Goal: Task Accomplishment & Management: Manage account settings

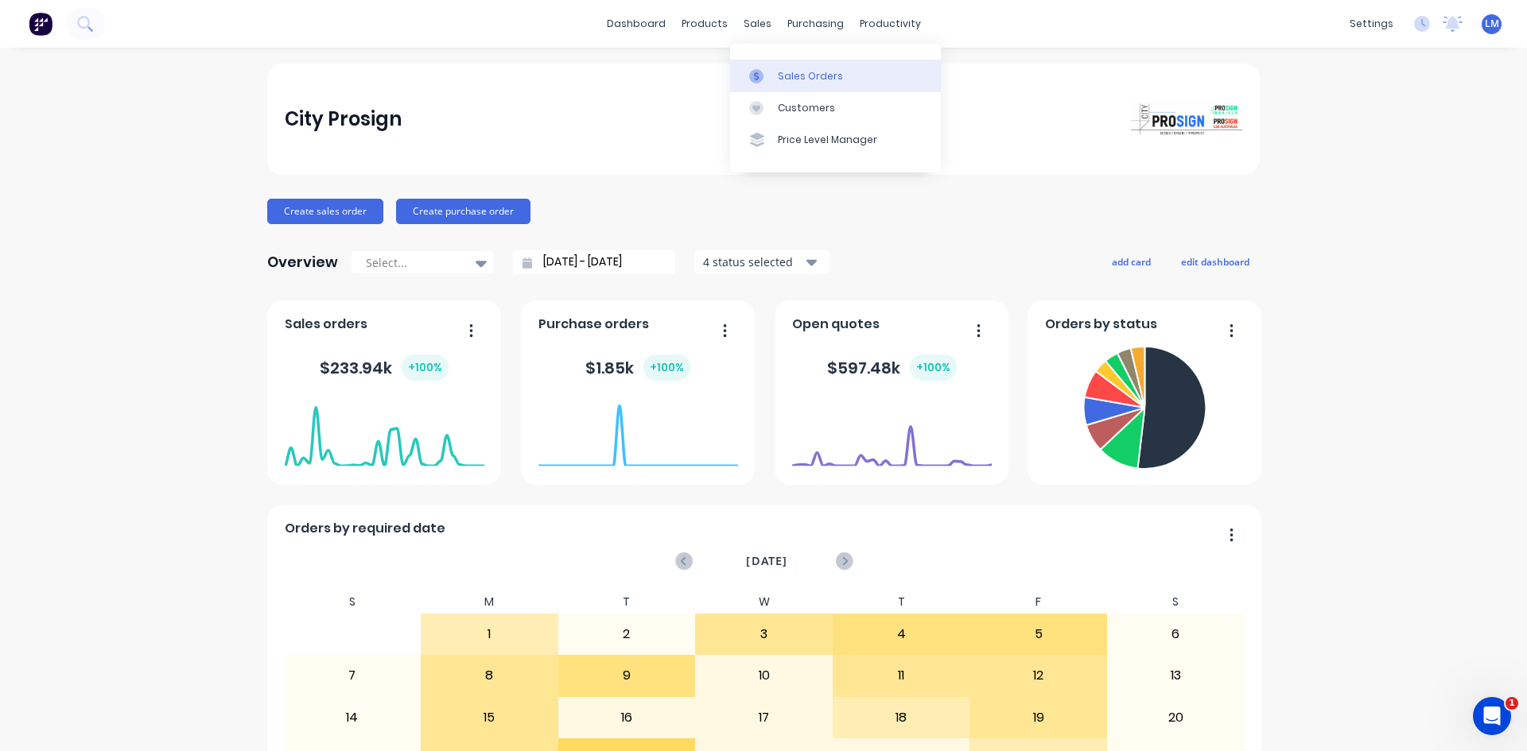
click at [815, 76] on div "Sales Orders" at bounding box center [810, 76] width 65 height 14
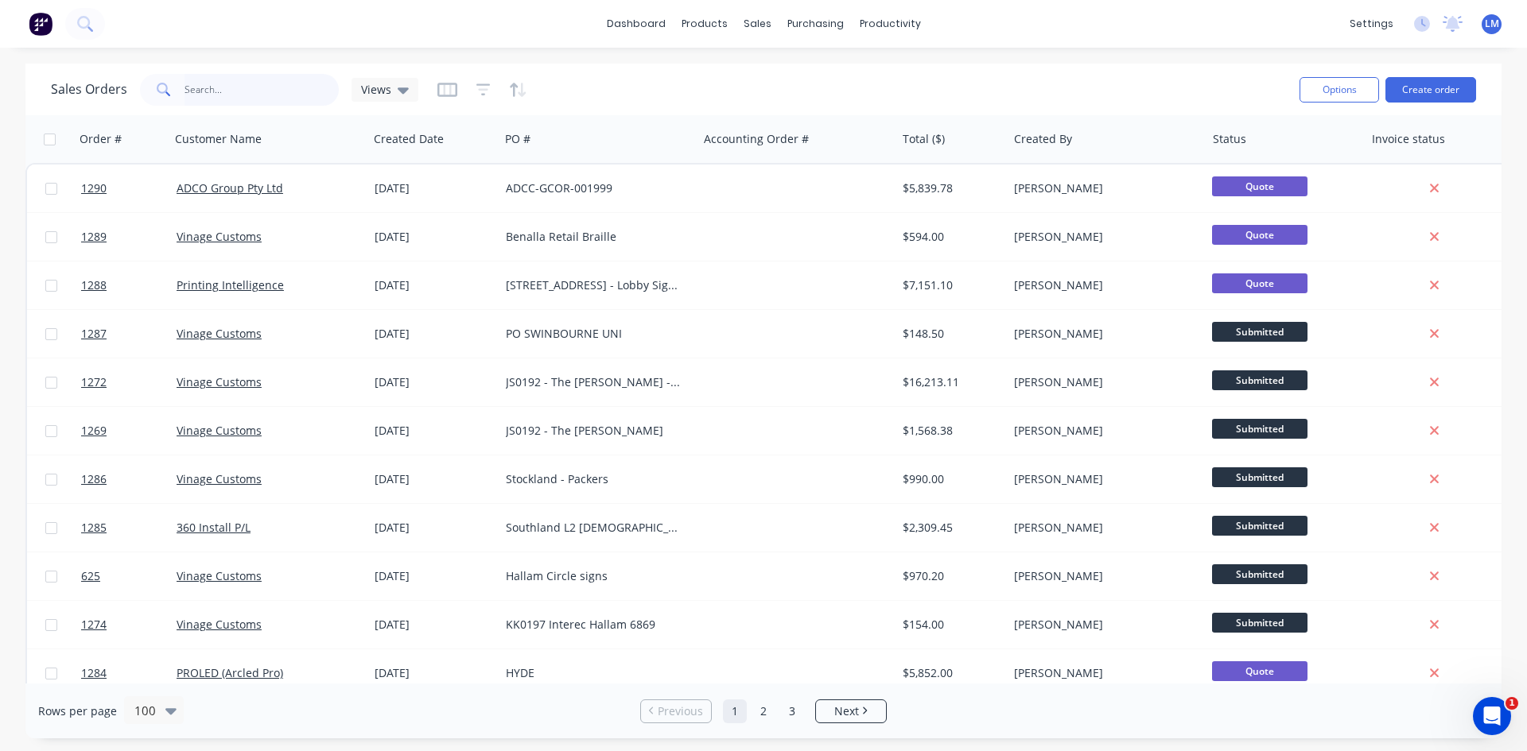
click at [239, 95] on input "text" at bounding box center [261, 90] width 155 height 32
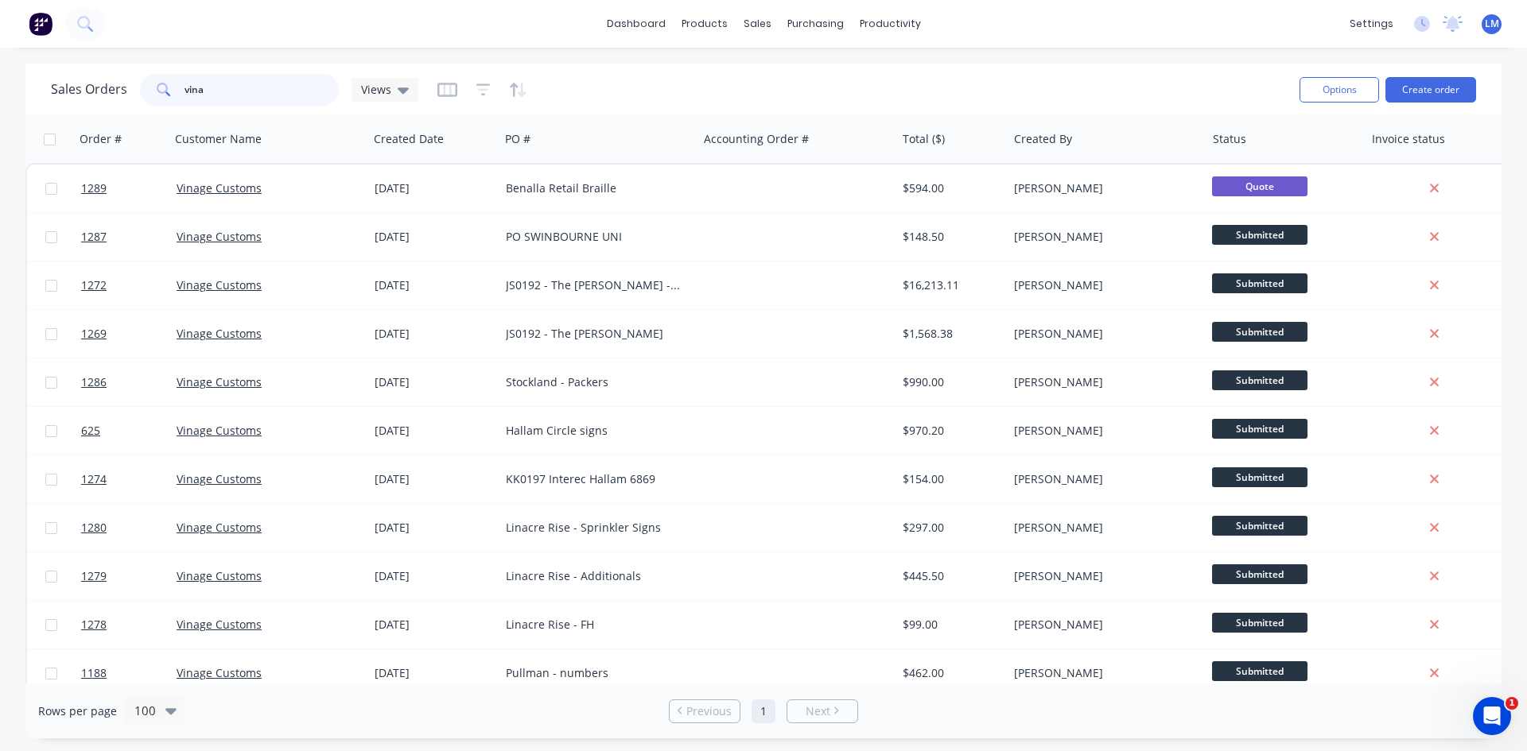
type input "vina"
click at [820, 103] on div "Customers" at bounding box center [811, 108] width 57 height 14
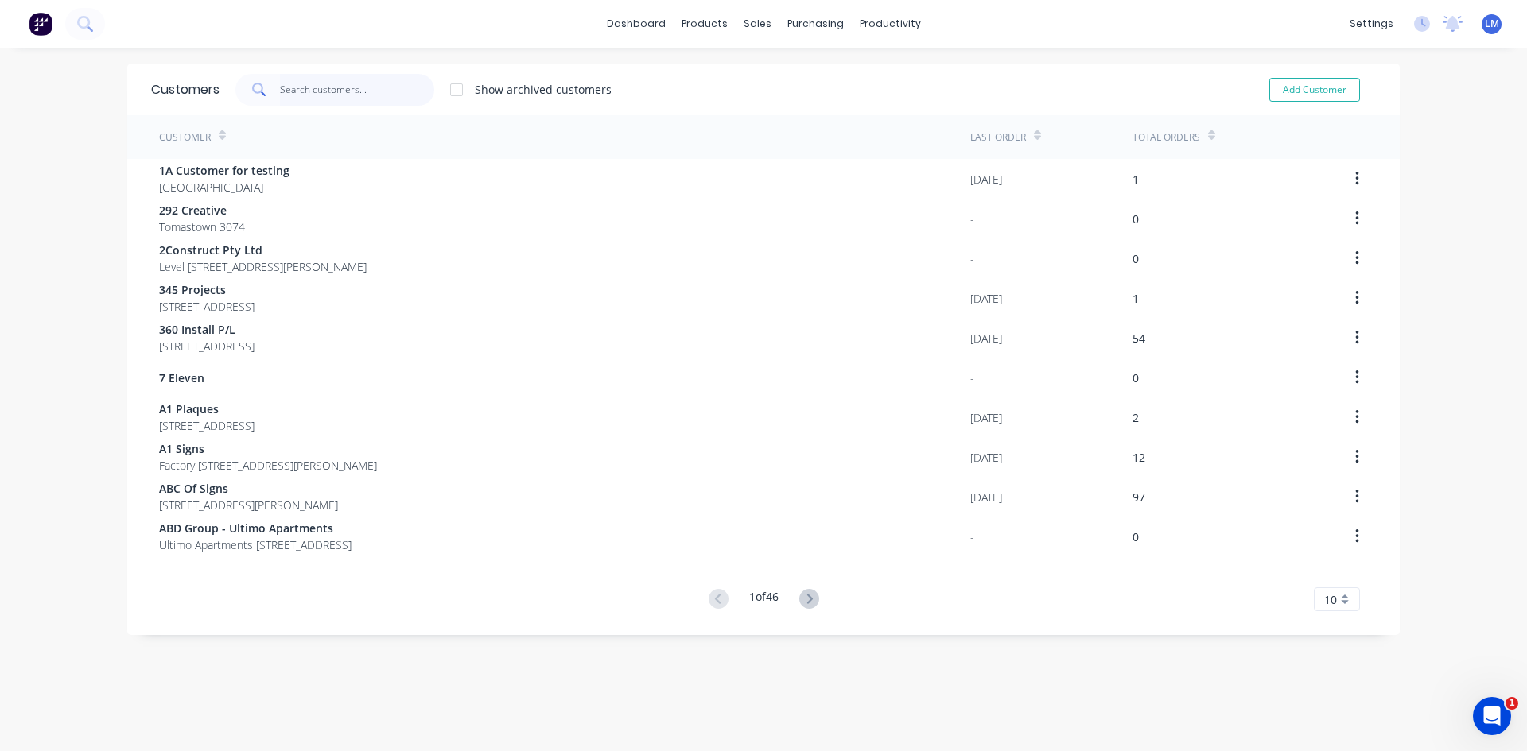
click at [343, 94] on input "text" at bounding box center [357, 90] width 155 height 32
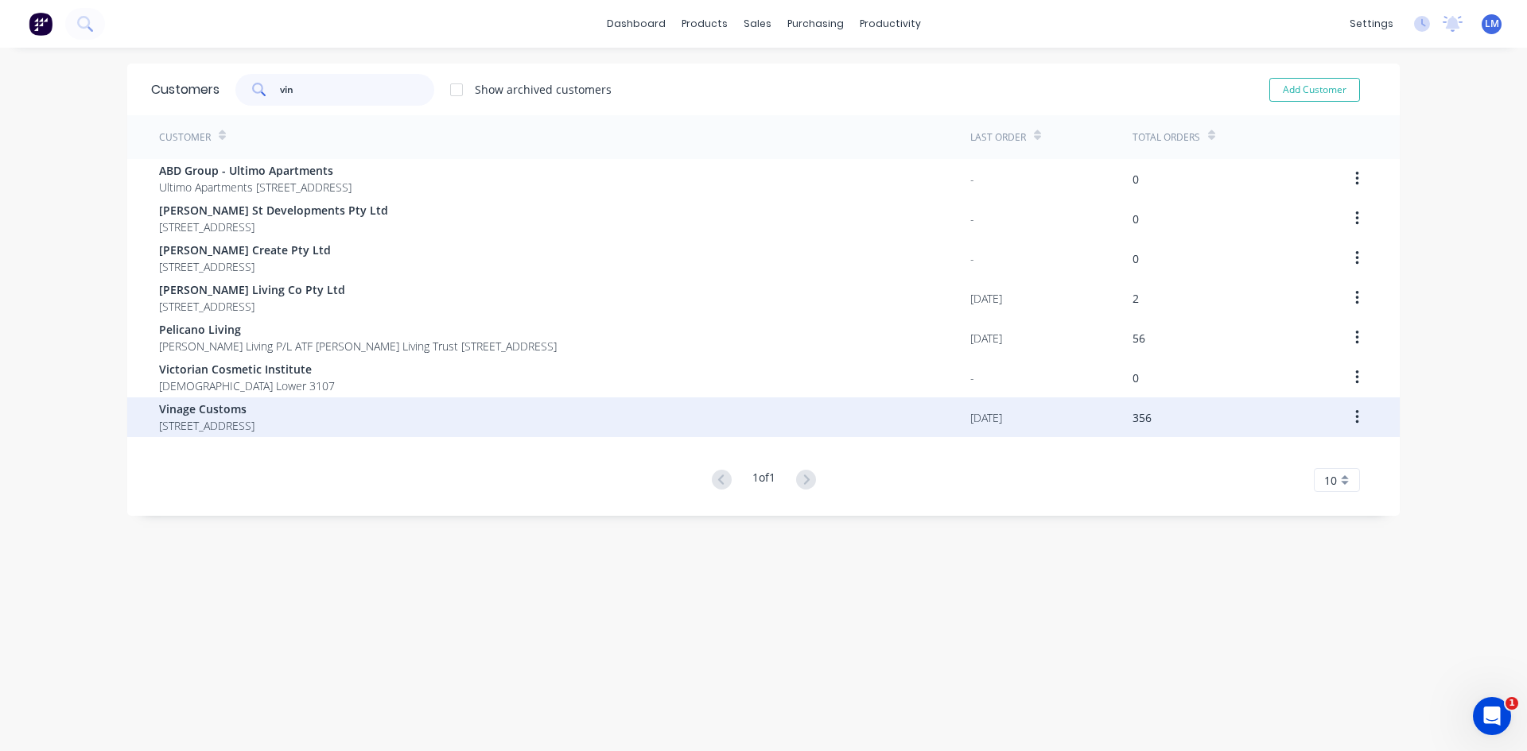
type input "vin"
click at [232, 429] on span "[STREET_ADDRESS]" at bounding box center [206, 425] width 95 height 17
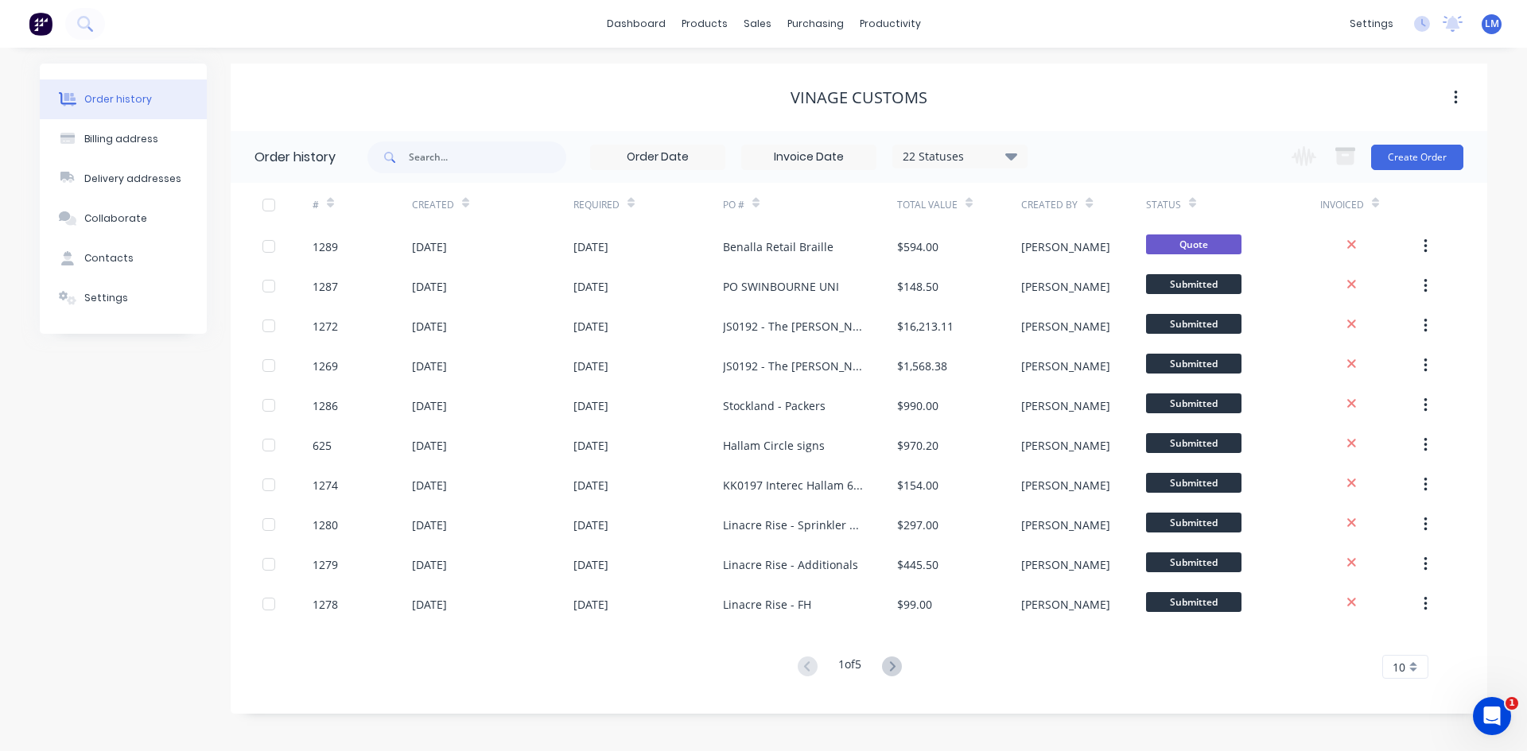
click at [1011, 155] on icon at bounding box center [1011, 156] width 12 height 7
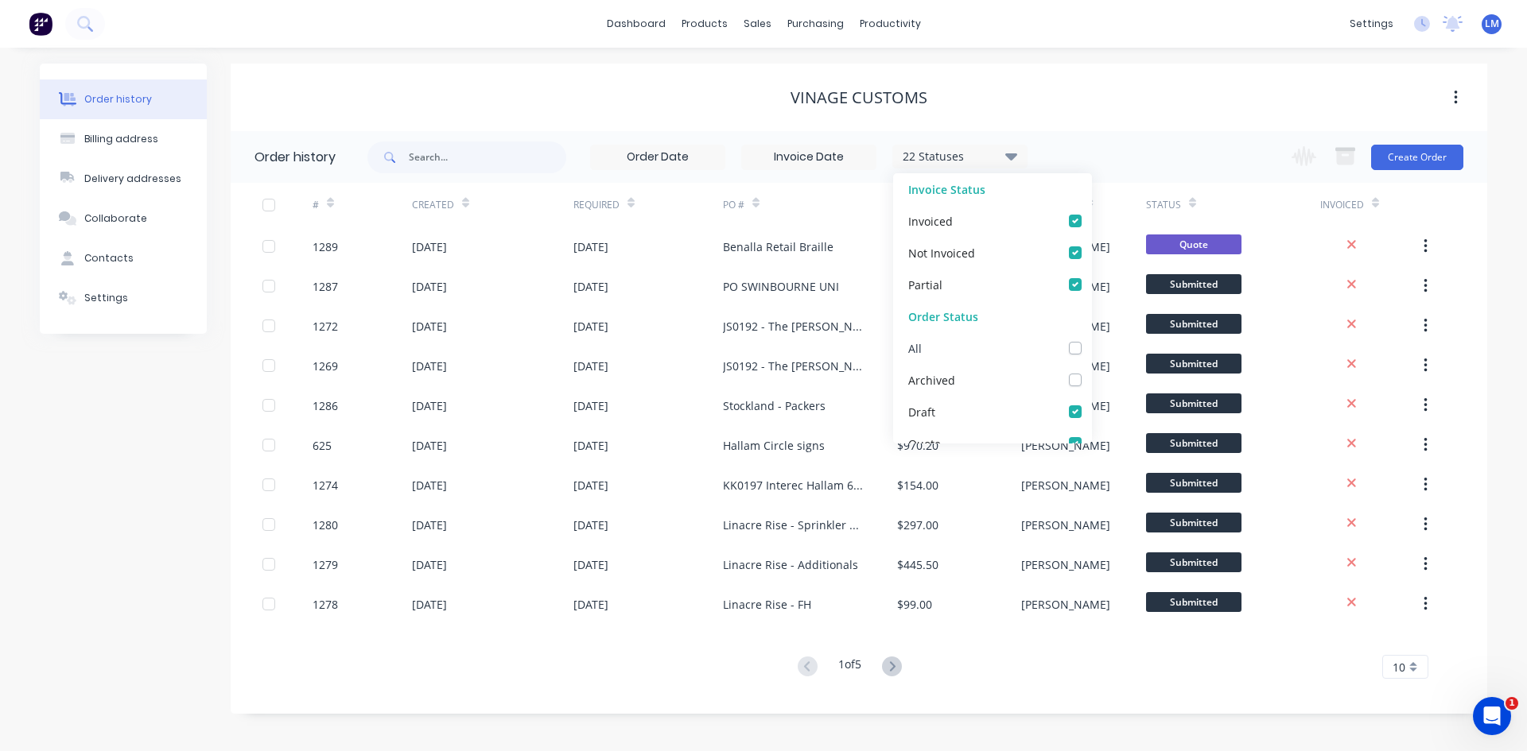
click at [1091, 340] on label at bounding box center [1091, 340] width 0 height 0
click at [1091, 347] on input "checkbox" at bounding box center [1097, 347] width 13 height 15
checkbox input "true"
click at [1152, 115] on div "Vinage Customs" at bounding box center [859, 98] width 1256 height 68
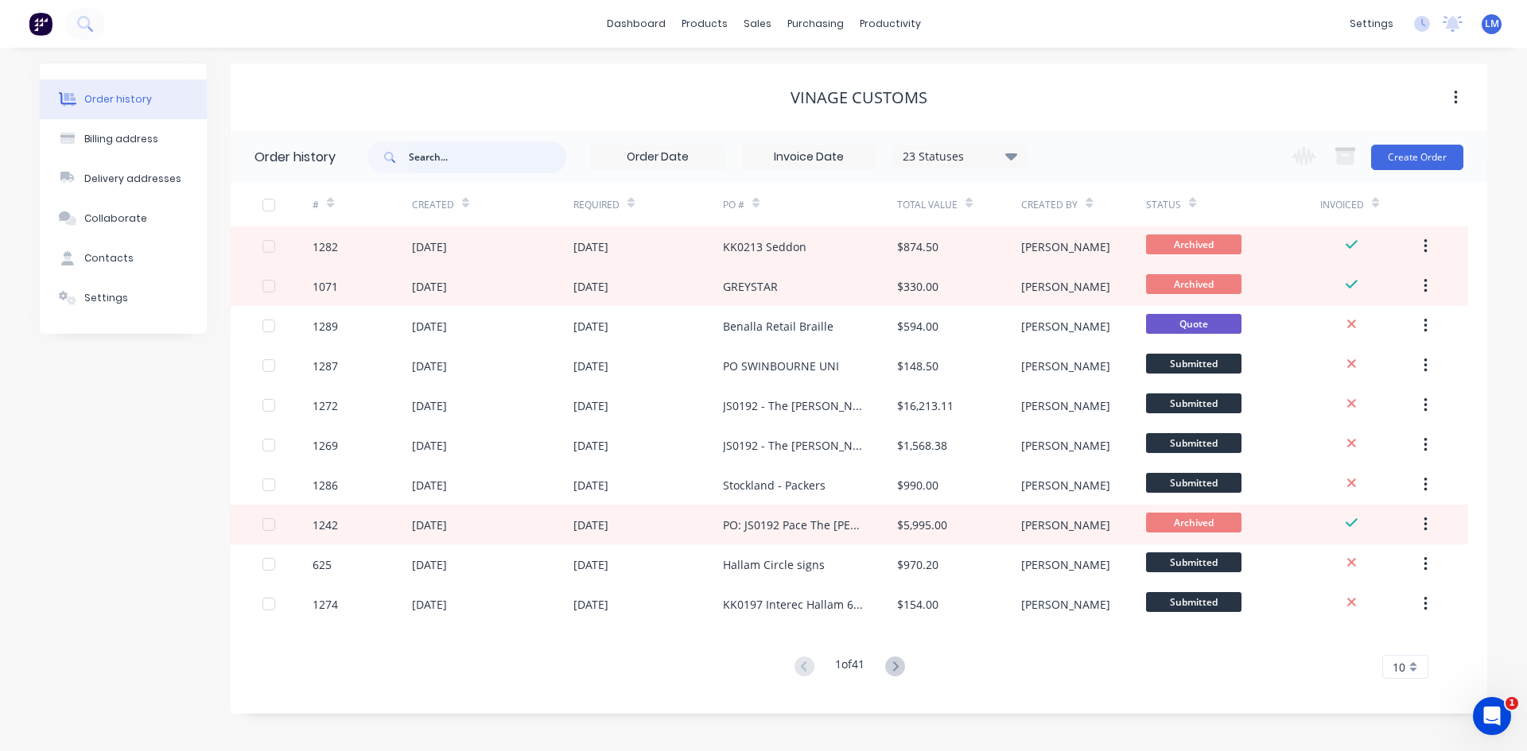
click at [446, 158] on input "text" at bounding box center [487, 158] width 157 height 32
type input "JS"
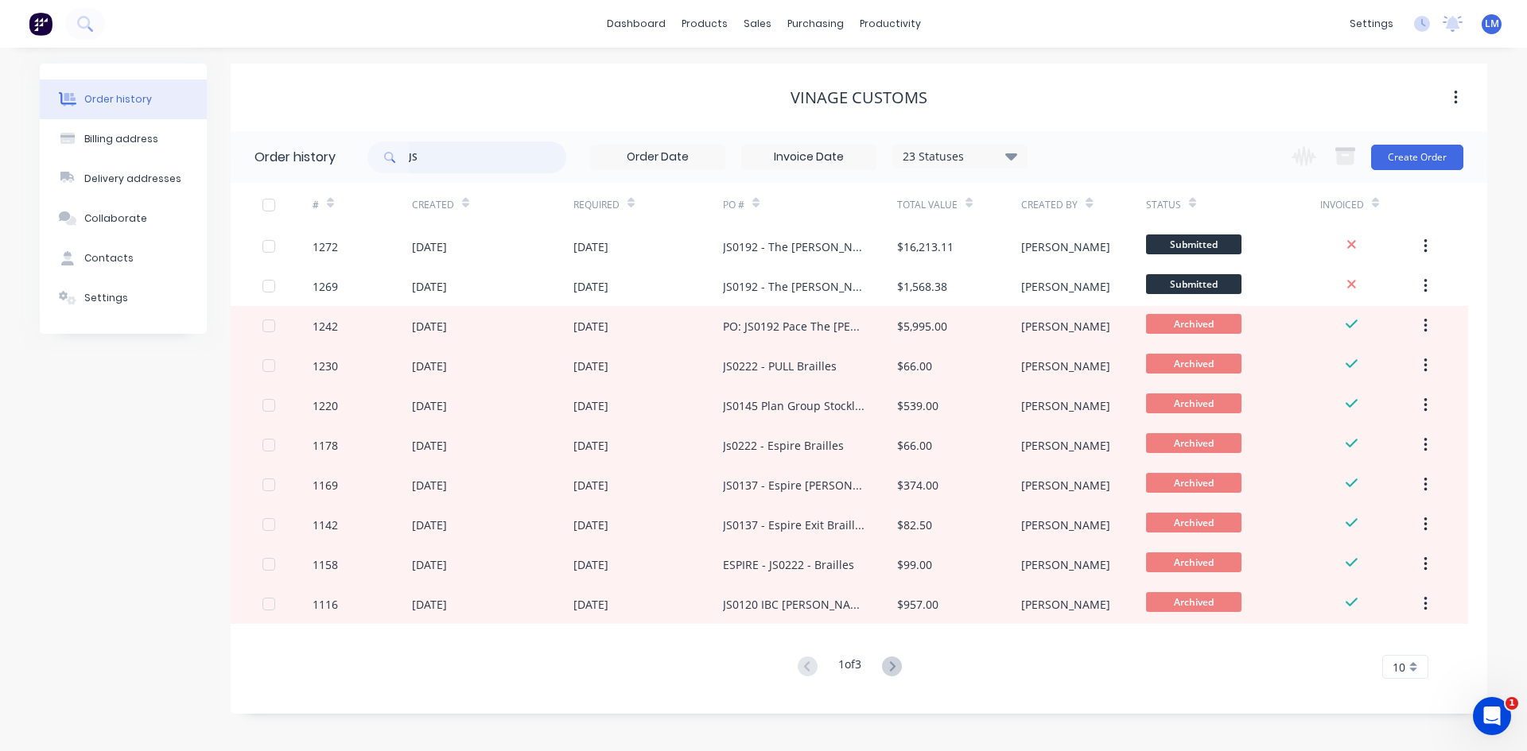
click at [452, 149] on input "JS" at bounding box center [487, 158] width 157 height 32
type input "JS0120"
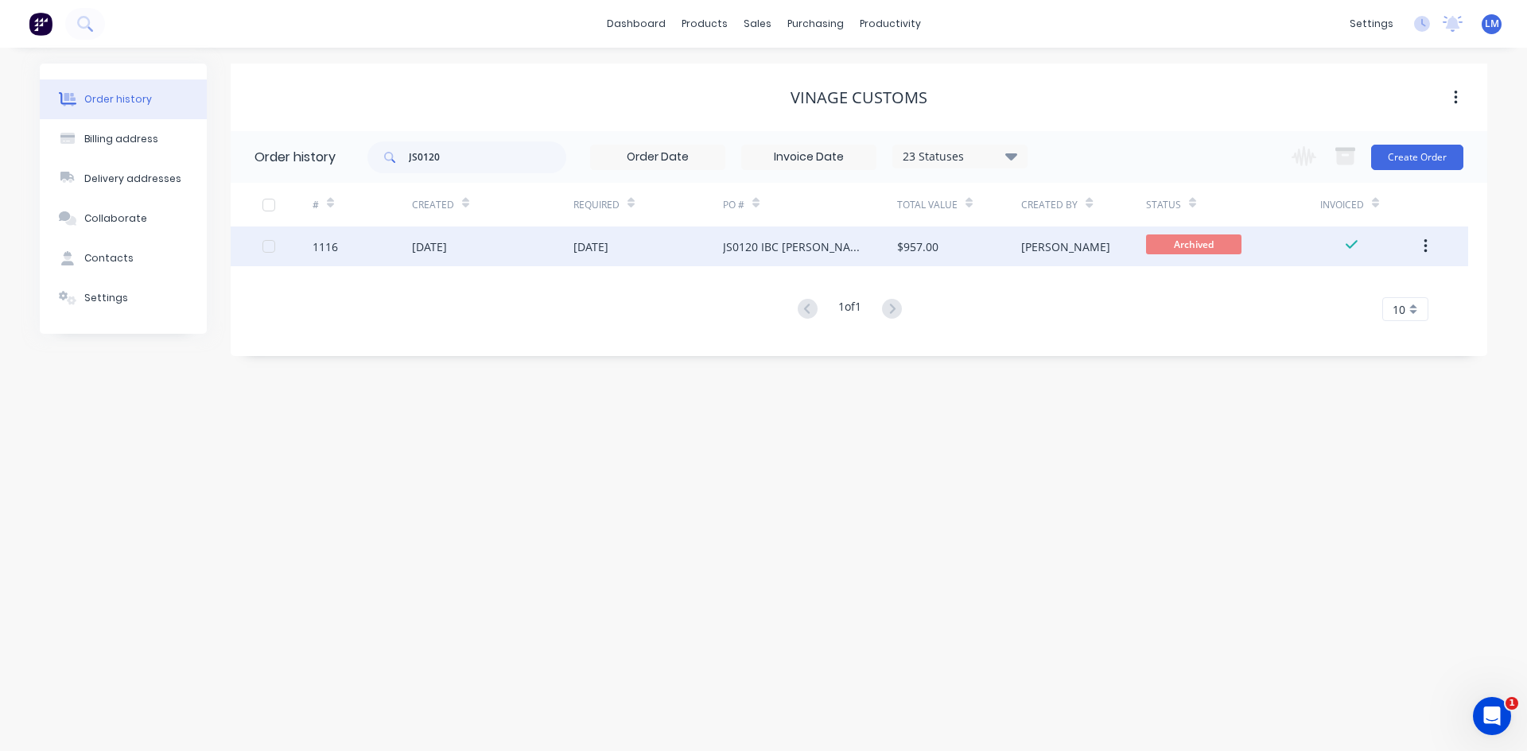
click at [671, 248] on div "[DATE]" at bounding box center [647, 247] width 149 height 40
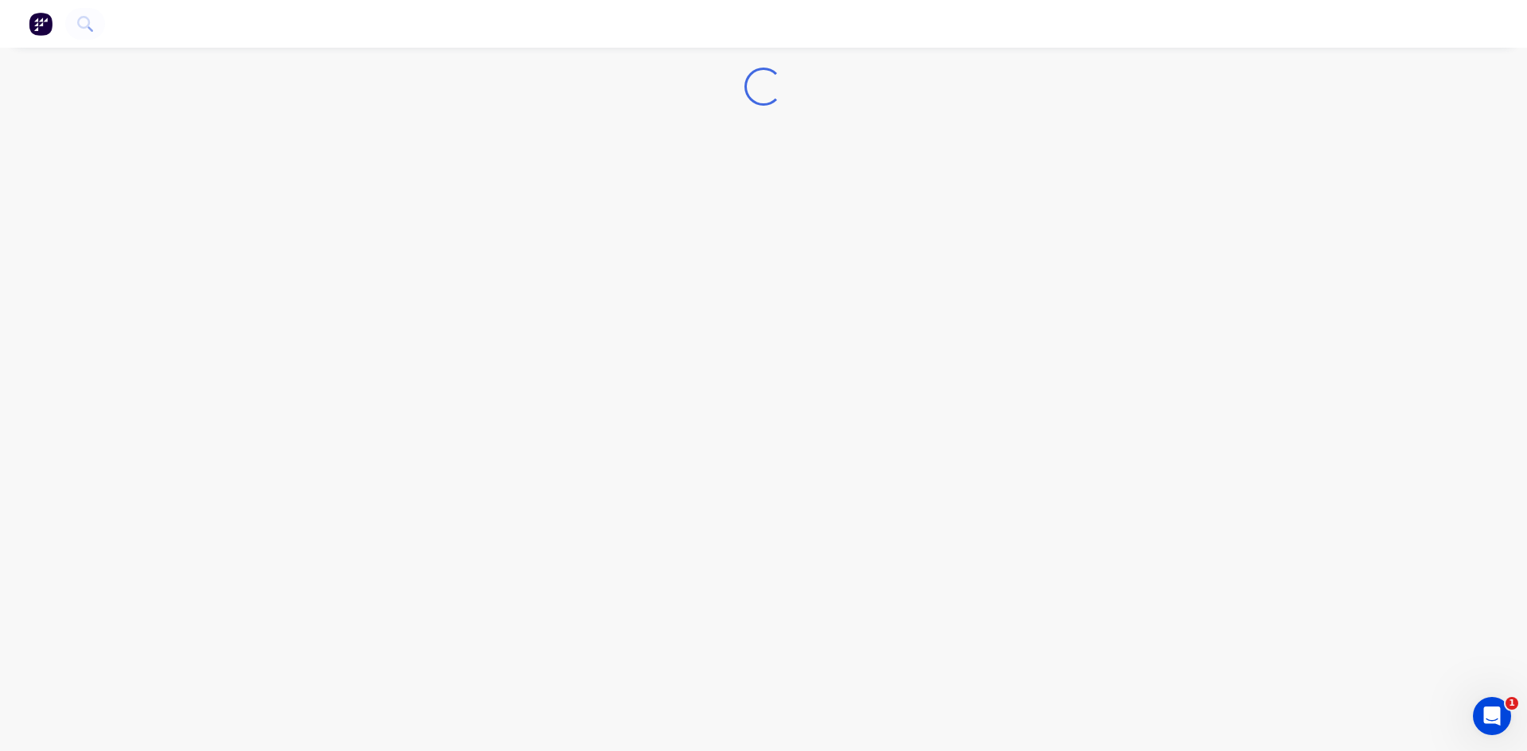
click at [673, 248] on div "Loading..." at bounding box center [763, 375] width 1527 height 751
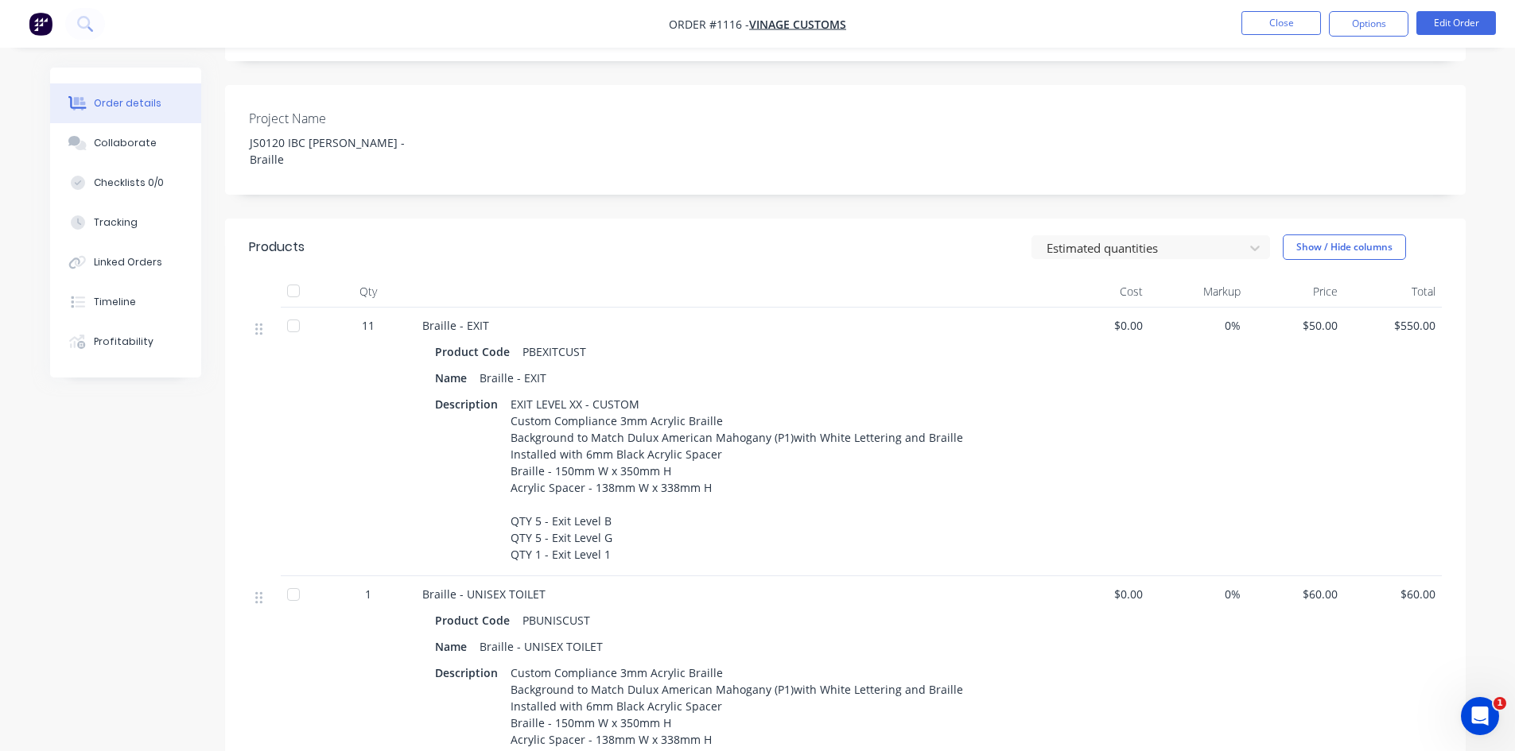
scroll to position [557, 0]
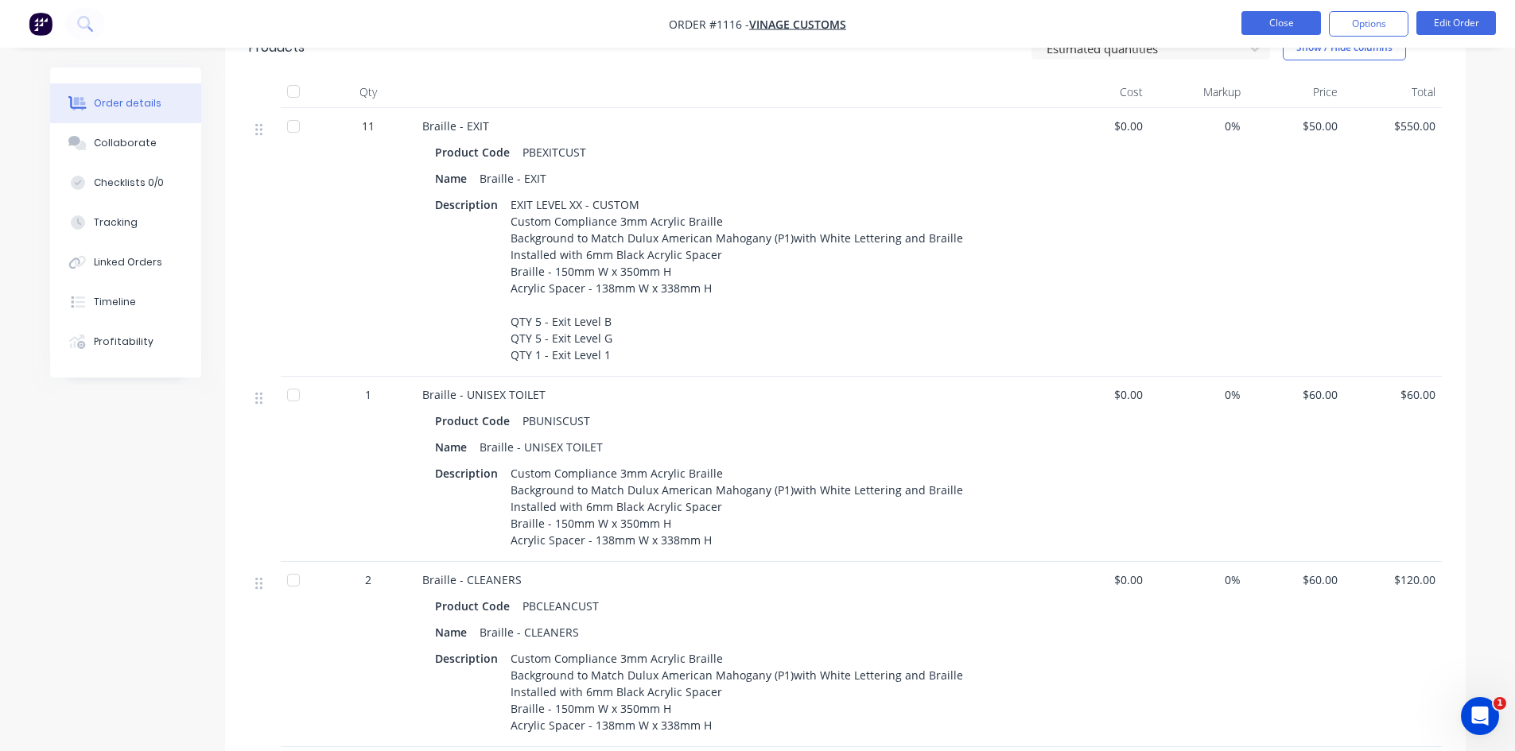
click at [1266, 23] on button "Close" at bounding box center [1281, 23] width 80 height 24
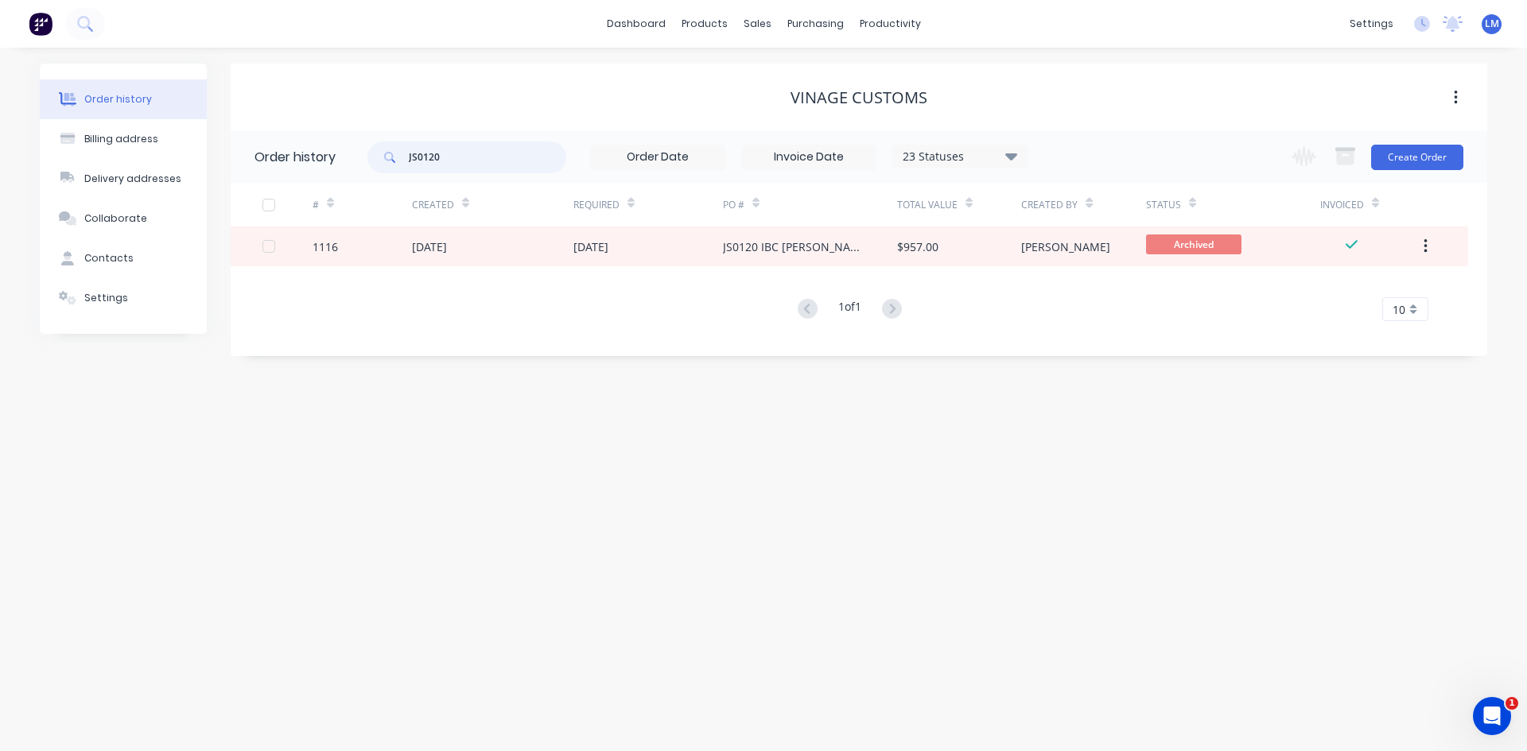
drag, startPoint x: 476, startPoint y: 157, endPoint x: 382, endPoint y: 157, distance: 93.8
click at [382, 157] on div "JS0120" at bounding box center [466, 158] width 199 height 32
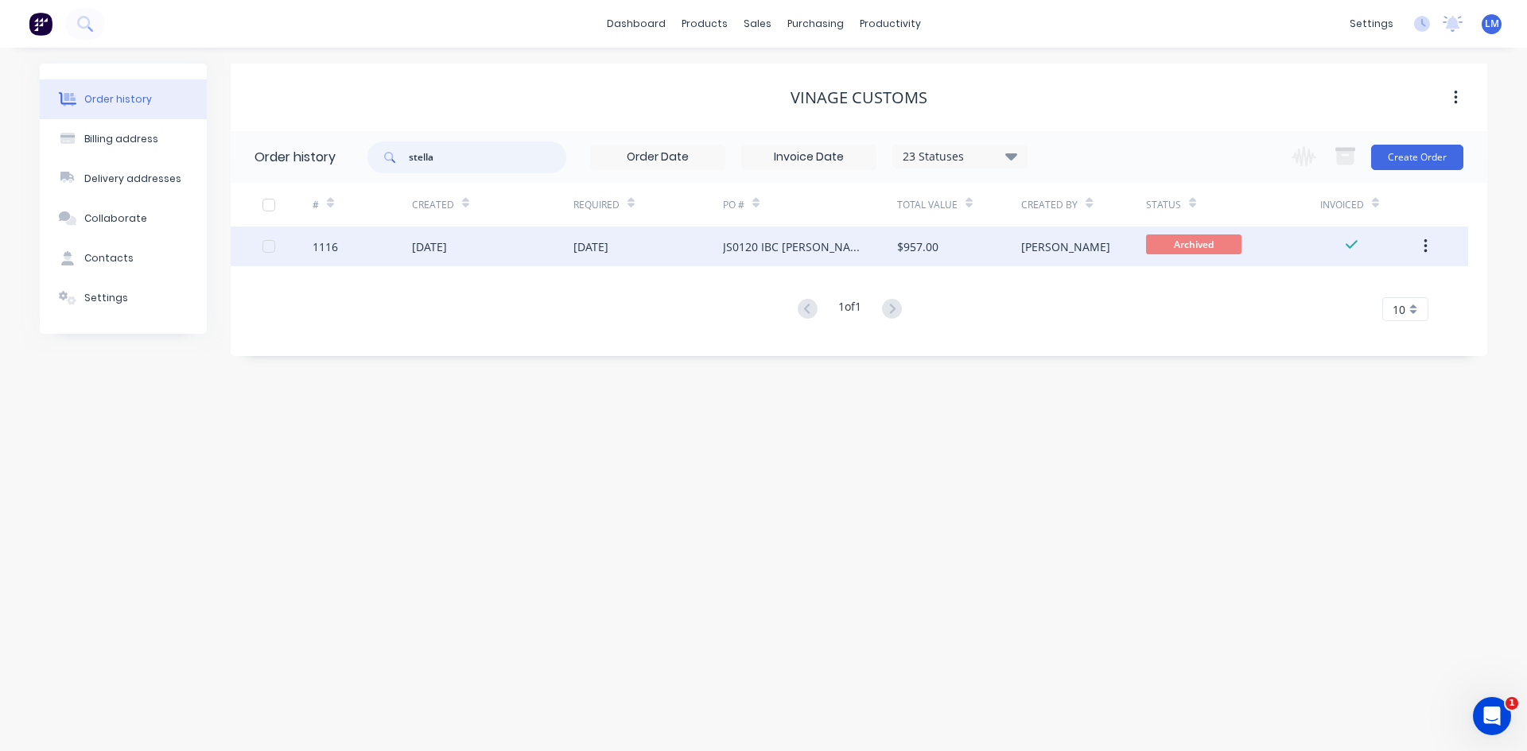
type input "stella"
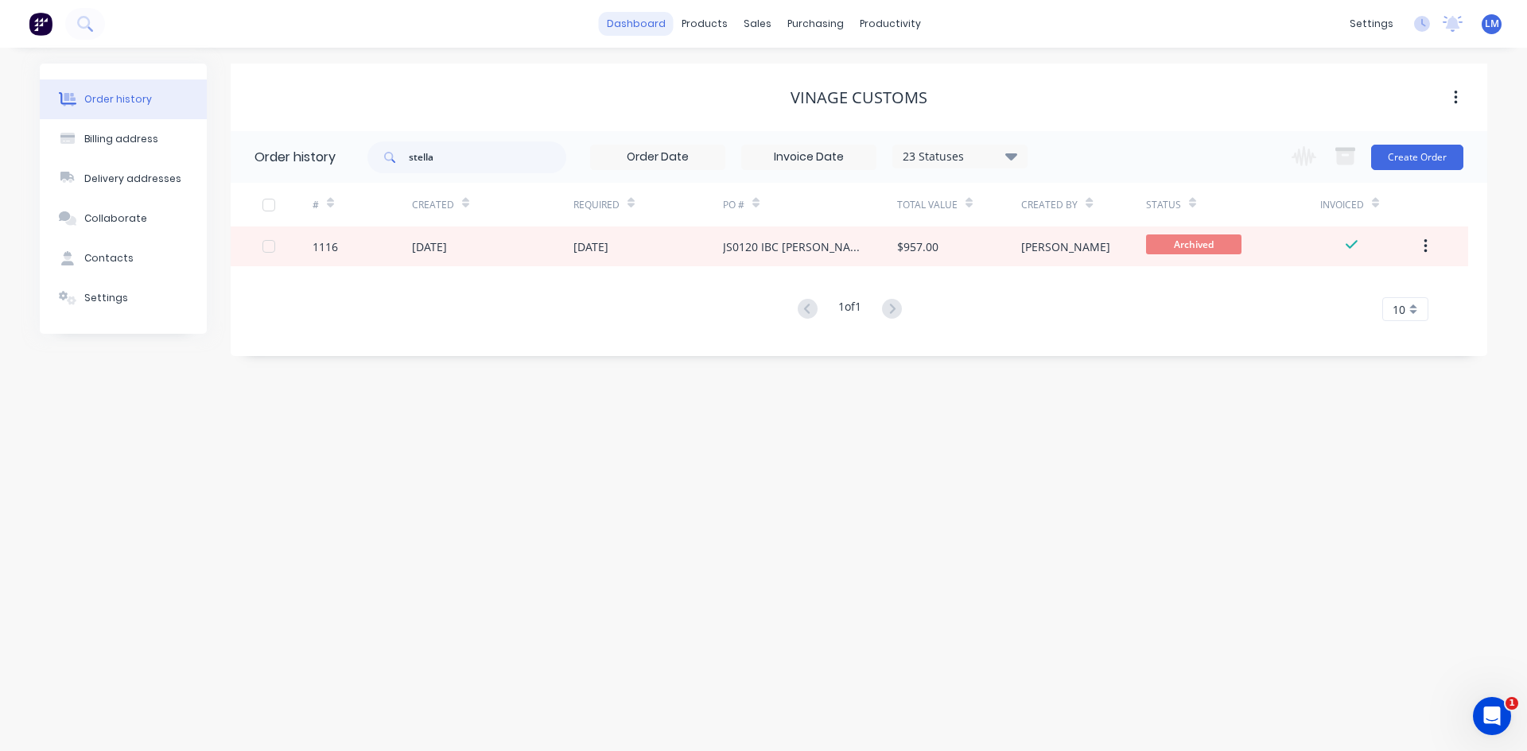
click at [647, 29] on link "dashboard" at bounding box center [636, 24] width 75 height 24
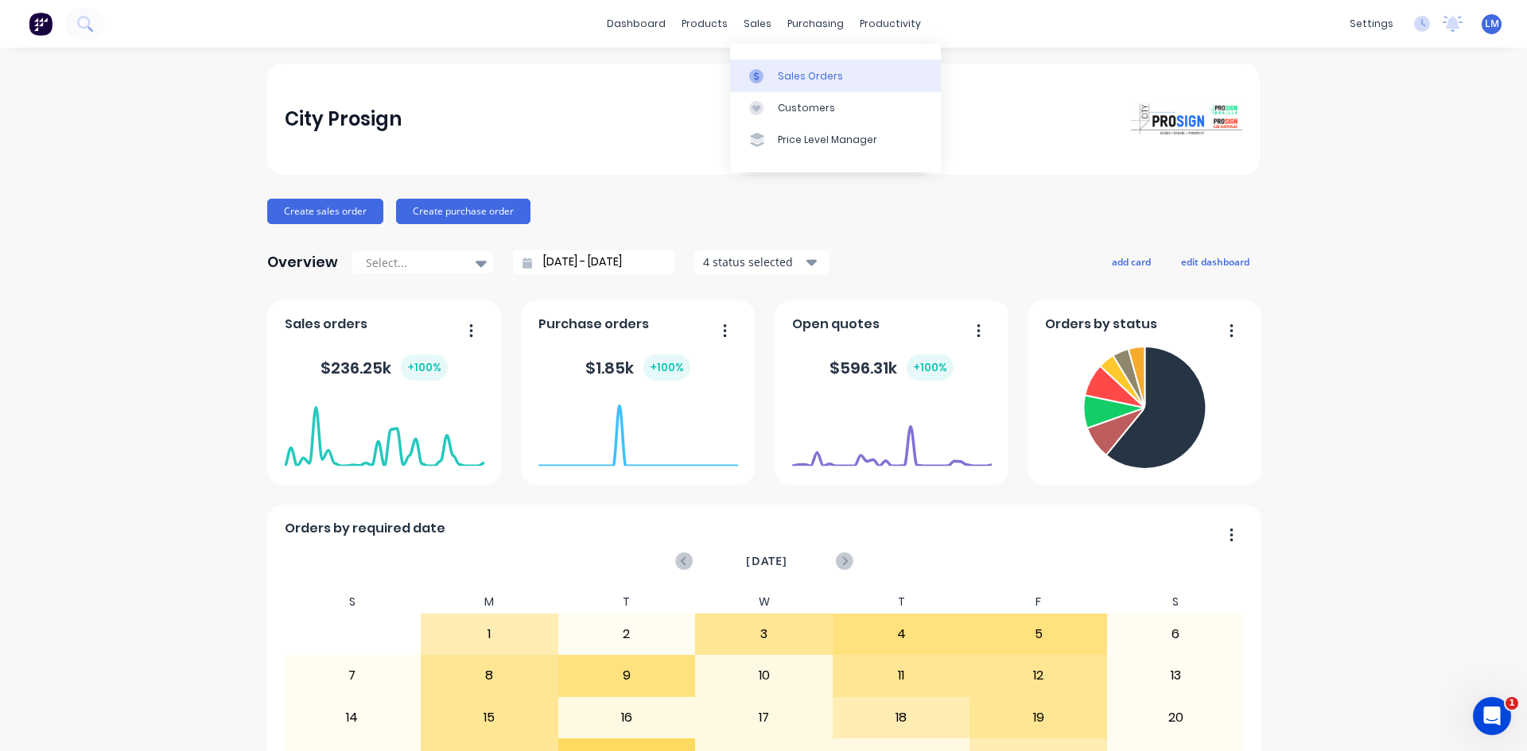
click at [786, 79] on div "Sales Orders" at bounding box center [810, 76] width 65 height 14
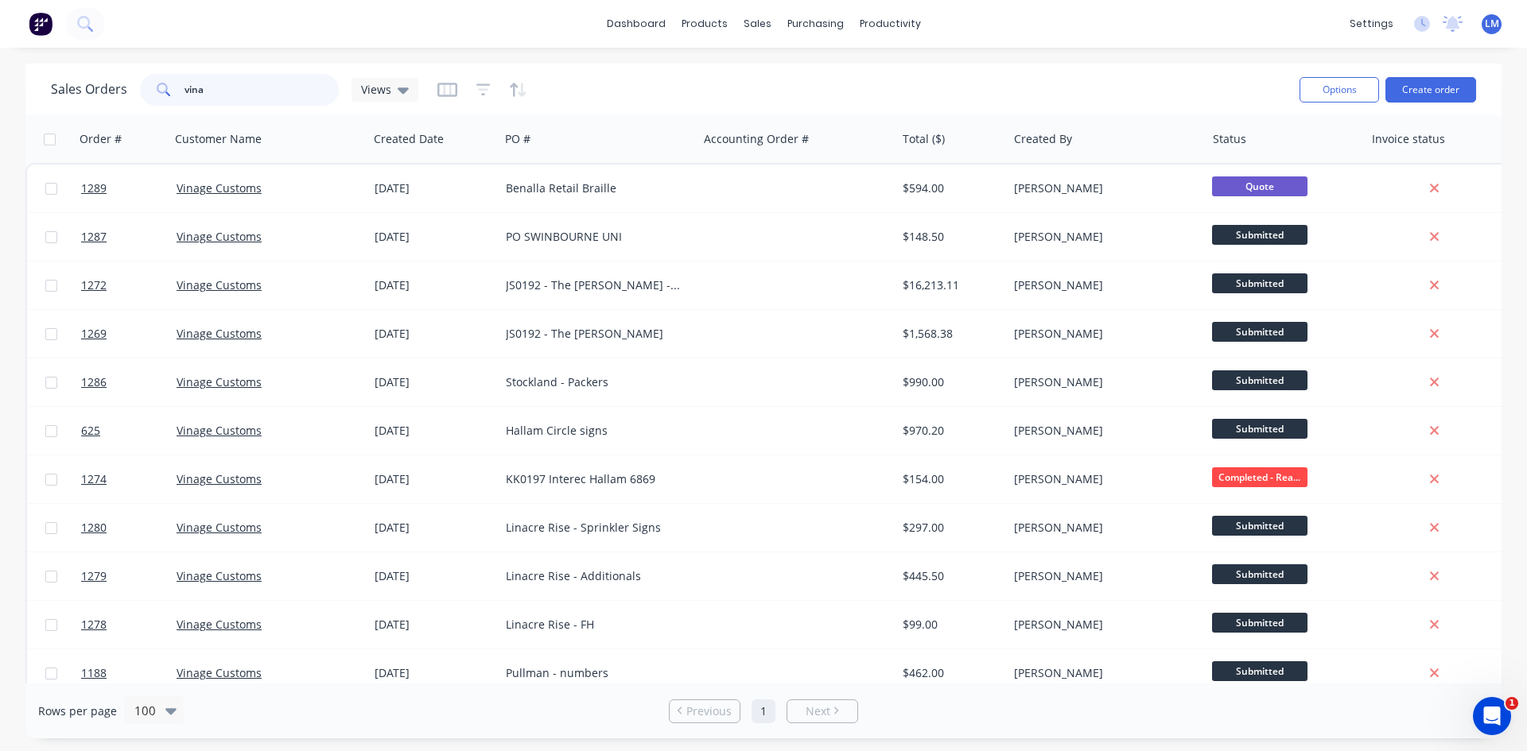
drag, startPoint x: 207, startPoint y: 80, endPoint x: 142, endPoint y: 80, distance: 65.2
click at [142, 80] on div "vina" at bounding box center [239, 90] width 199 height 32
type input "ster"
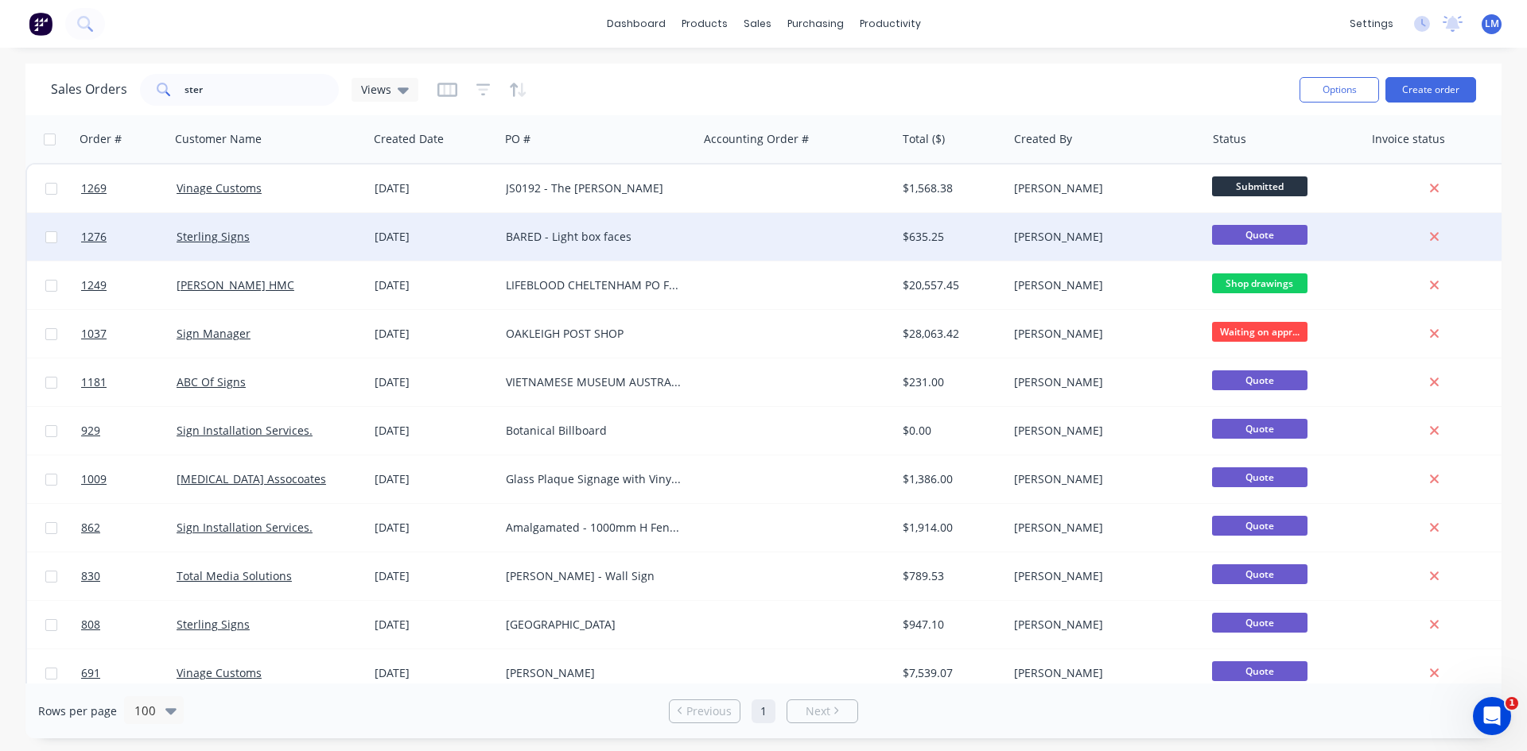
click at [763, 244] on div at bounding box center [796, 237] width 198 height 48
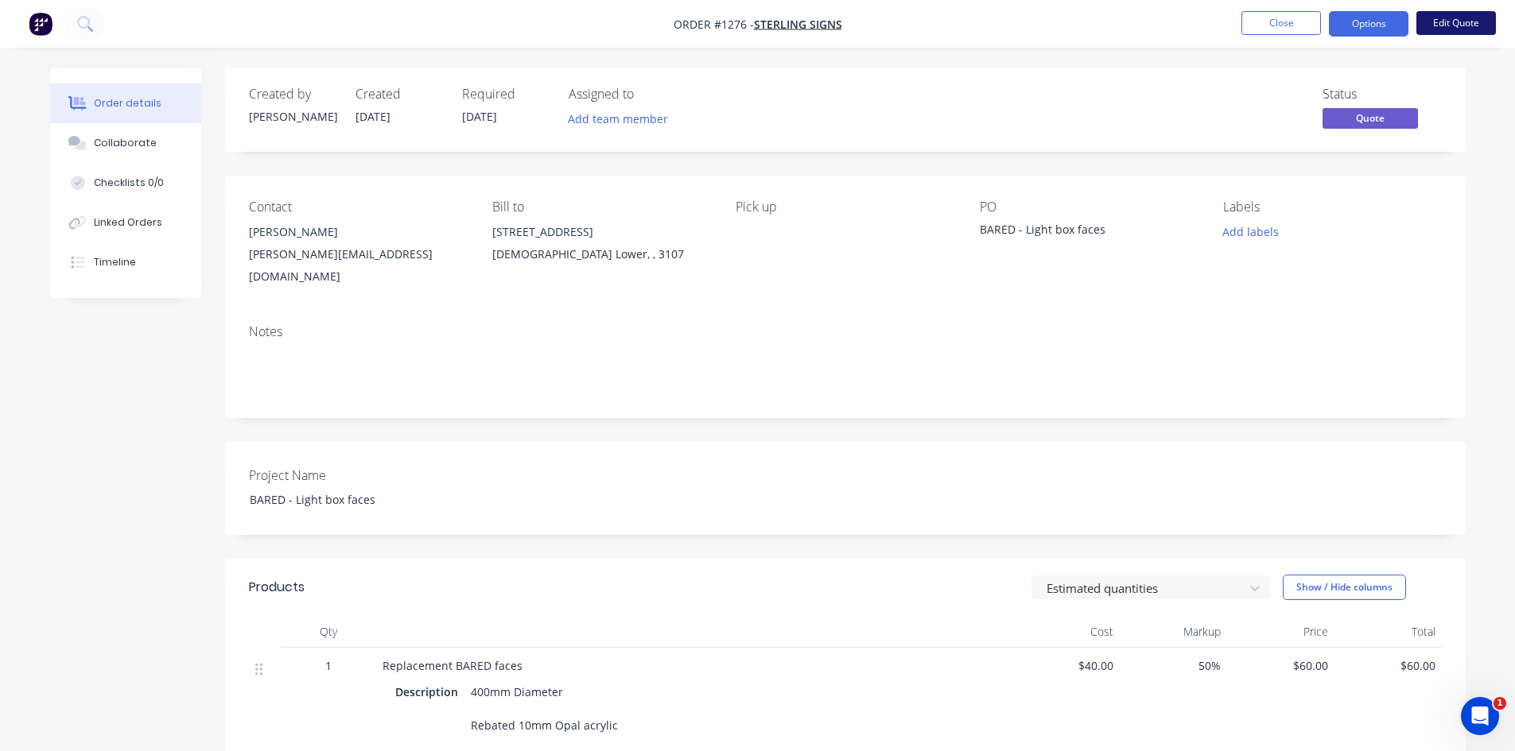
click at [1473, 20] on button "Edit Quote" at bounding box center [1456, 23] width 80 height 24
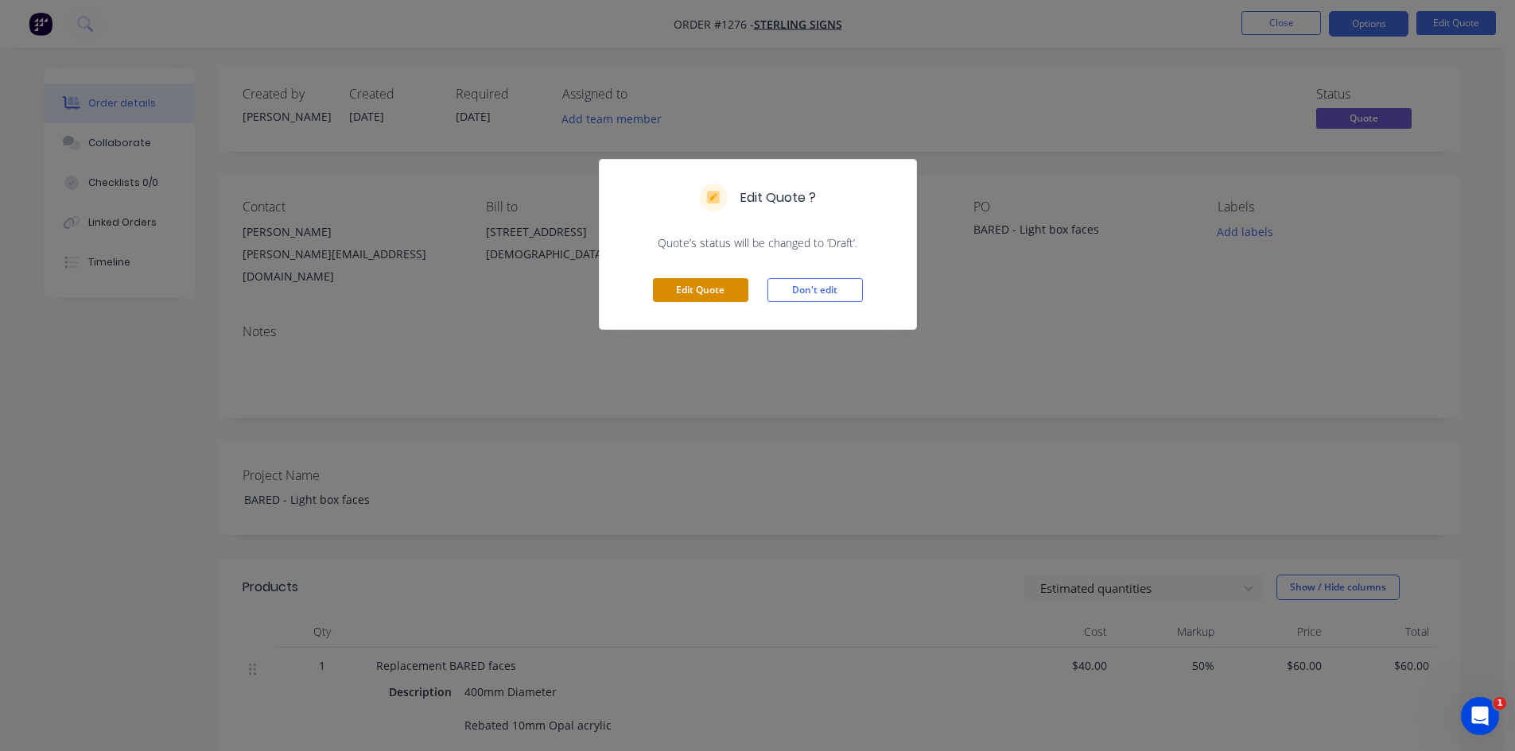
click at [692, 288] on button "Edit Quote" at bounding box center [700, 290] width 95 height 24
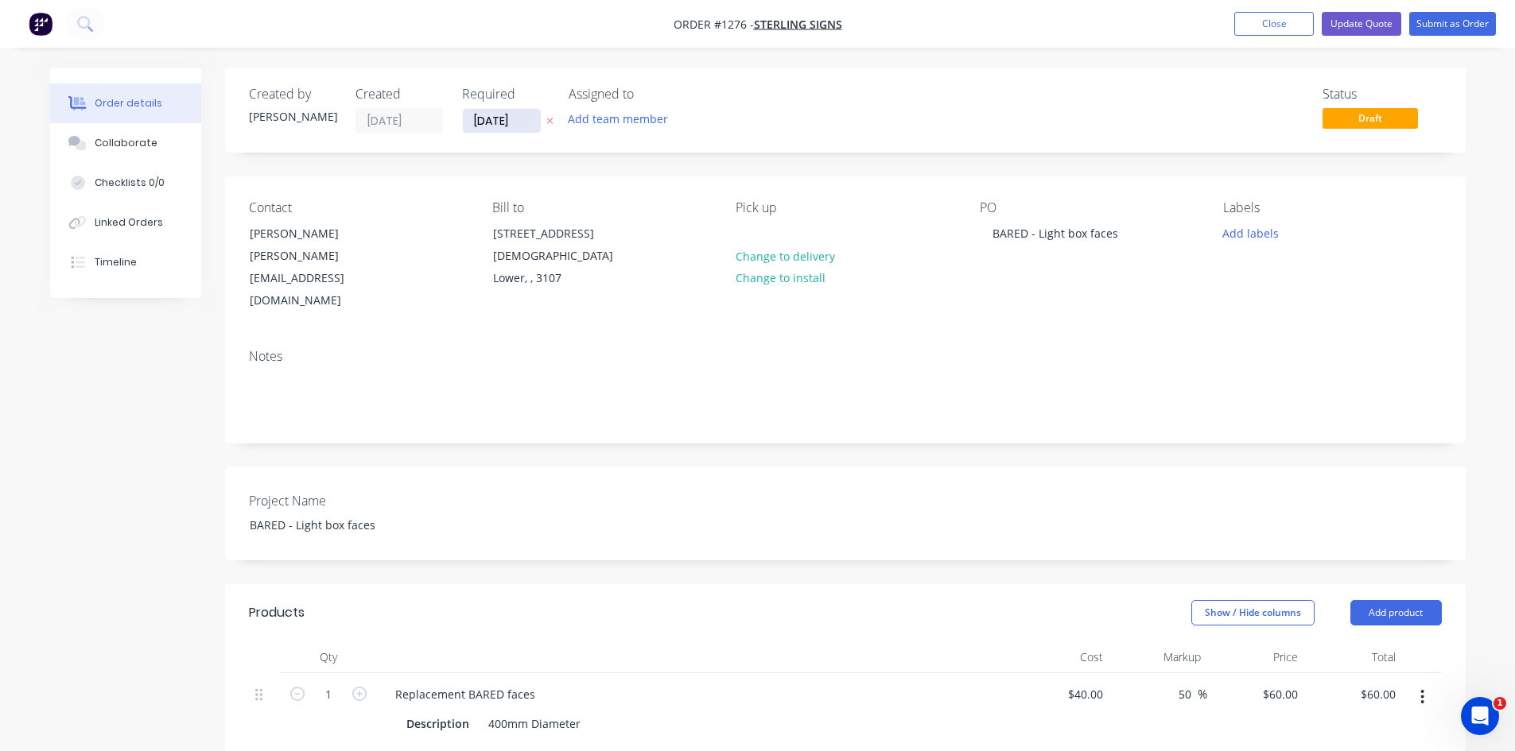
click at [513, 126] on input "[DATE]" at bounding box center [502, 121] width 78 height 24
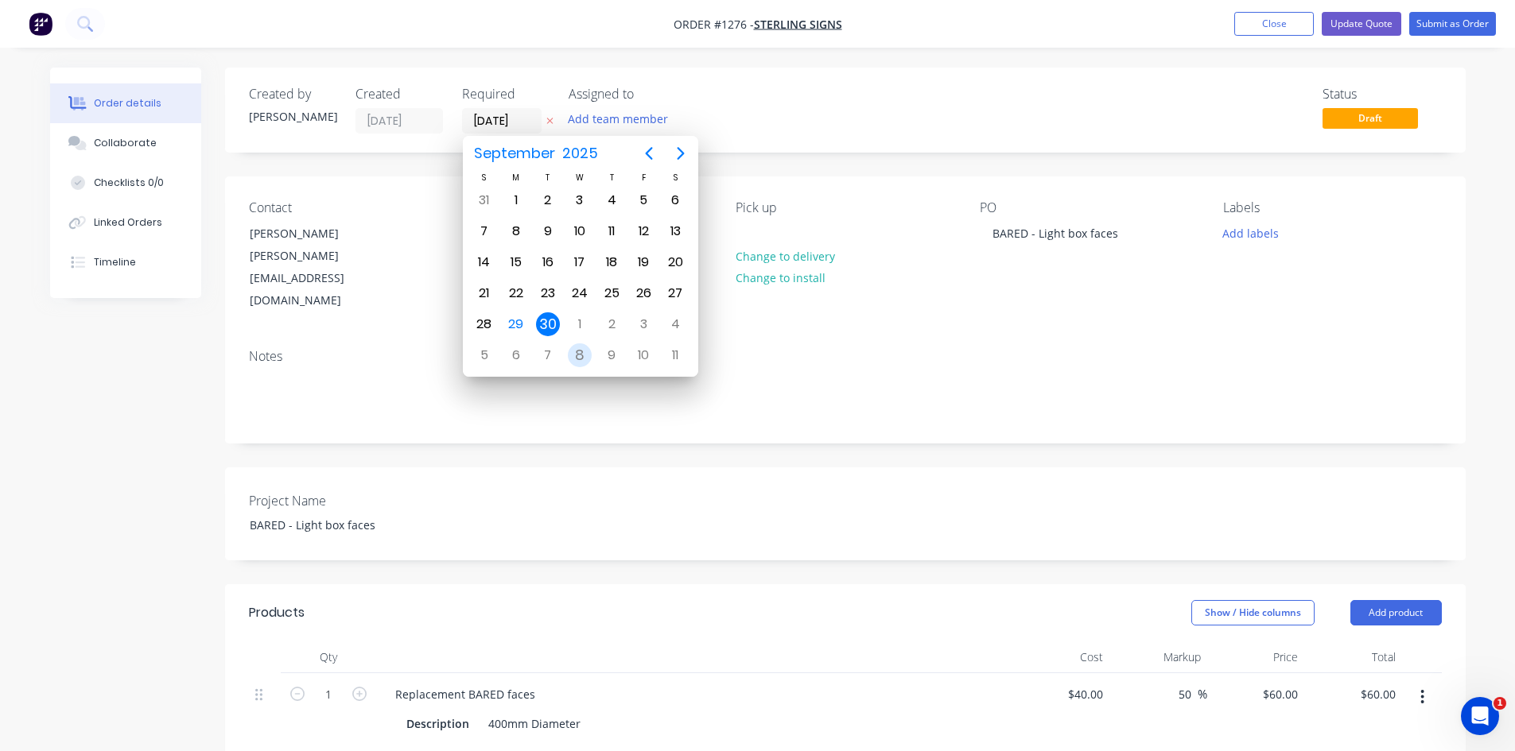
click at [581, 363] on div "8" at bounding box center [580, 355] width 24 height 24
type input "[DATE]"
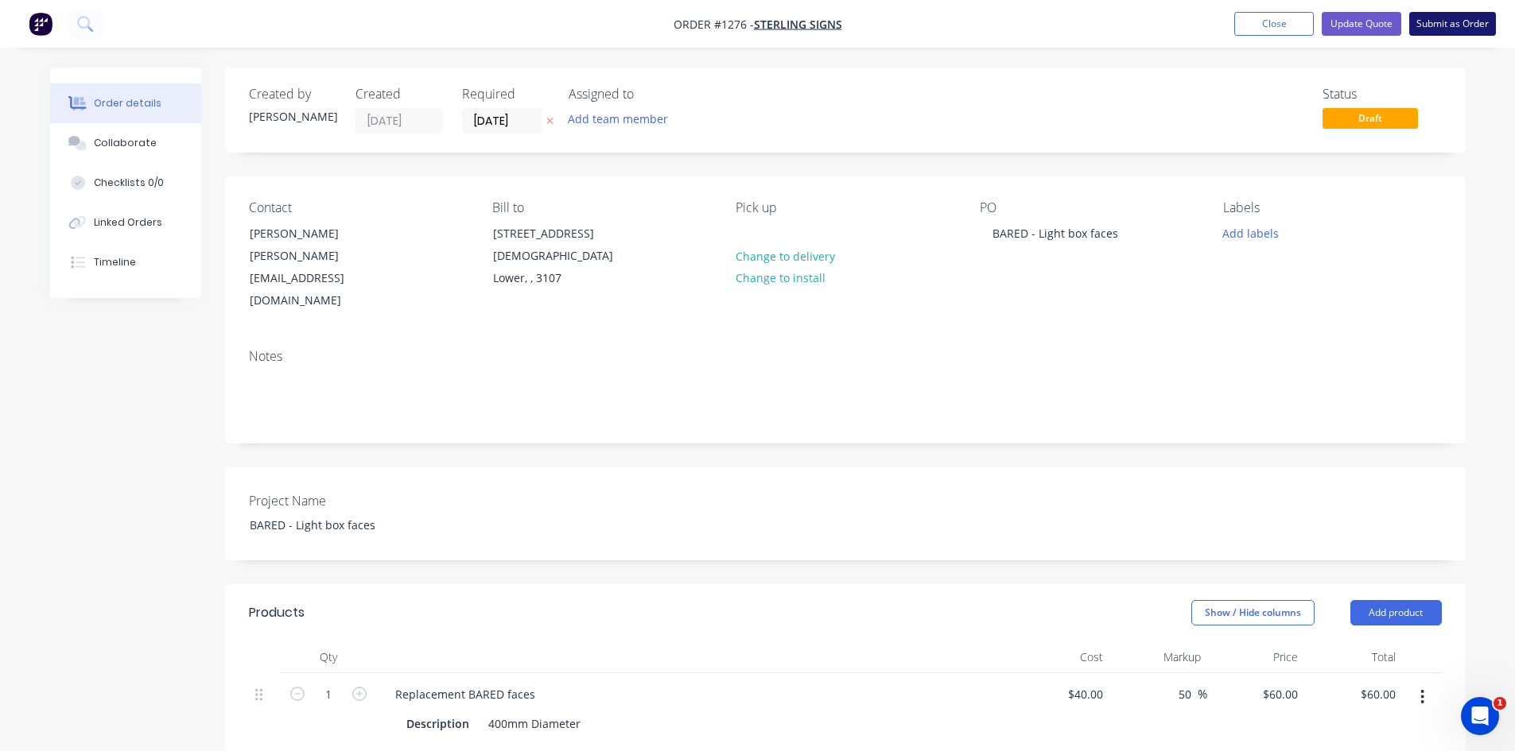
click at [1448, 25] on button "Submit as Order" at bounding box center [1452, 24] width 87 height 24
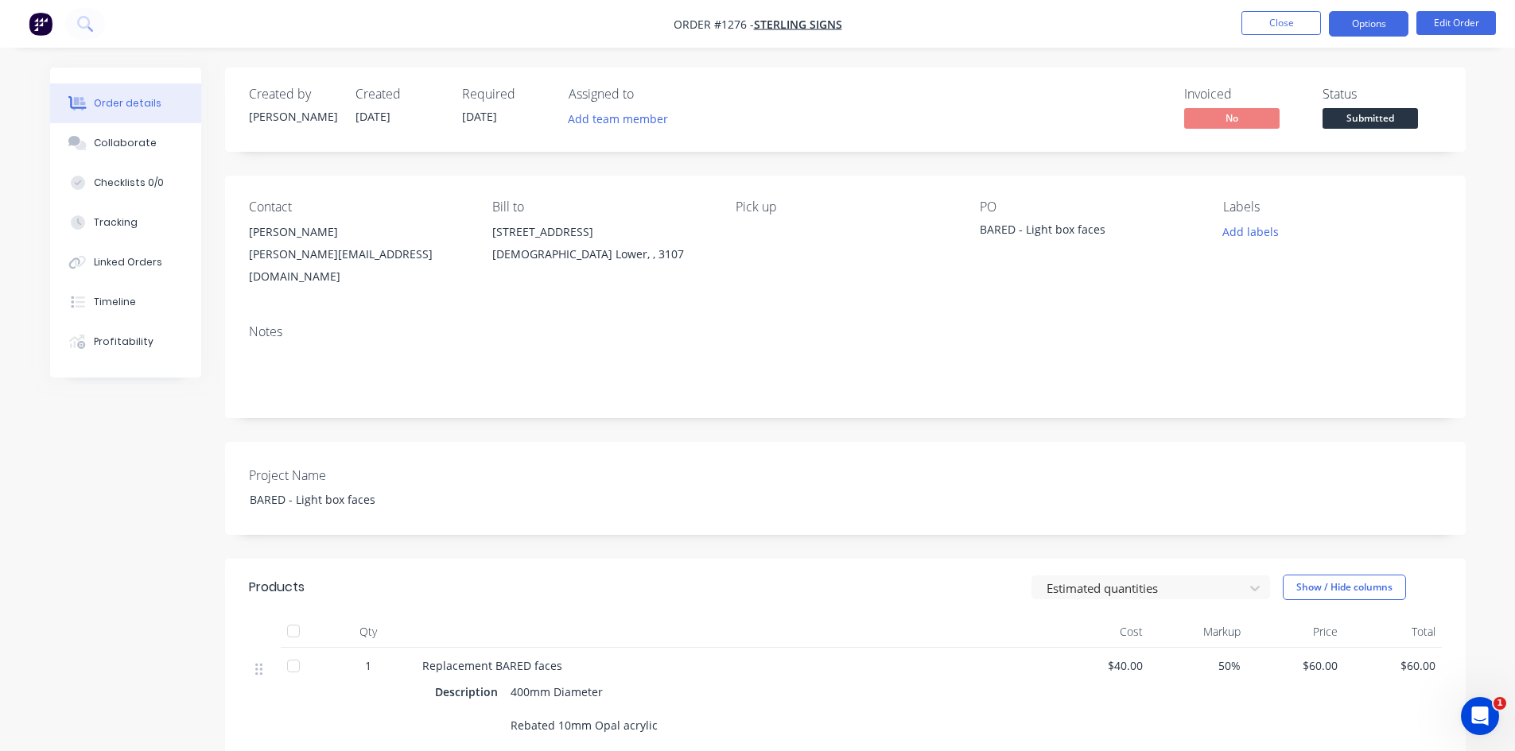
click at [1376, 21] on button "Options" at bounding box center [1369, 23] width 80 height 25
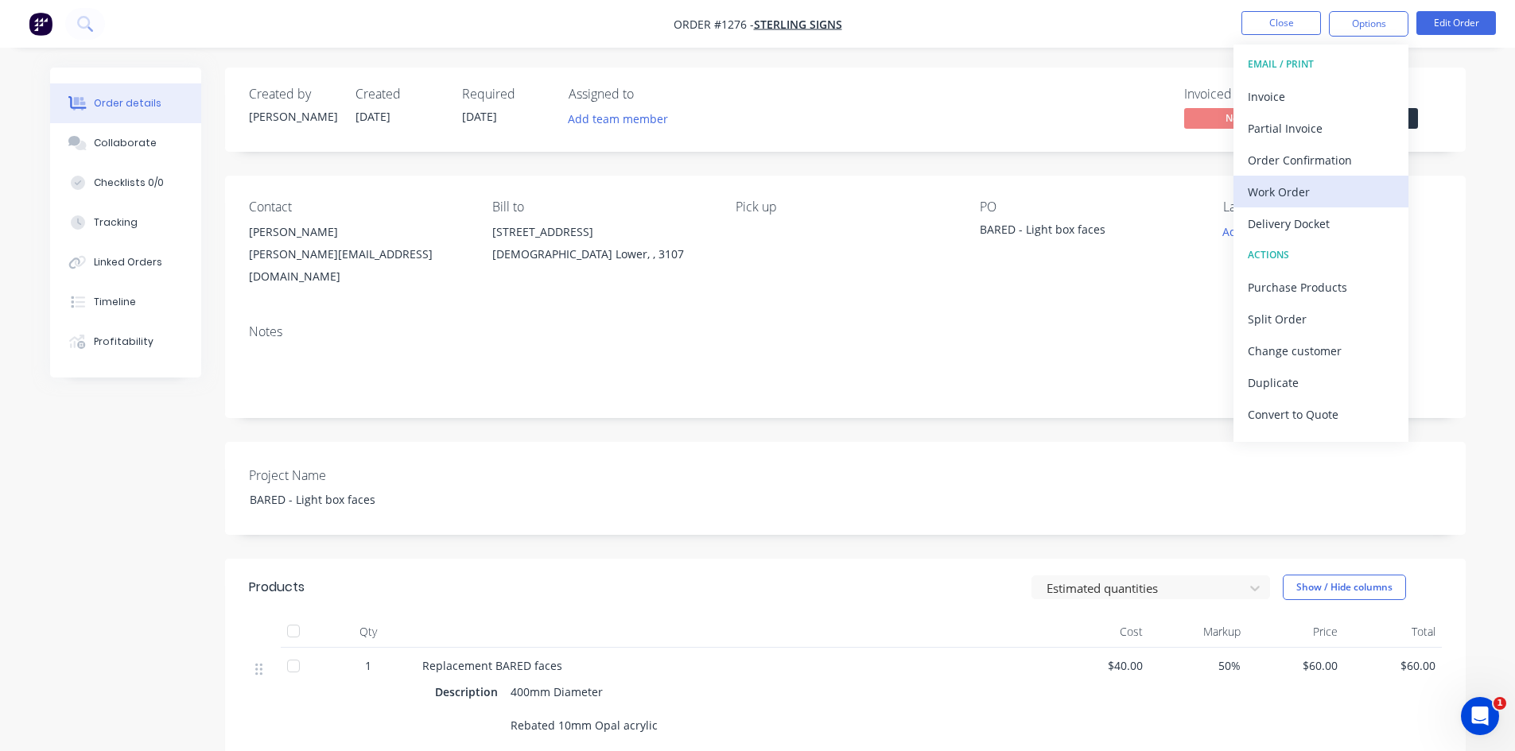
click at [1283, 202] on div "Work Order" at bounding box center [1321, 191] width 146 height 23
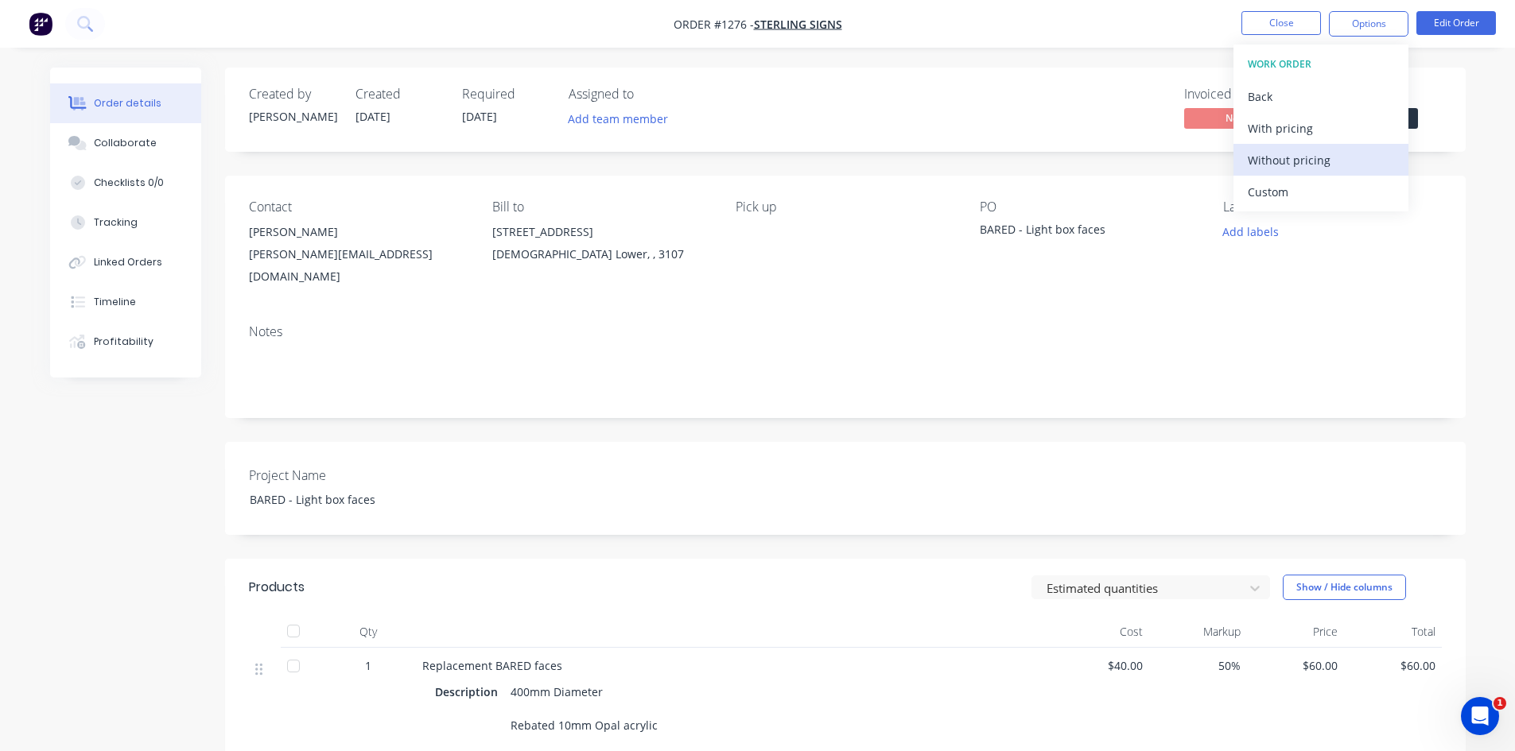
click at [1288, 173] on button "Without pricing" at bounding box center [1320, 160] width 175 height 32
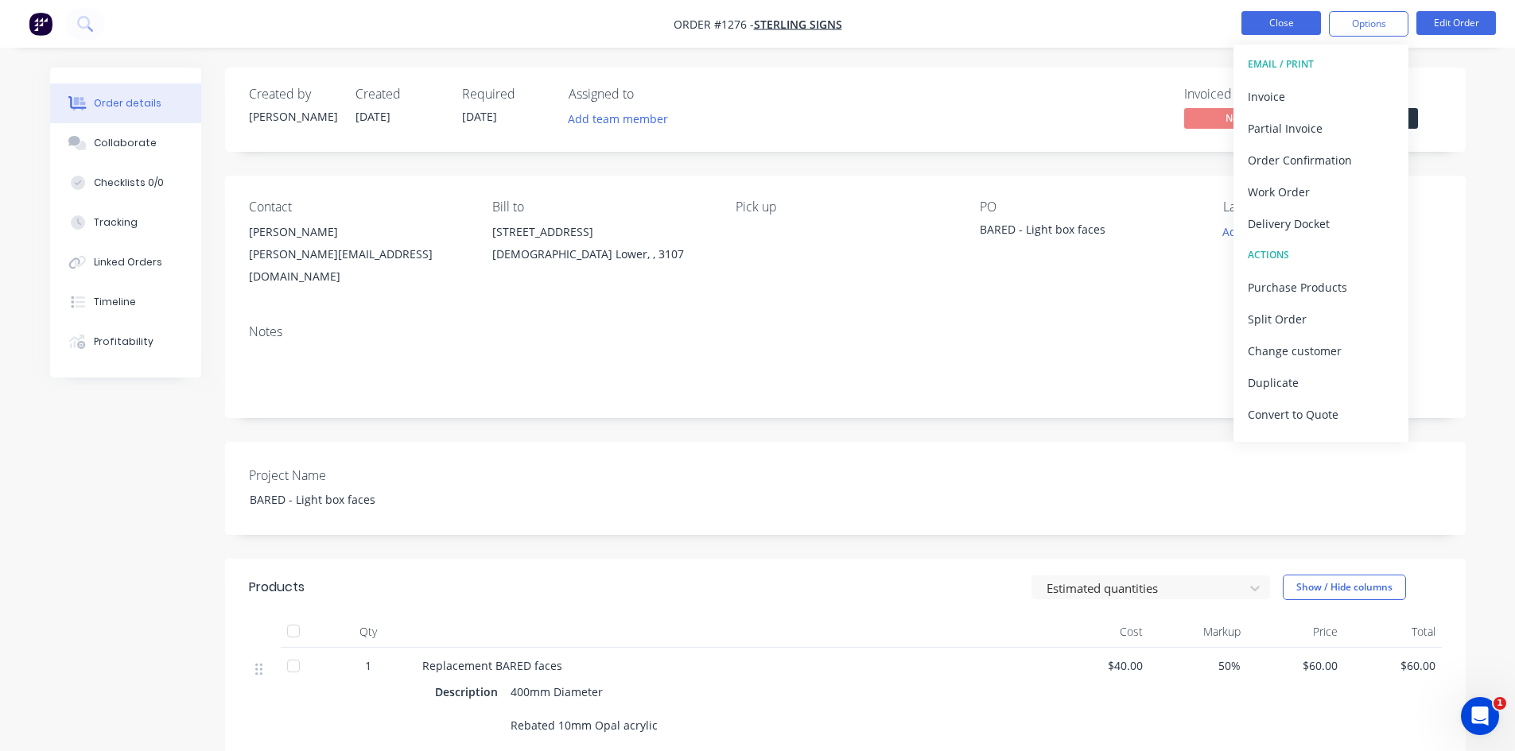
click at [1261, 29] on button "Close" at bounding box center [1281, 23] width 80 height 24
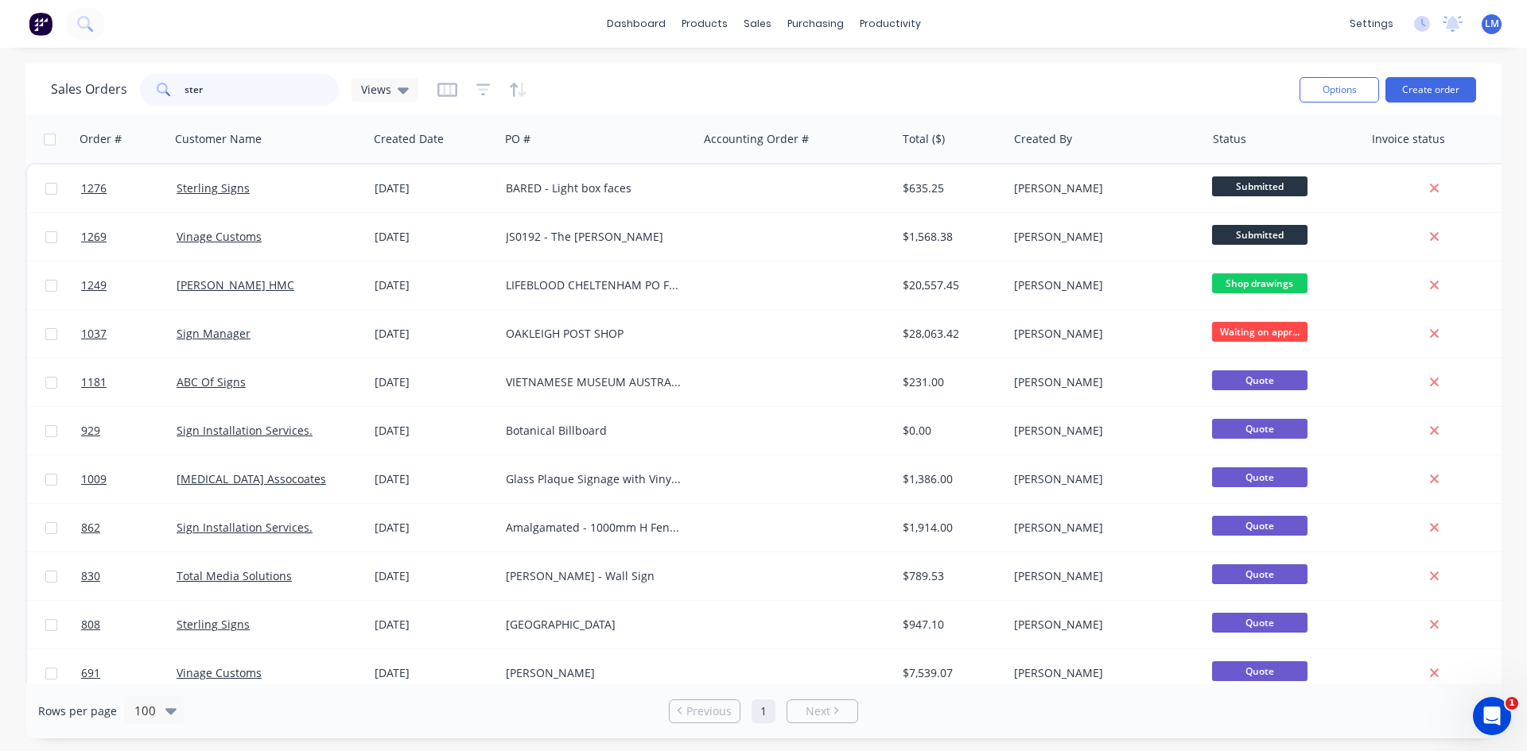
drag, startPoint x: 209, startPoint y: 87, endPoint x: 126, endPoint y: 87, distance: 82.7
click at [127, 87] on div "Sales Orders ster Views" at bounding box center [234, 90] width 367 height 32
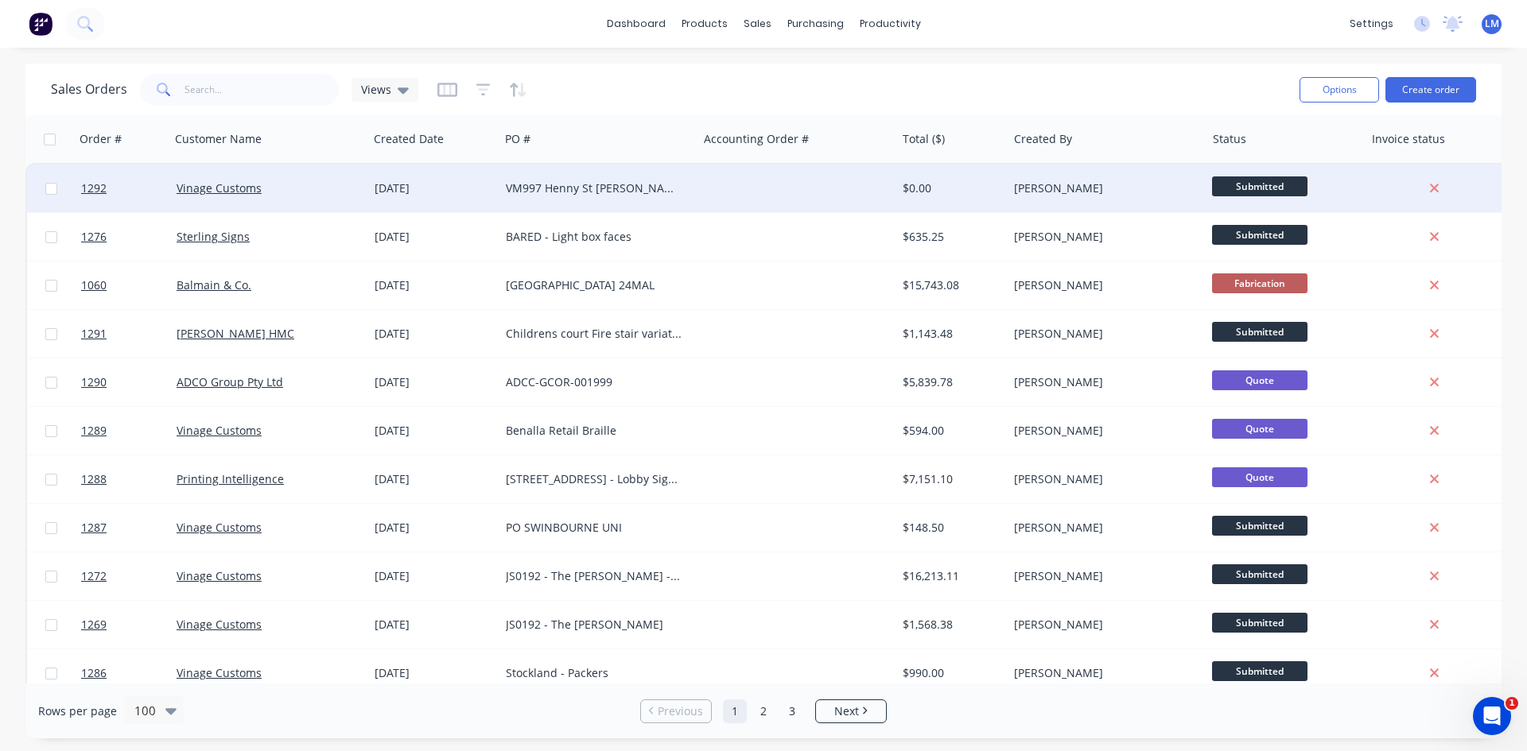
click at [584, 204] on div "VM997 Henny St [PERSON_NAME]" at bounding box center [598, 189] width 198 height 48
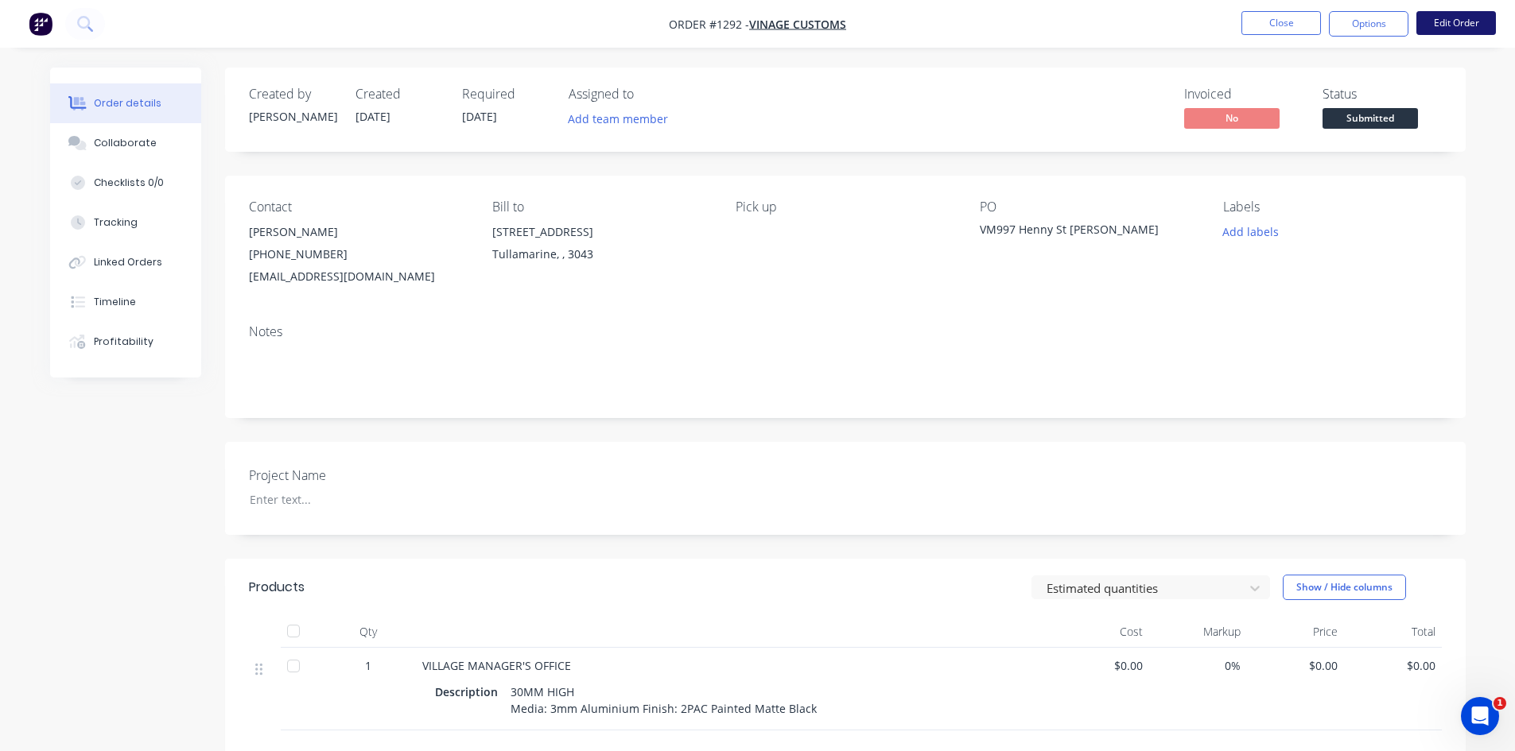
click at [1458, 20] on button "Edit Order" at bounding box center [1456, 23] width 80 height 24
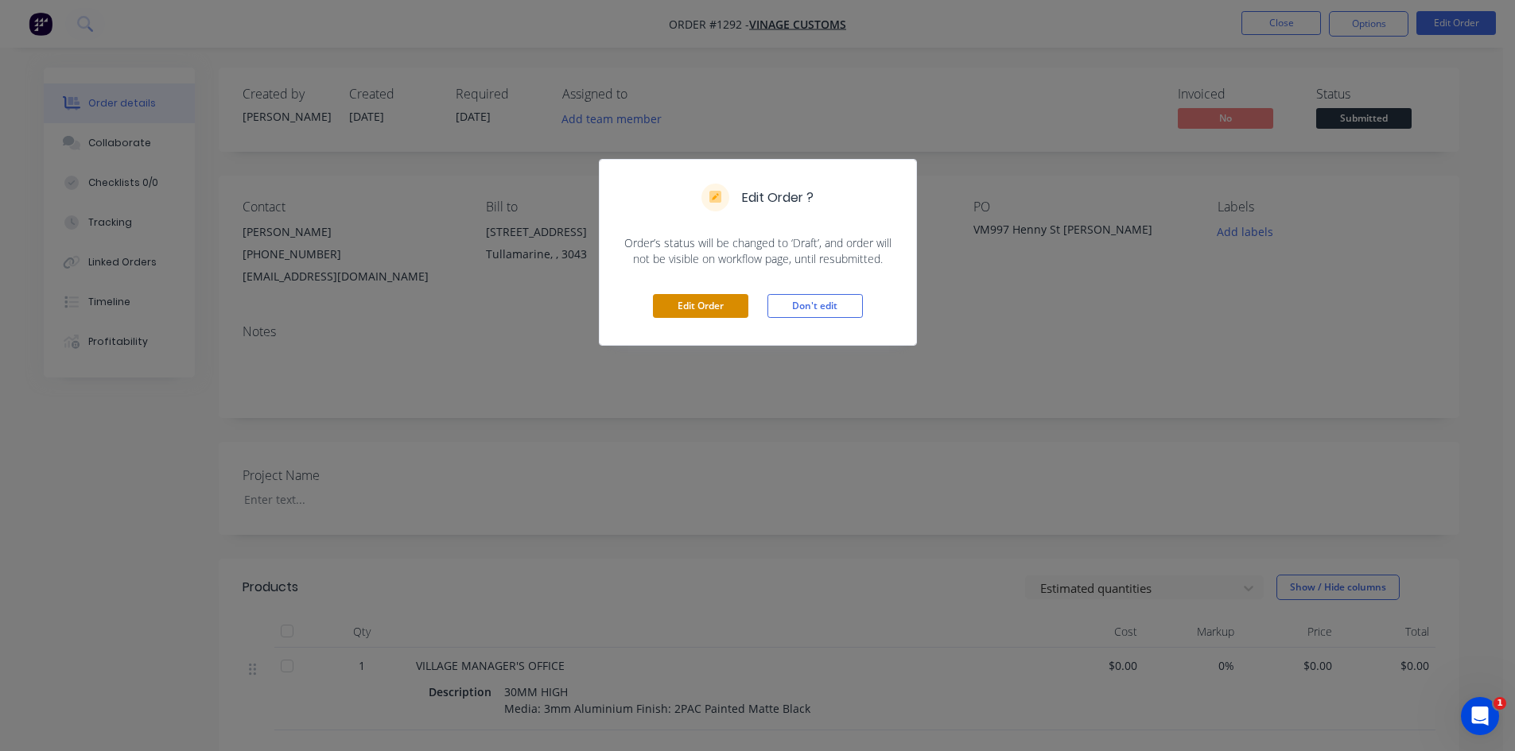
click at [687, 302] on button "Edit Order" at bounding box center [700, 306] width 95 height 24
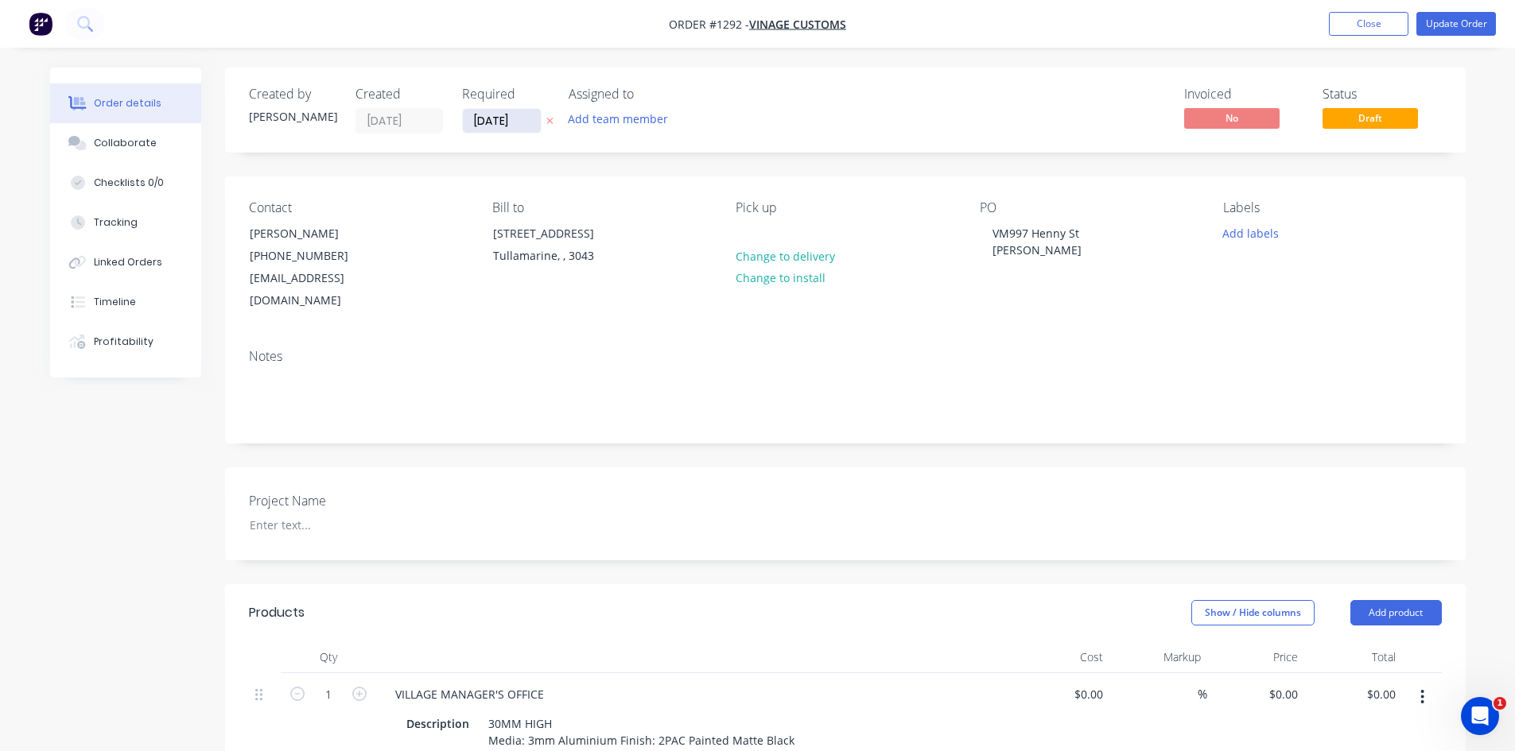
click at [521, 118] on input "[DATE]" at bounding box center [502, 121] width 78 height 24
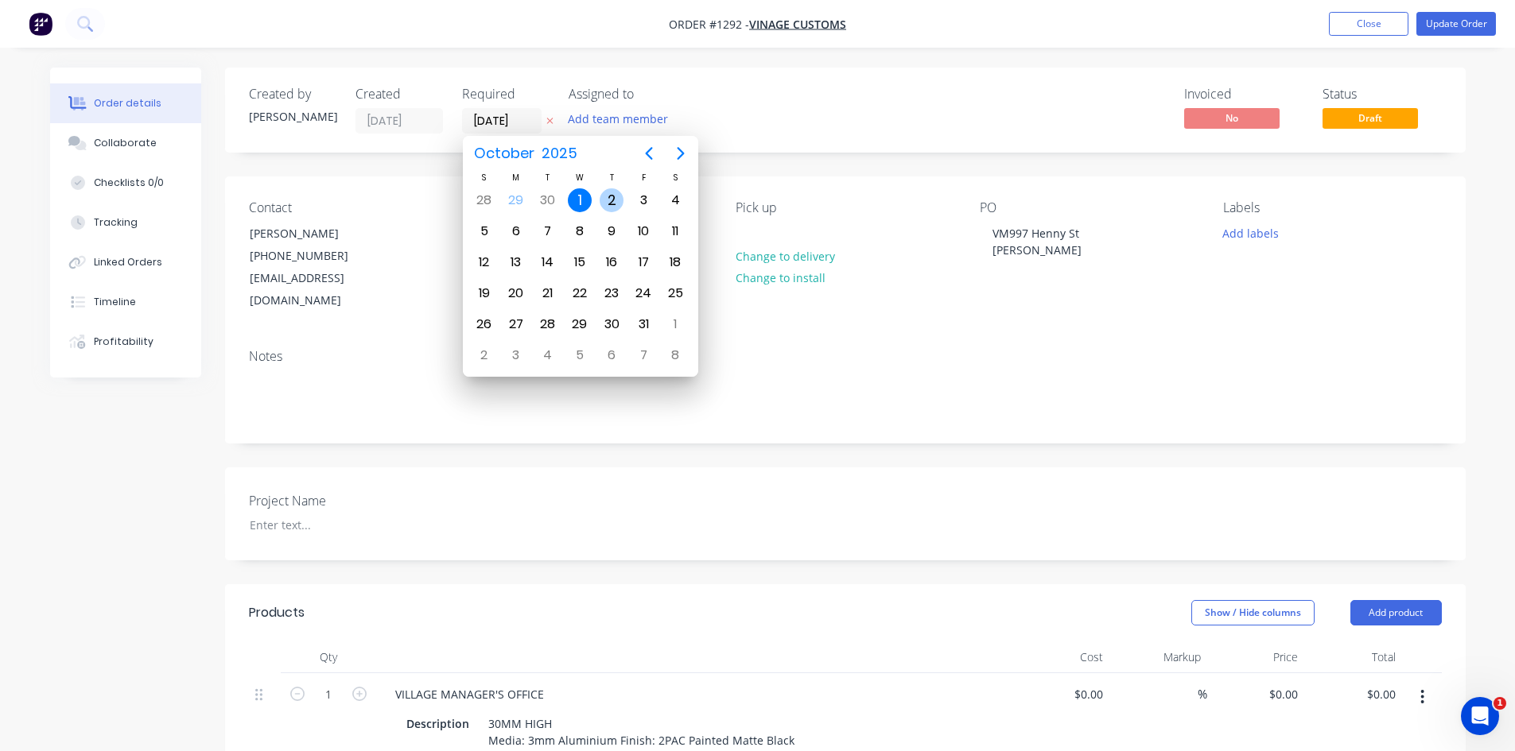
click at [610, 199] on div "2" at bounding box center [612, 200] width 24 height 24
type input "[DATE]"
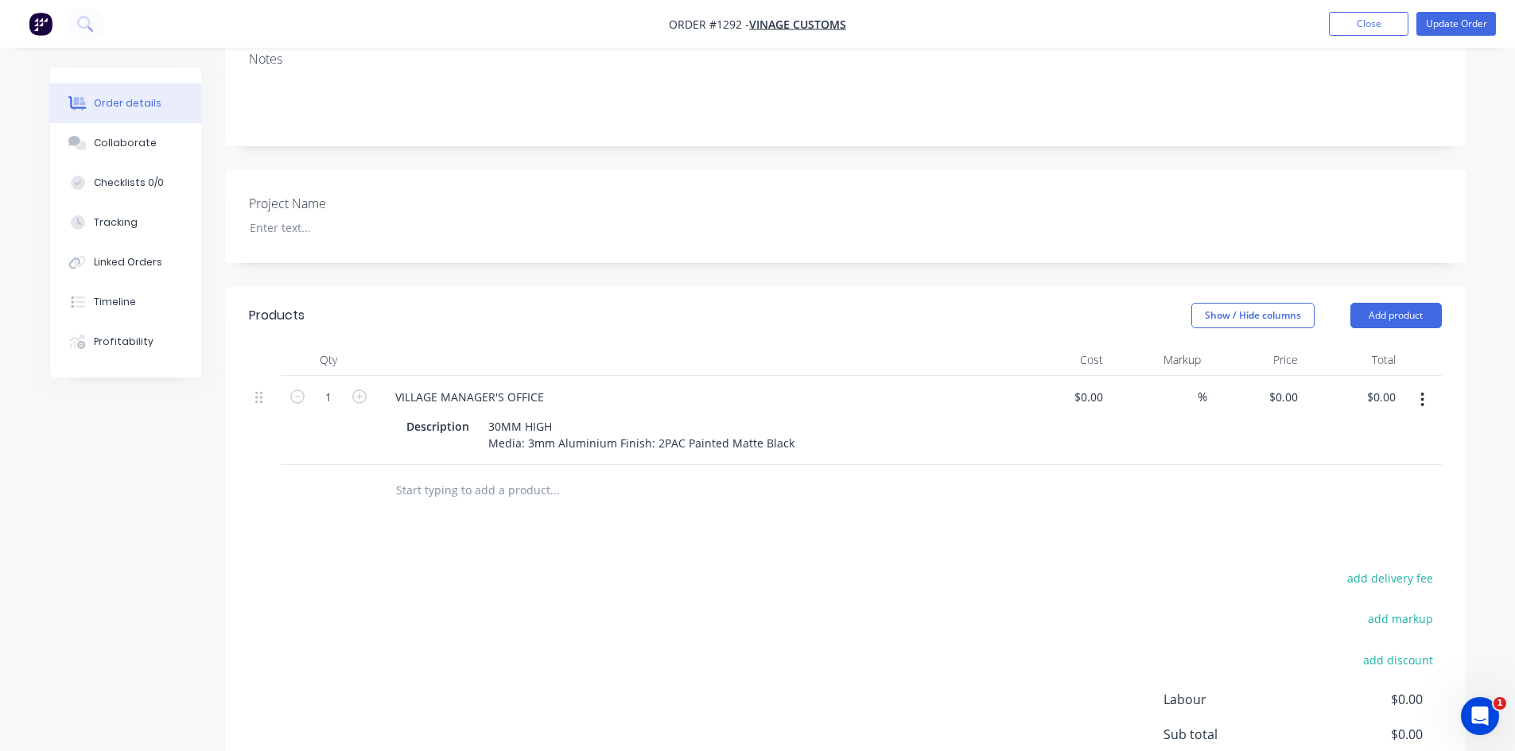
scroll to position [398, 0]
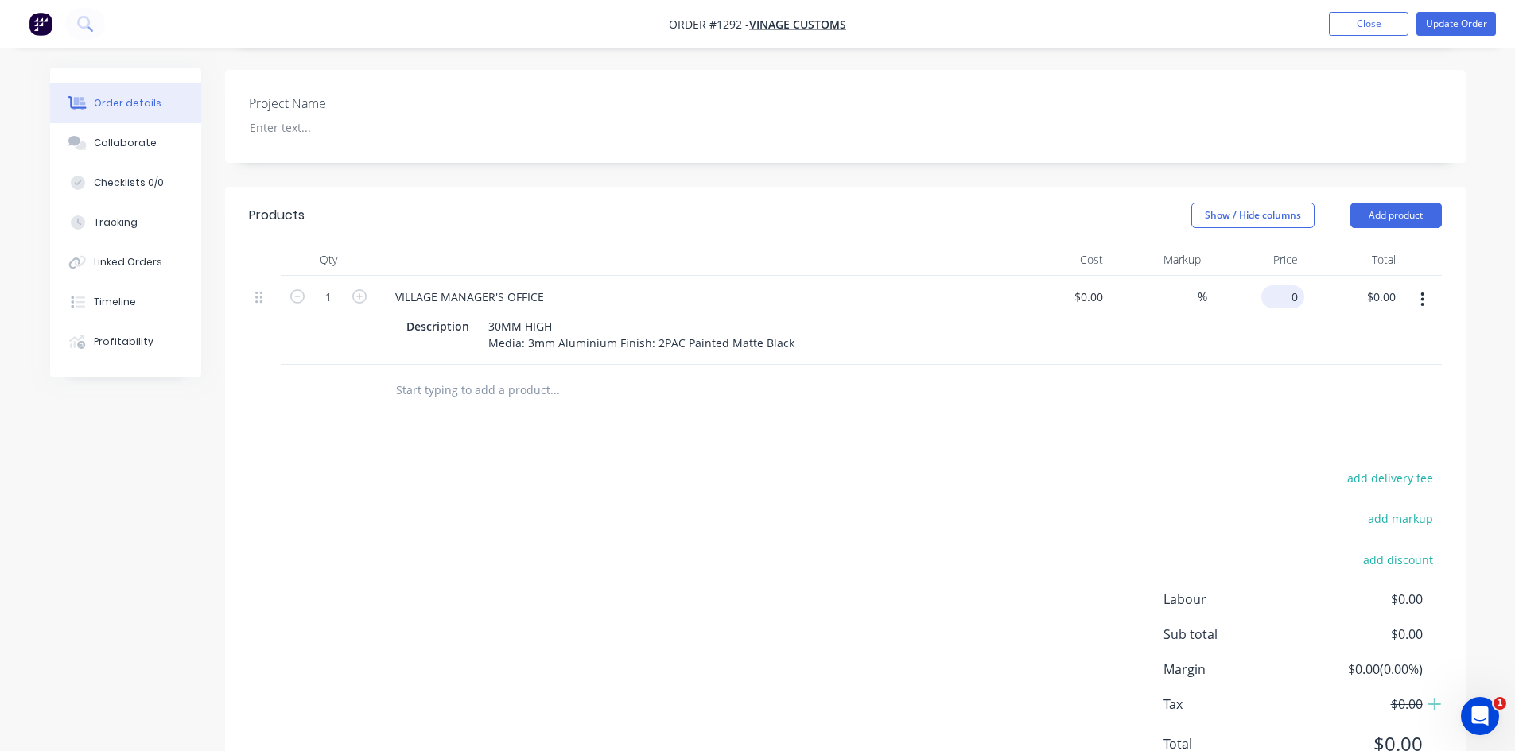
click at [1273, 277] on div "0 $0.00" at bounding box center [1256, 320] width 98 height 89
type input "$150.00"
click at [1042, 499] on div "add delivery fee add markup add discount Labour $0.00 Sub total $0.00 Margin $0…" at bounding box center [845, 621] width 1193 height 307
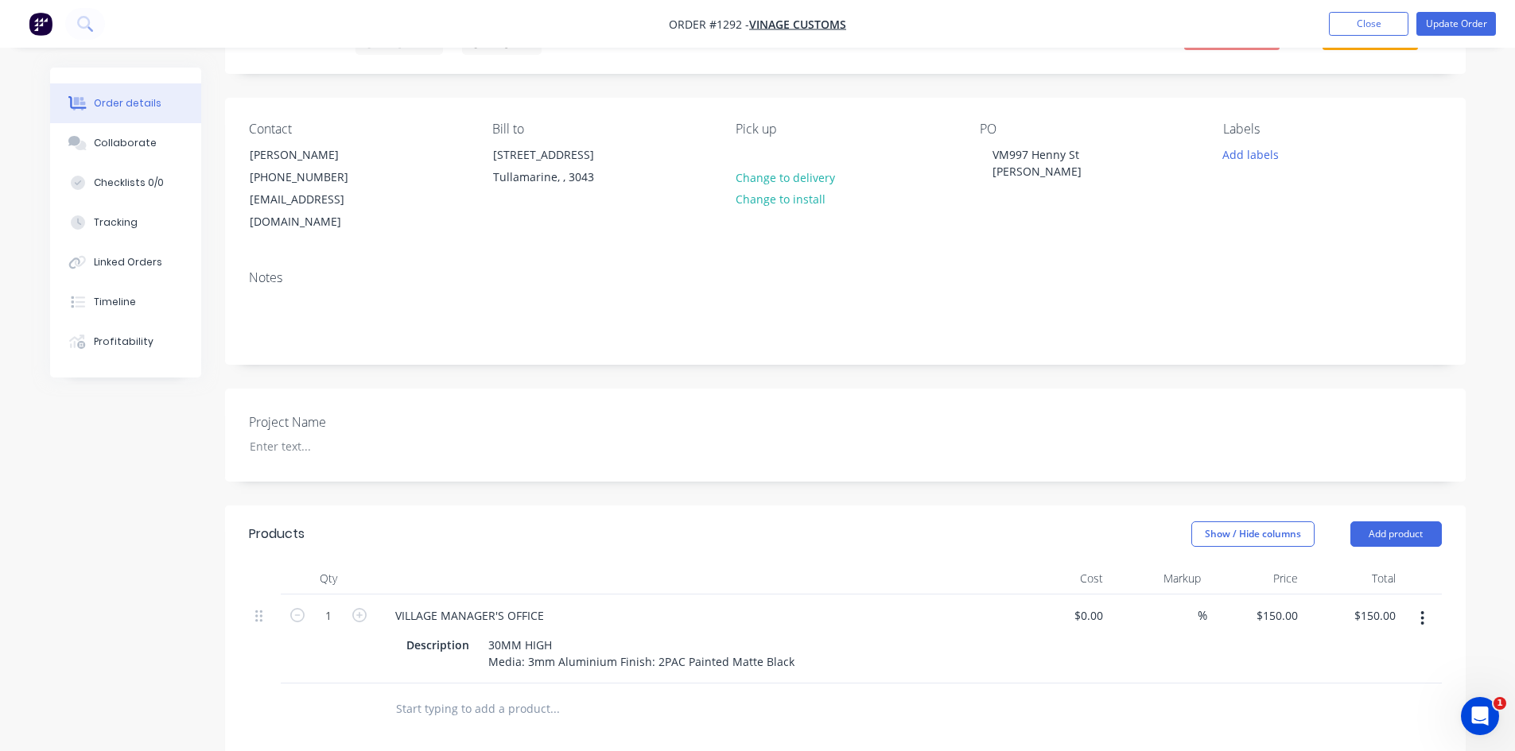
scroll to position [0, 0]
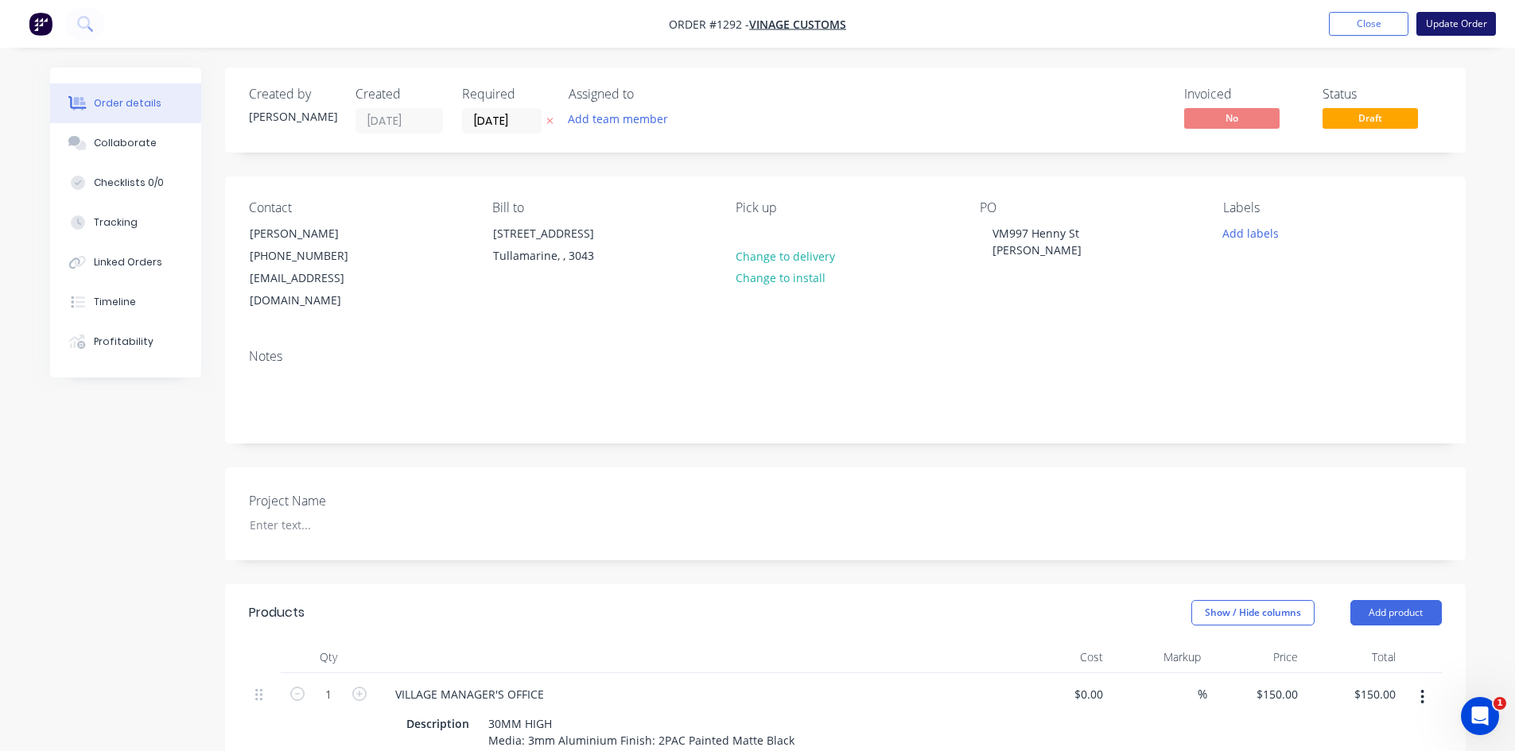
click at [1457, 29] on button "Update Order" at bounding box center [1456, 24] width 80 height 24
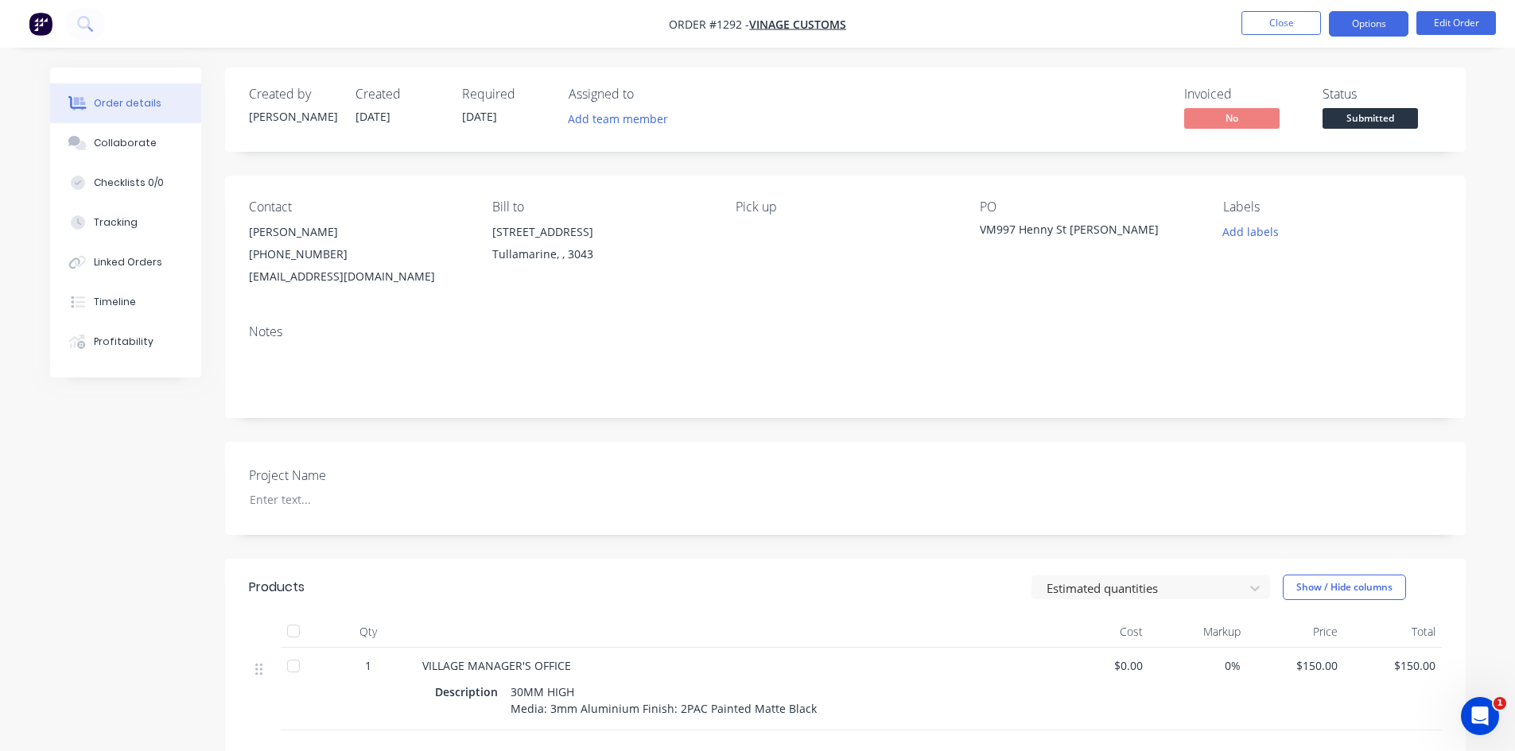
click at [1372, 29] on button "Options" at bounding box center [1369, 23] width 80 height 25
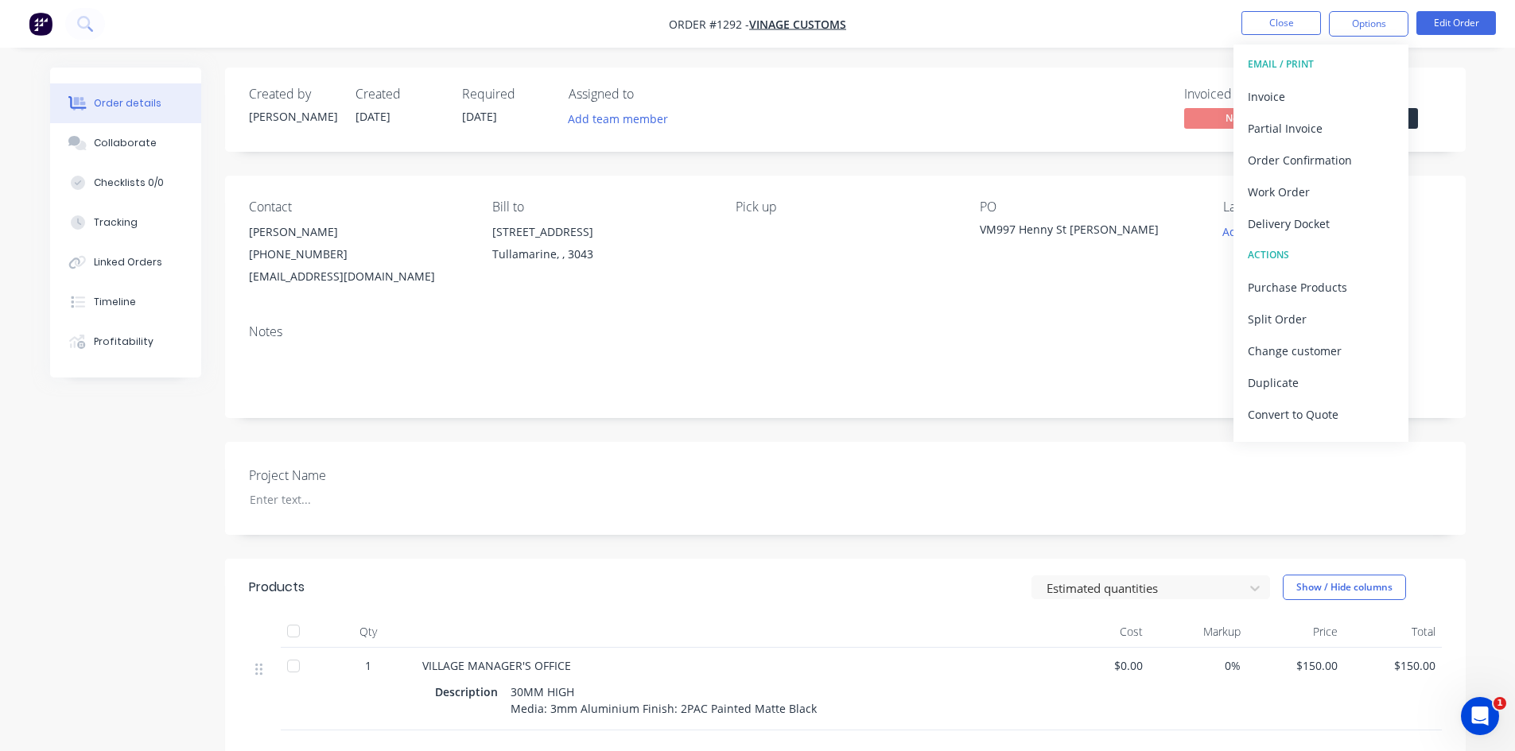
click at [848, 125] on div "Invoiced No Status Submitted" at bounding box center [1085, 110] width 714 height 46
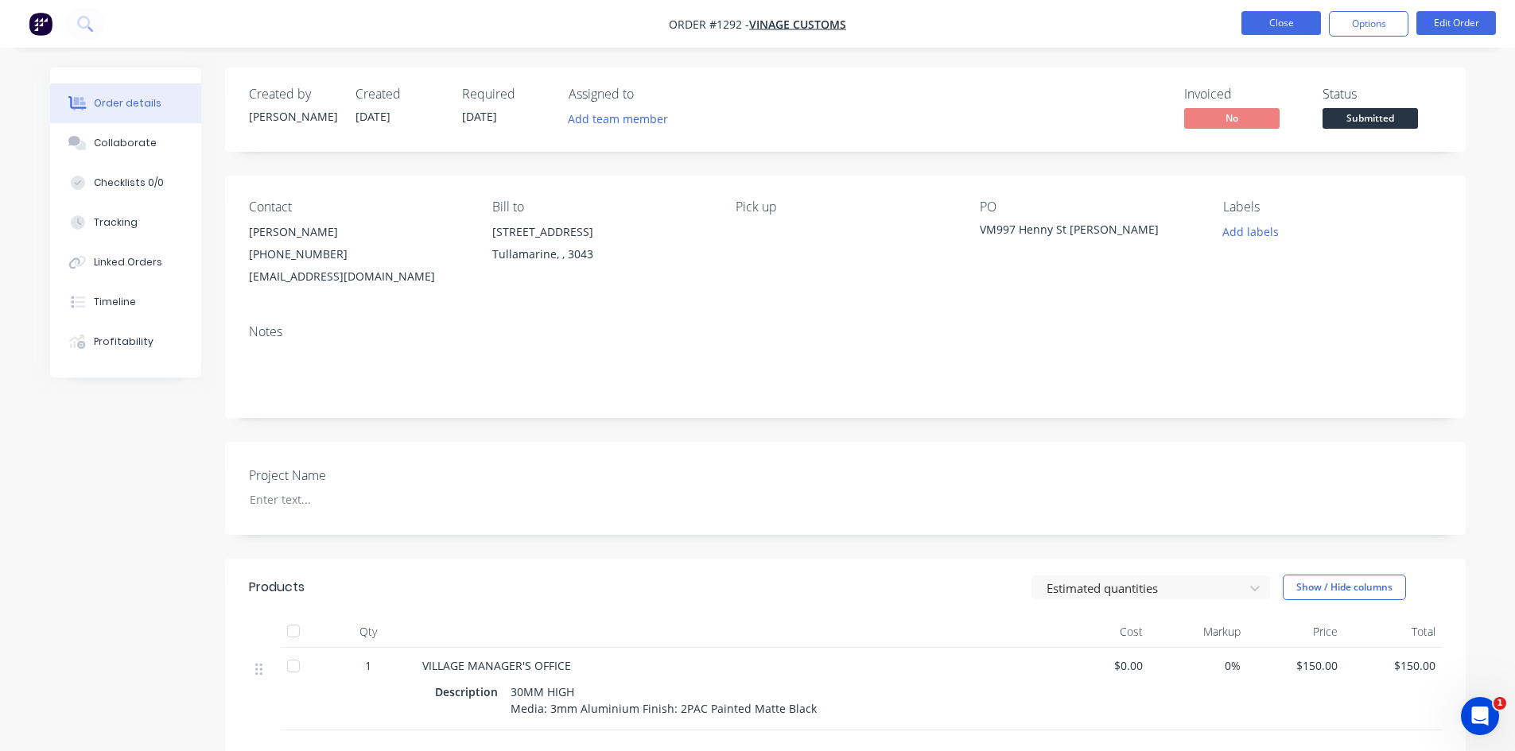
click at [1276, 24] on button "Close" at bounding box center [1281, 23] width 80 height 24
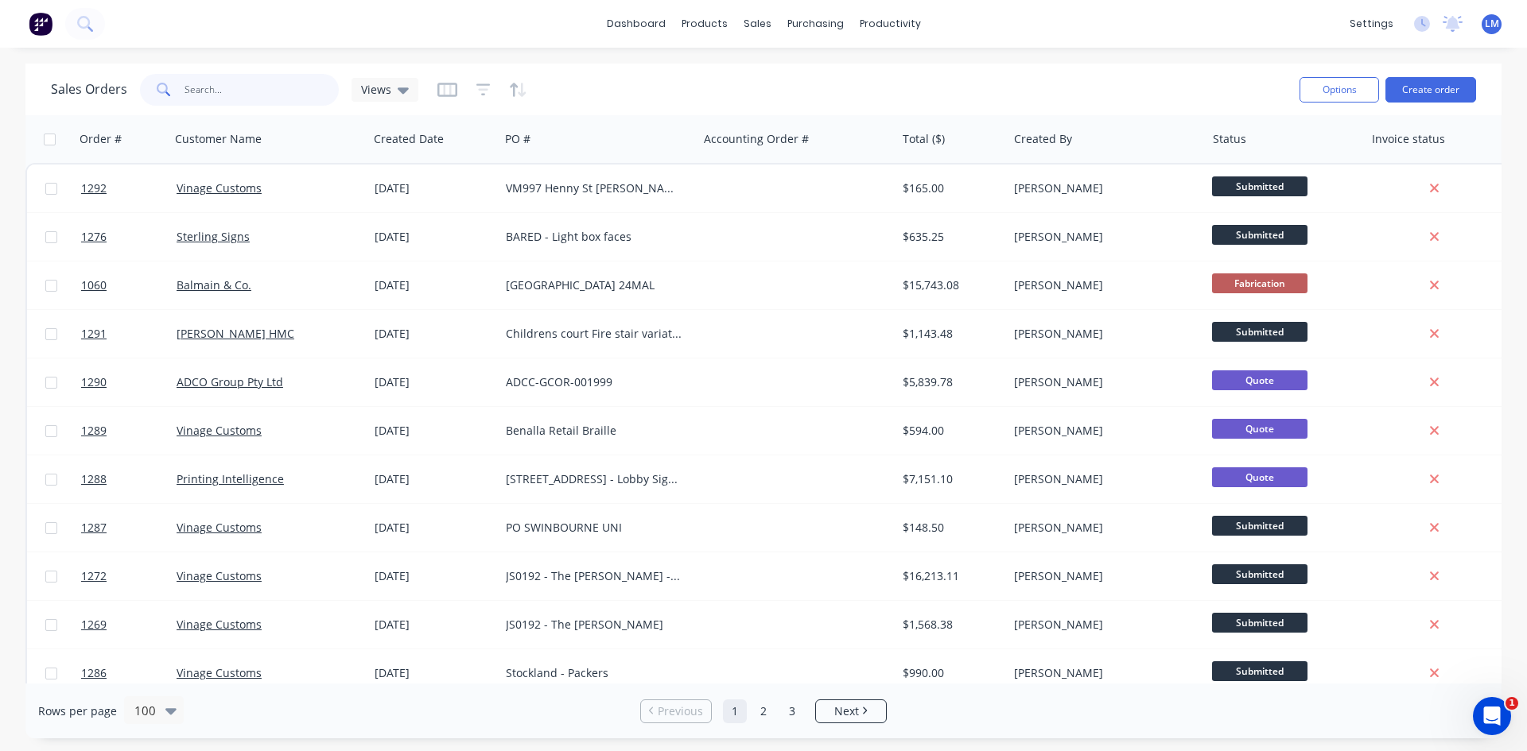
click at [269, 88] on input "text" at bounding box center [261, 90] width 155 height 32
type input "vin"
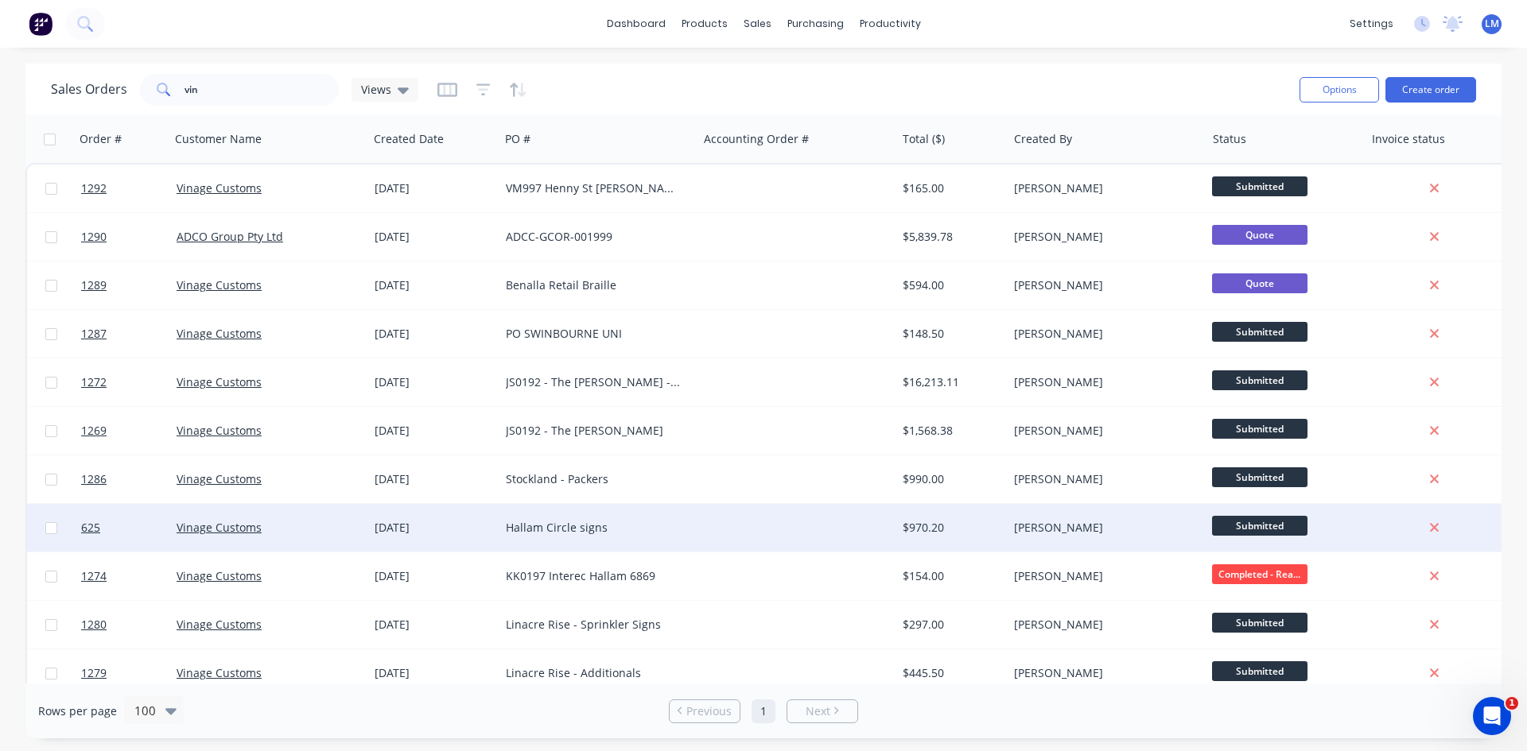
click at [669, 525] on div "Hallam Circle signs" at bounding box center [594, 528] width 177 height 16
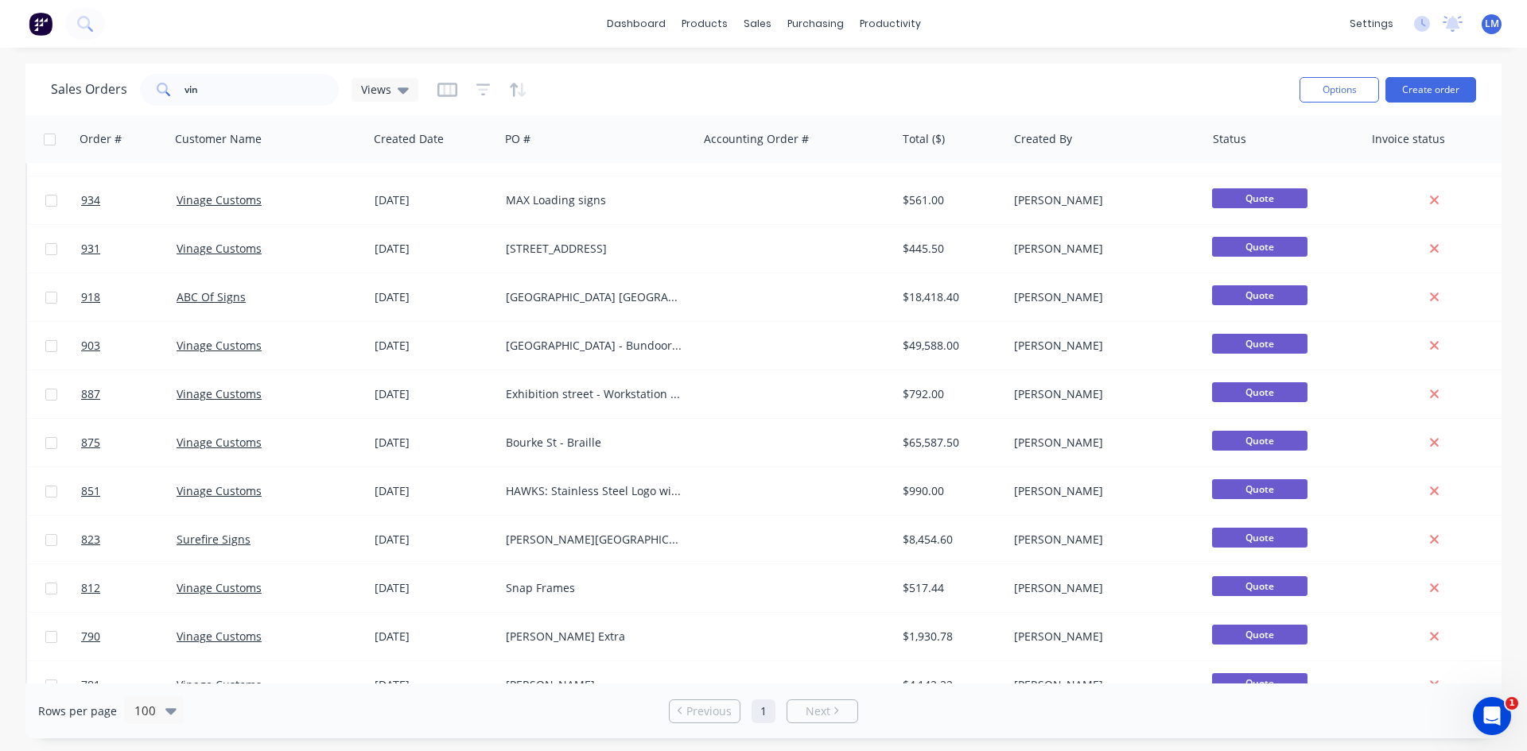
scroll to position [700, 0]
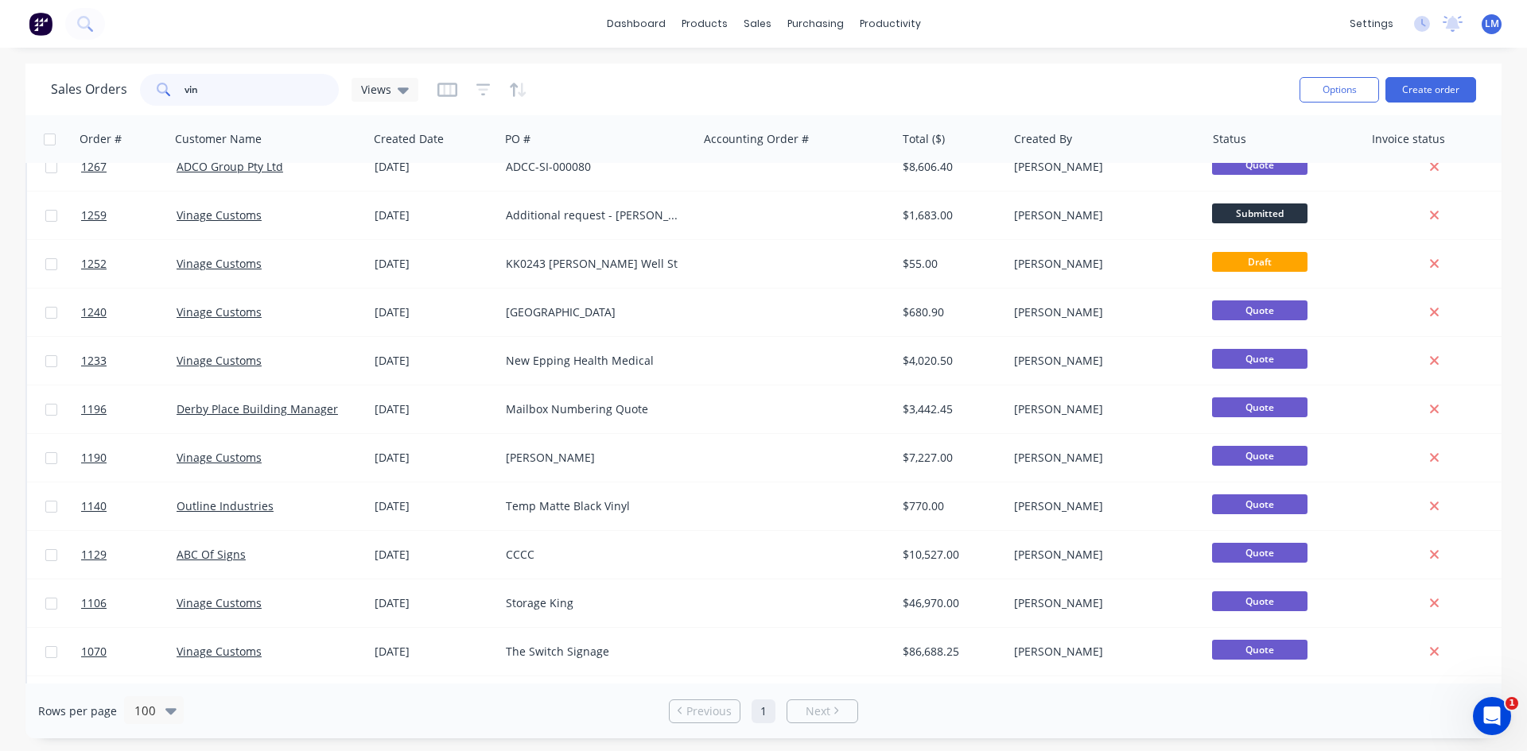
drag, startPoint x: 178, startPoint y: 90, endPoint x: 149, endPoint y: 90, distance: 29.4
click at [149, 90] on div "vin" at bounding box center [239, 90] width 199 height 32
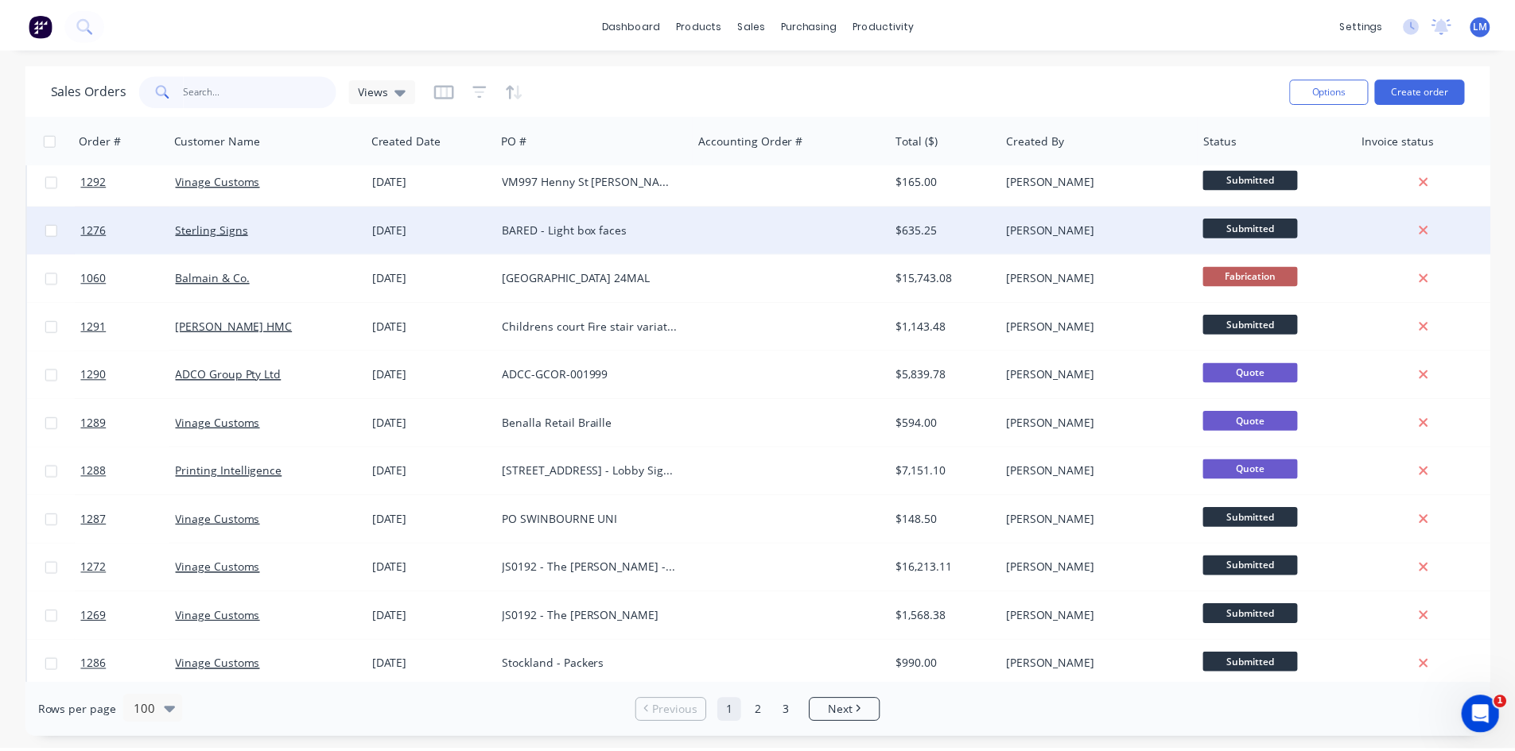
scroll to position [0, 0]
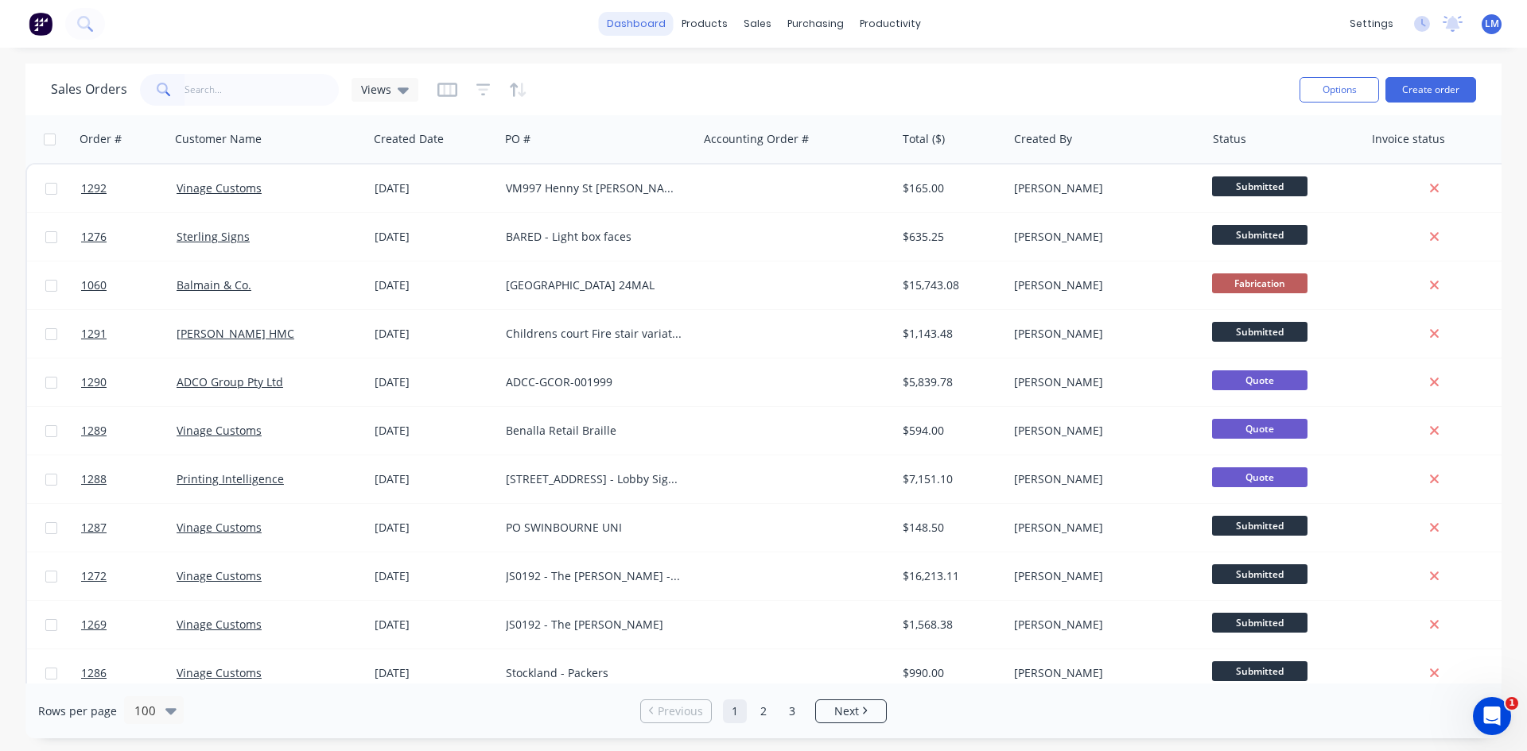
click at [653, 26] on link "dashboard" at bounding box center [636, 24] width 75 height 24
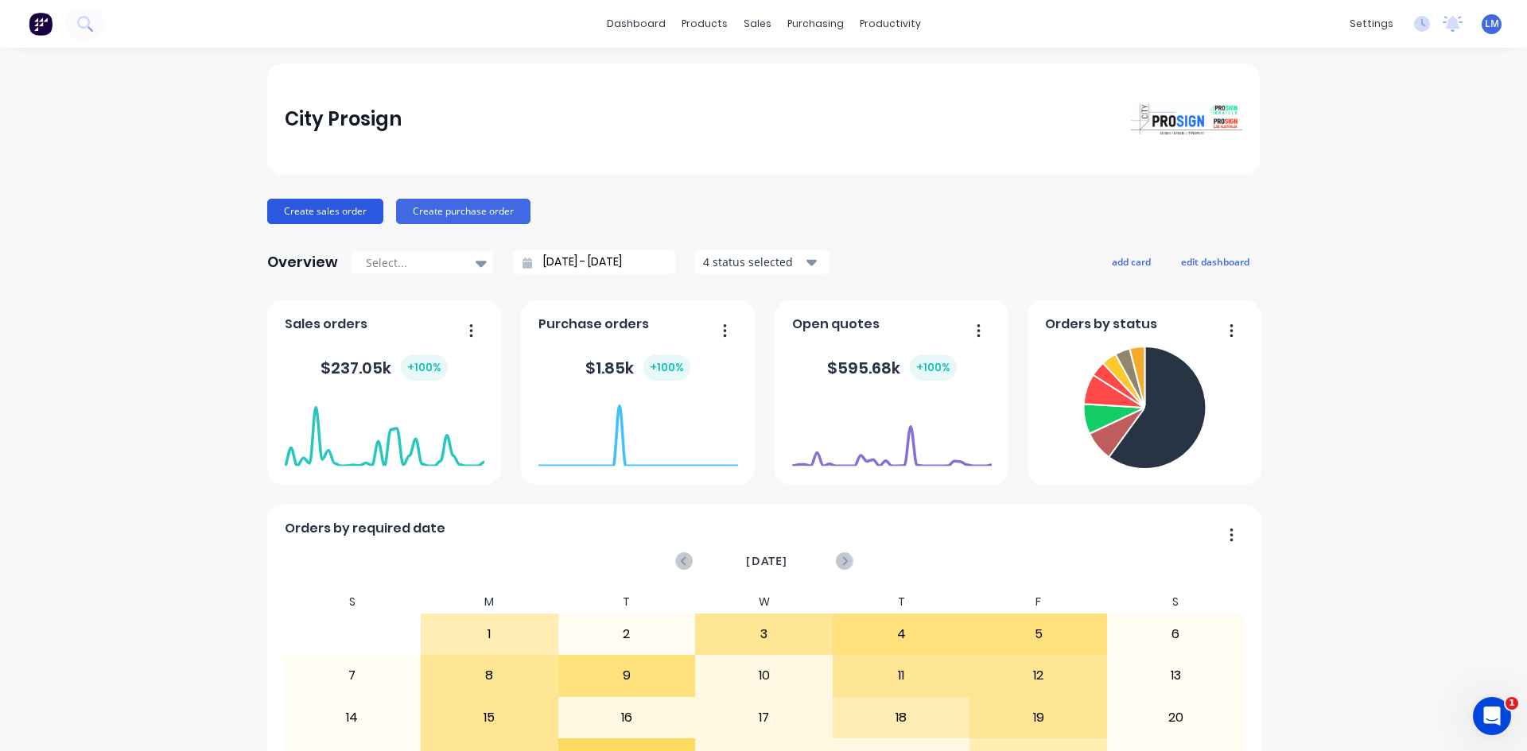
click at [319, 215] on button "Create sales order" at bounding box center [325, 211] width 116 height 25
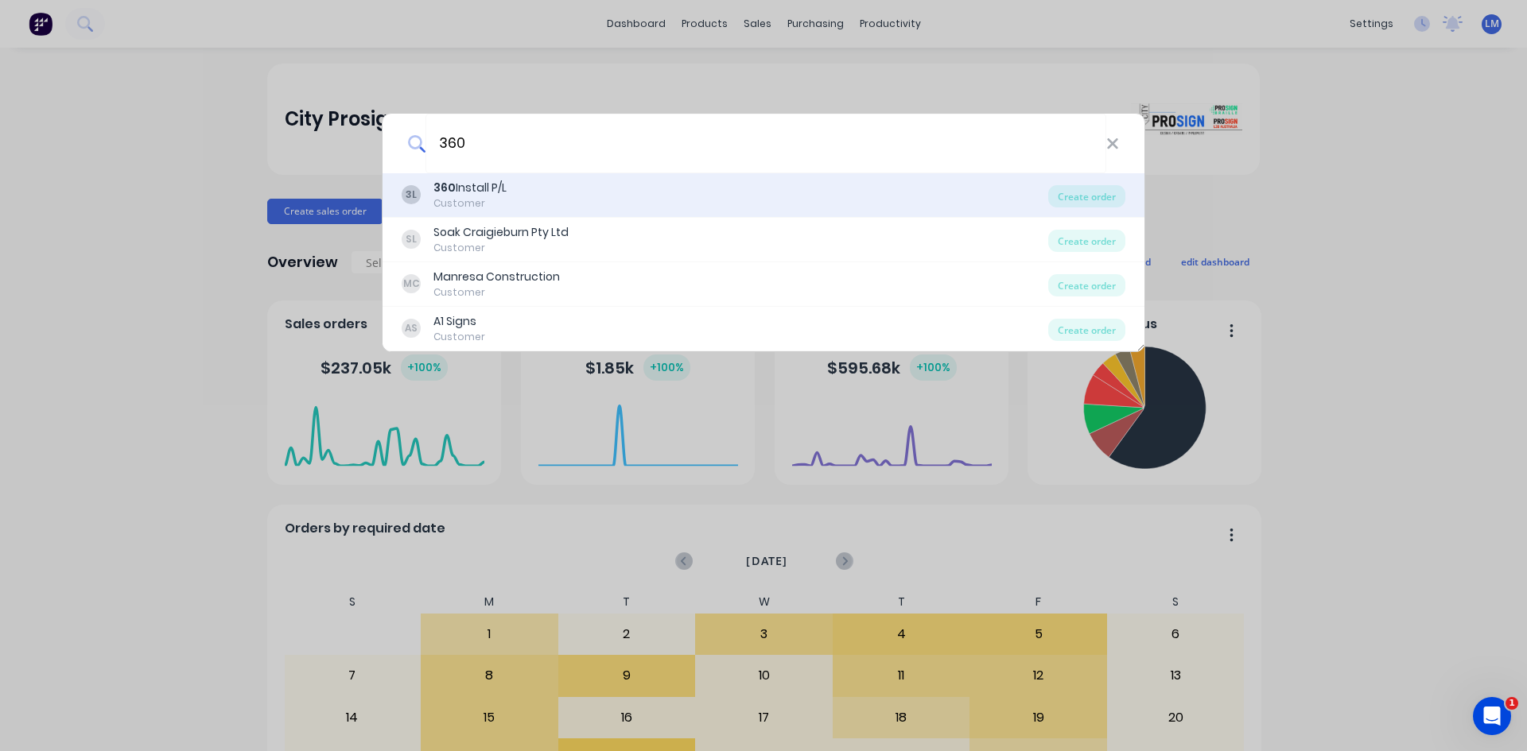
type input "360"
click at [530, 186] on div "3L 360 Install P/L Customer" at bounding box center [725, 195] width 646 height 31
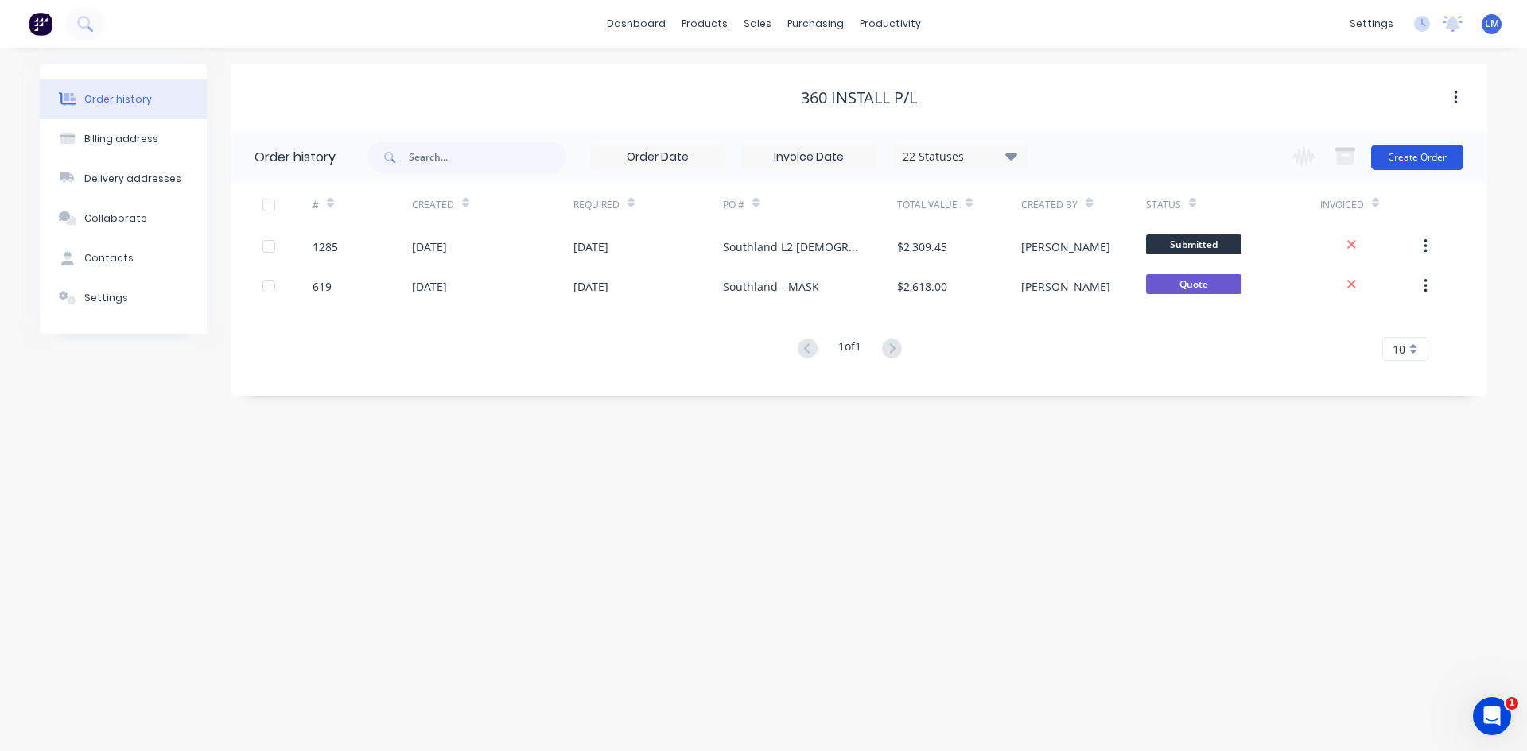
click at [1433, 156] on button "Create Order" at bounding box center [1417, 157] width 92 height 25
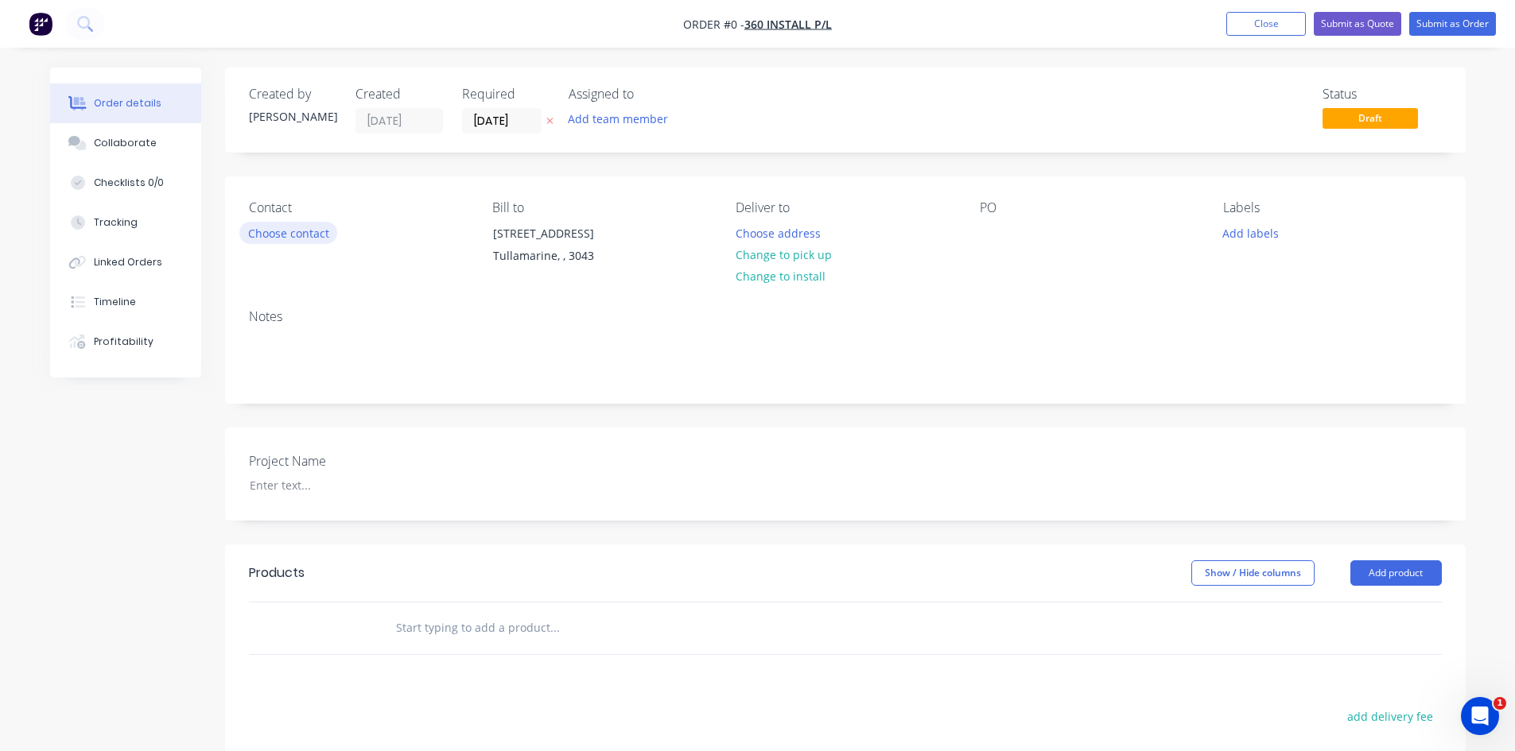
click at [304, 238] on button "Choose contact" at bounding box center [288, 232] width 98 height 21
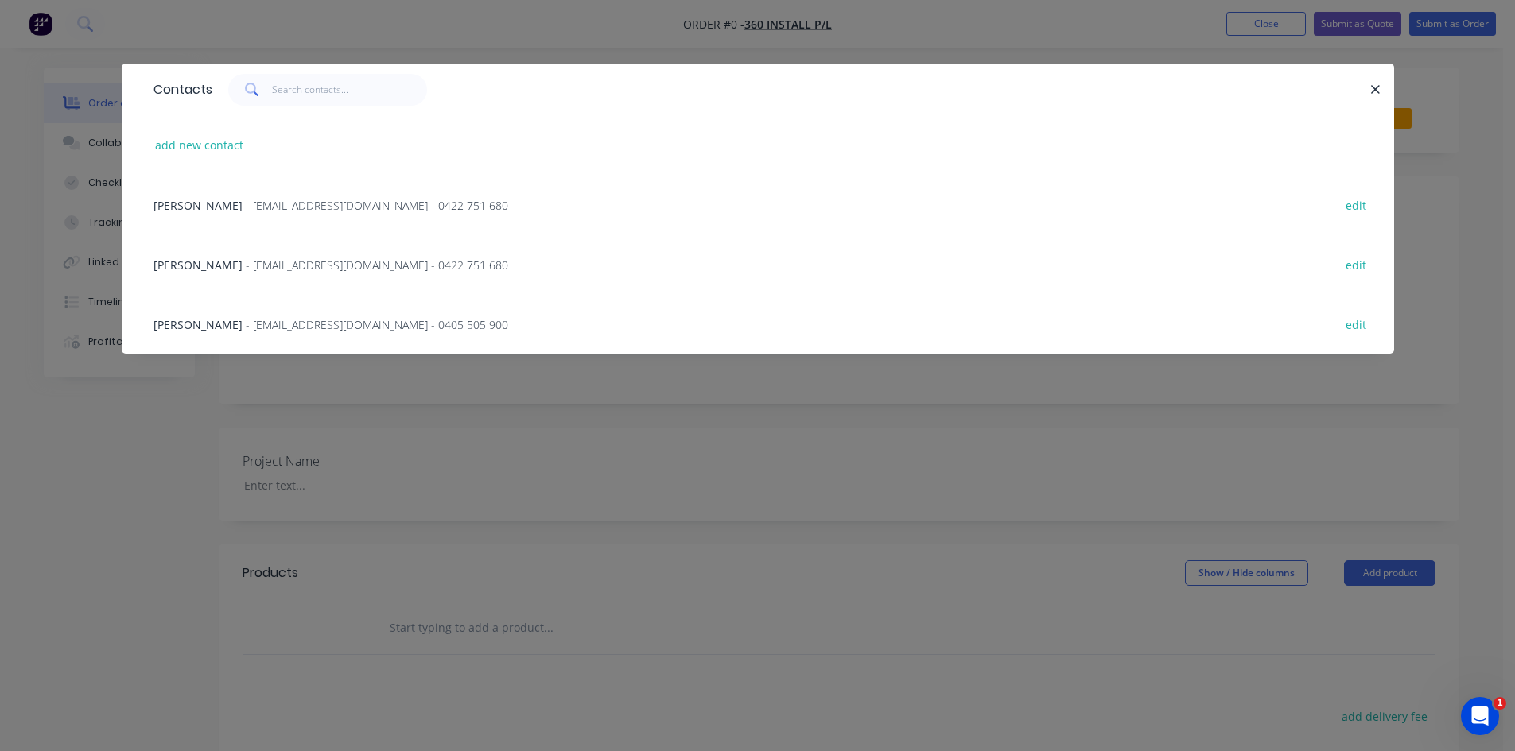
click at [252, 324] on span "- [EMAIL_ADDRESS][DOMAIN_NAME] - 0405 505 900" at bounding box center [377, 324] width 262 height 15
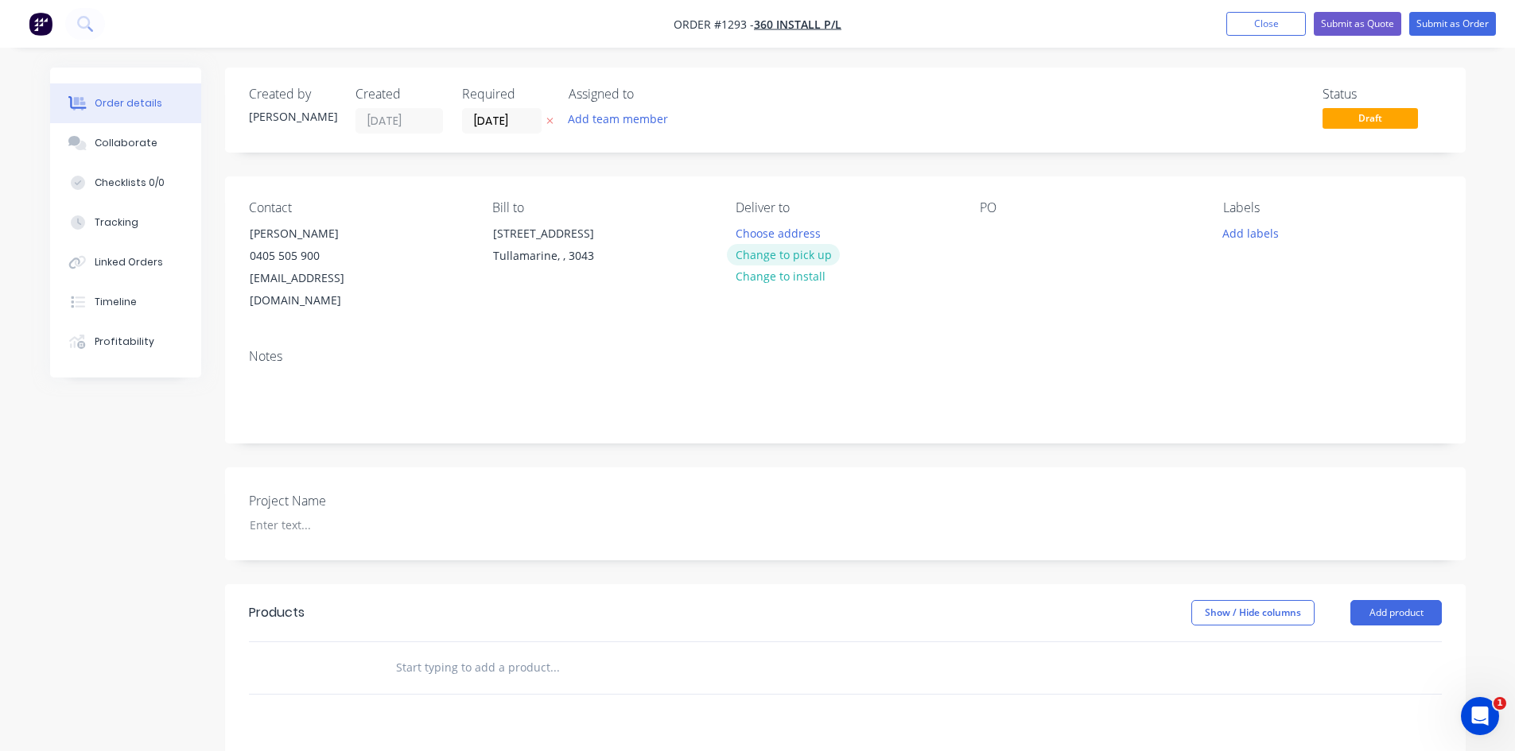
click at [817, 252] on button "Change to pick up" at bounding box center [783, 254] width 113 height 21
click at [995, 241] on div at bounding box center [992, 233] width 25 height 23
paste div
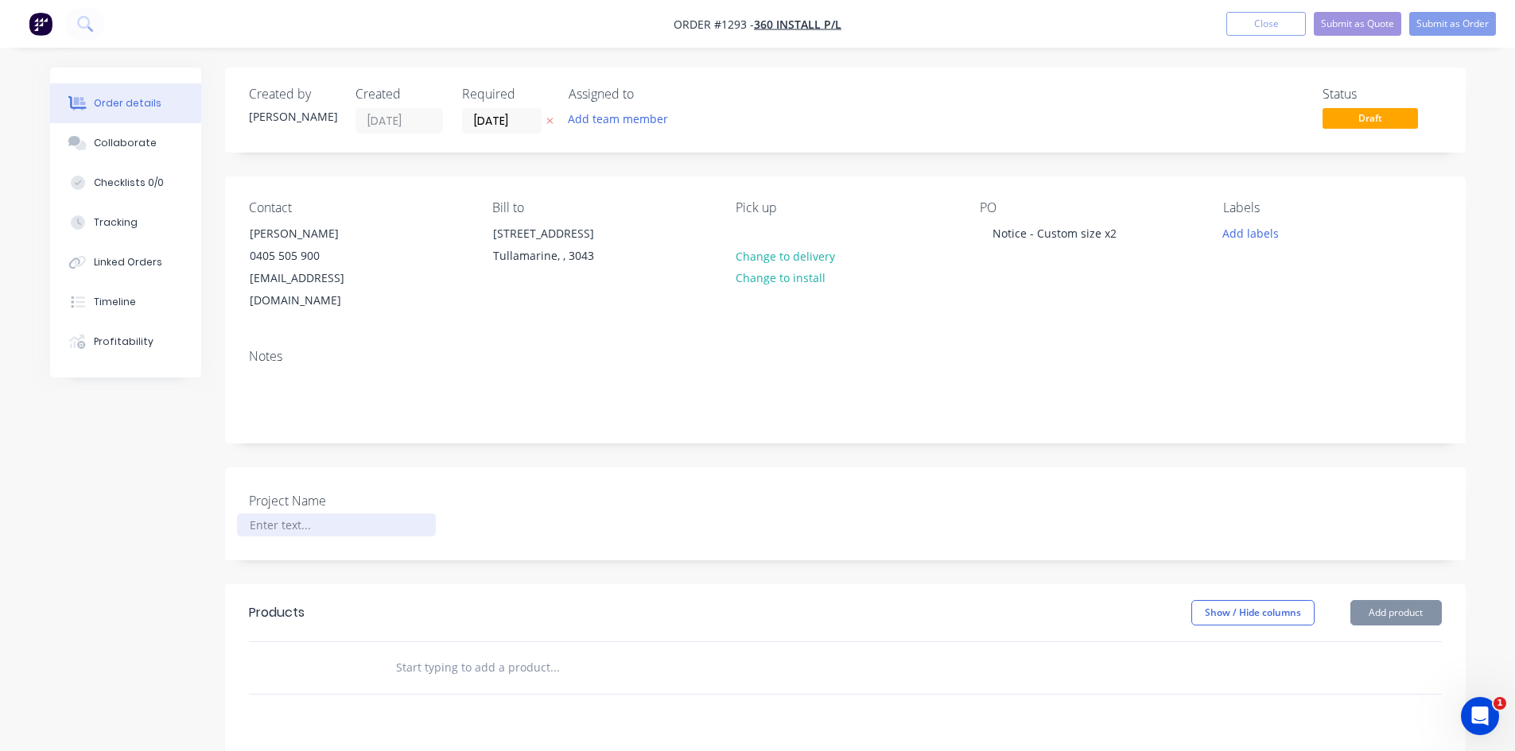
click at [302, 514] on div at bounding box center [336, 525] width 199 height 23
paste div
click at [456, 652] on input "text" at bounding box center [554, 668] width 318 height 32
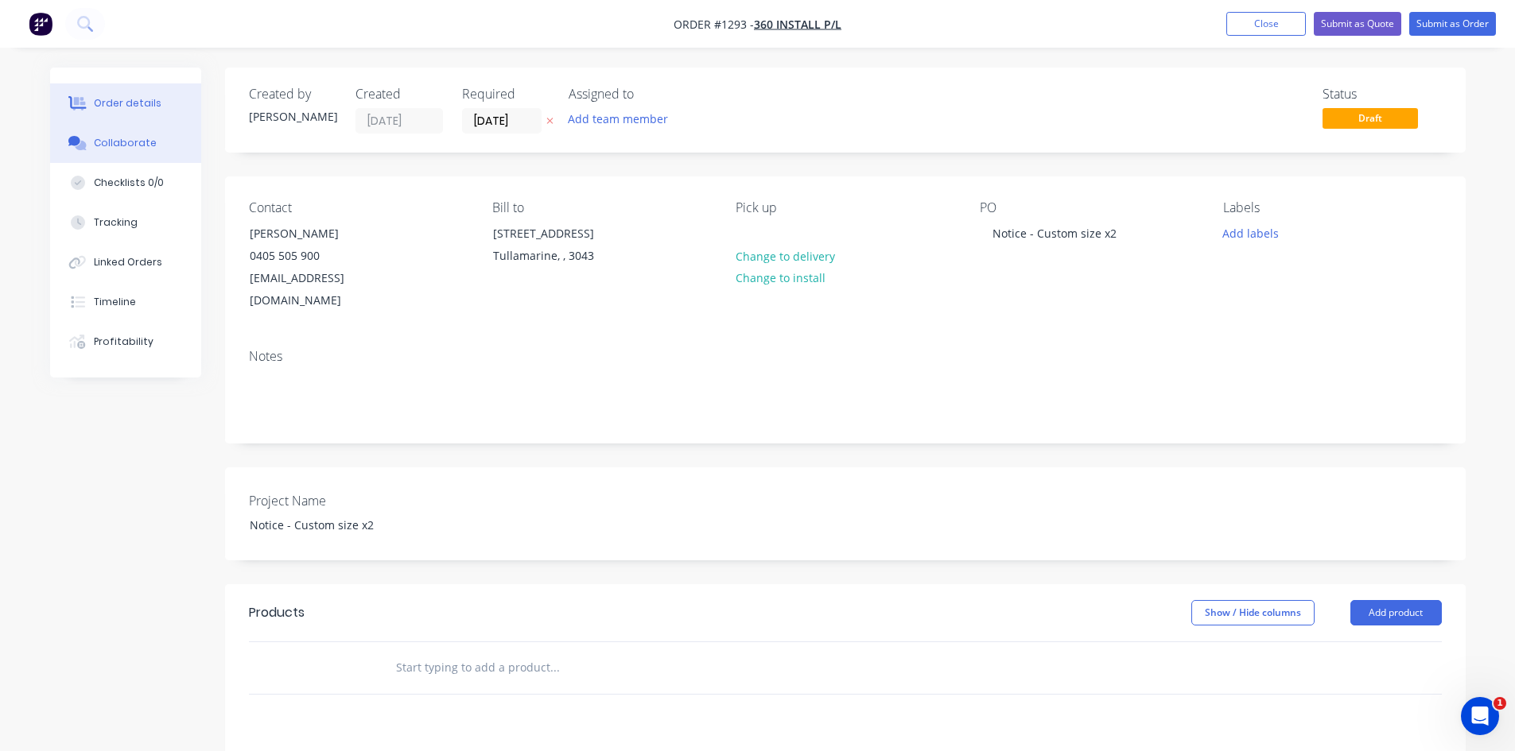
click at [138, 148] on div "Collaborate" at bounding box center [125, 143] width 63 height 14
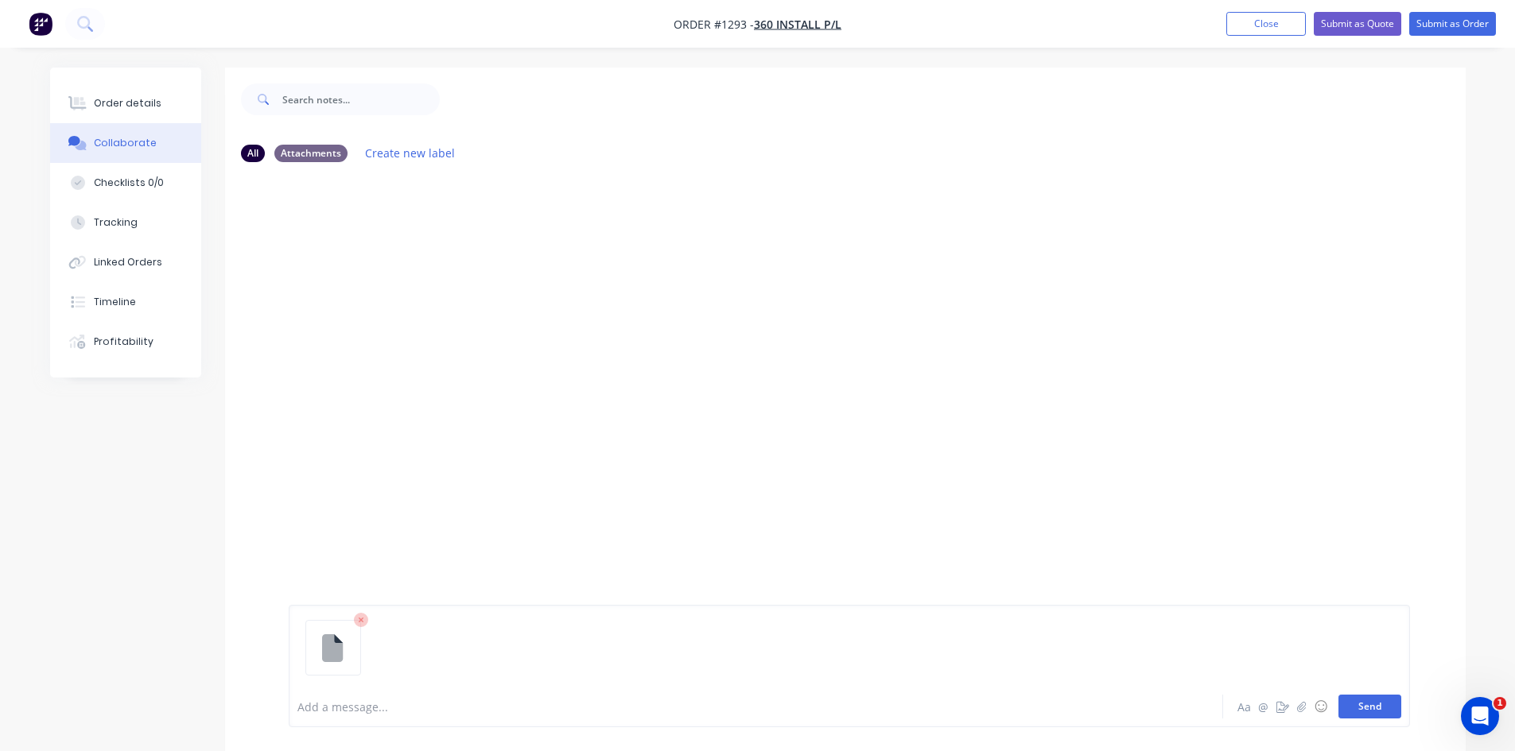
click at [1376, 709] on button "Send" at bounding box center [1369, 707] width 63 height 24
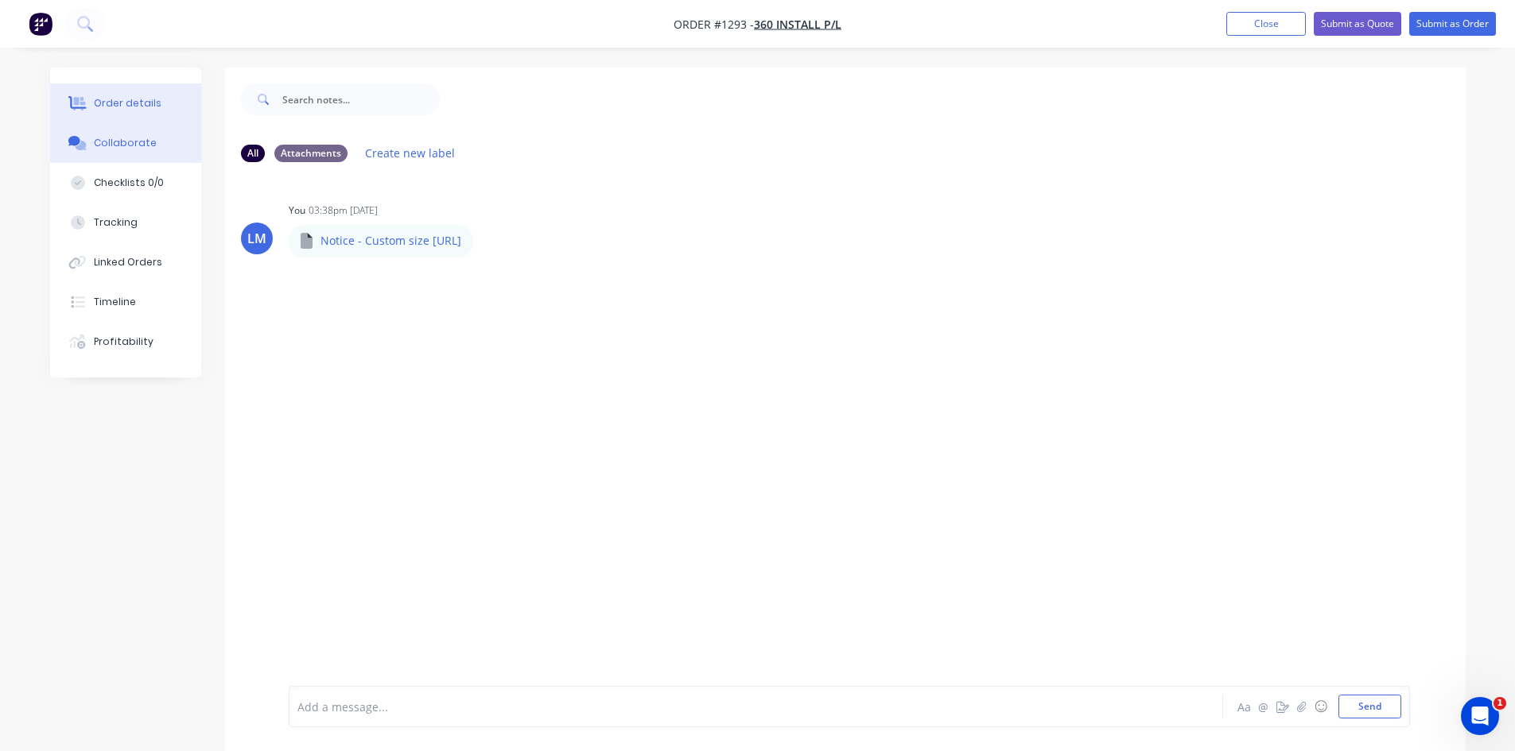
click at [124, 105] on div "Order details" at bounding box center [128, 103] width 68 height 14
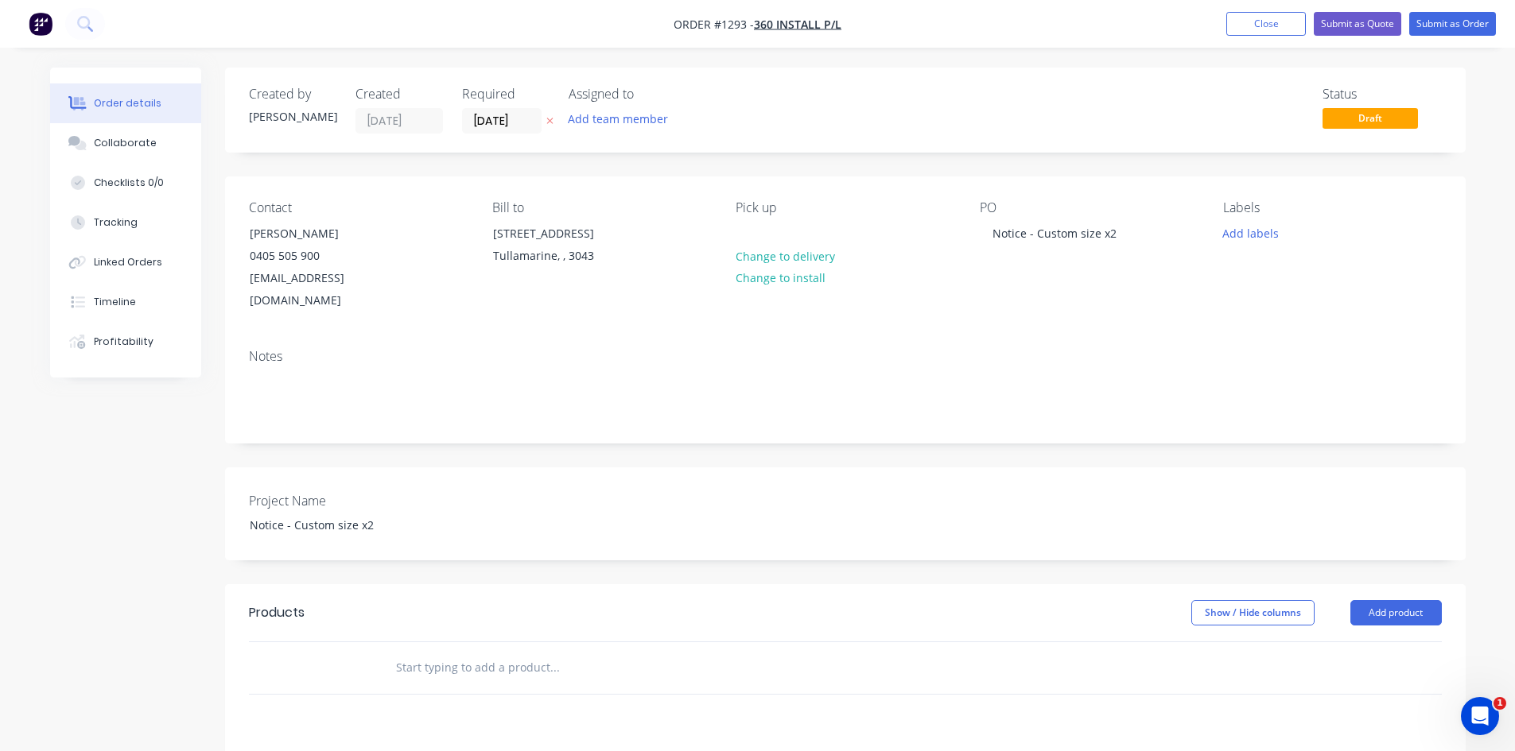
click at [432, 652] on input "text" at bounding box center [554, 668] width 318 height 32
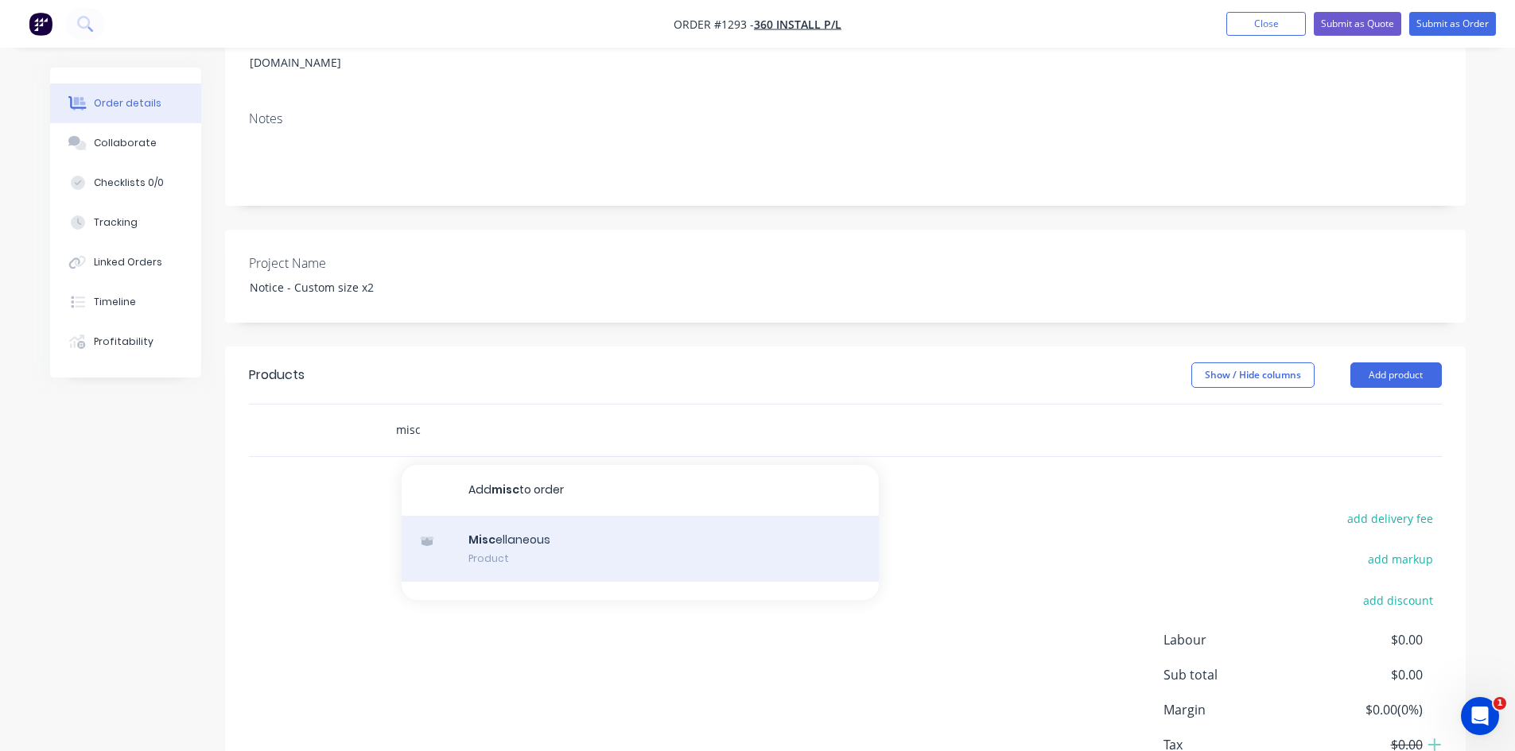
scroll to position [239, 0]
type input "misc"
click at [532, 530] on div "Misc ellaneous Product" at bounding box center [640, 548] width 477 height 67
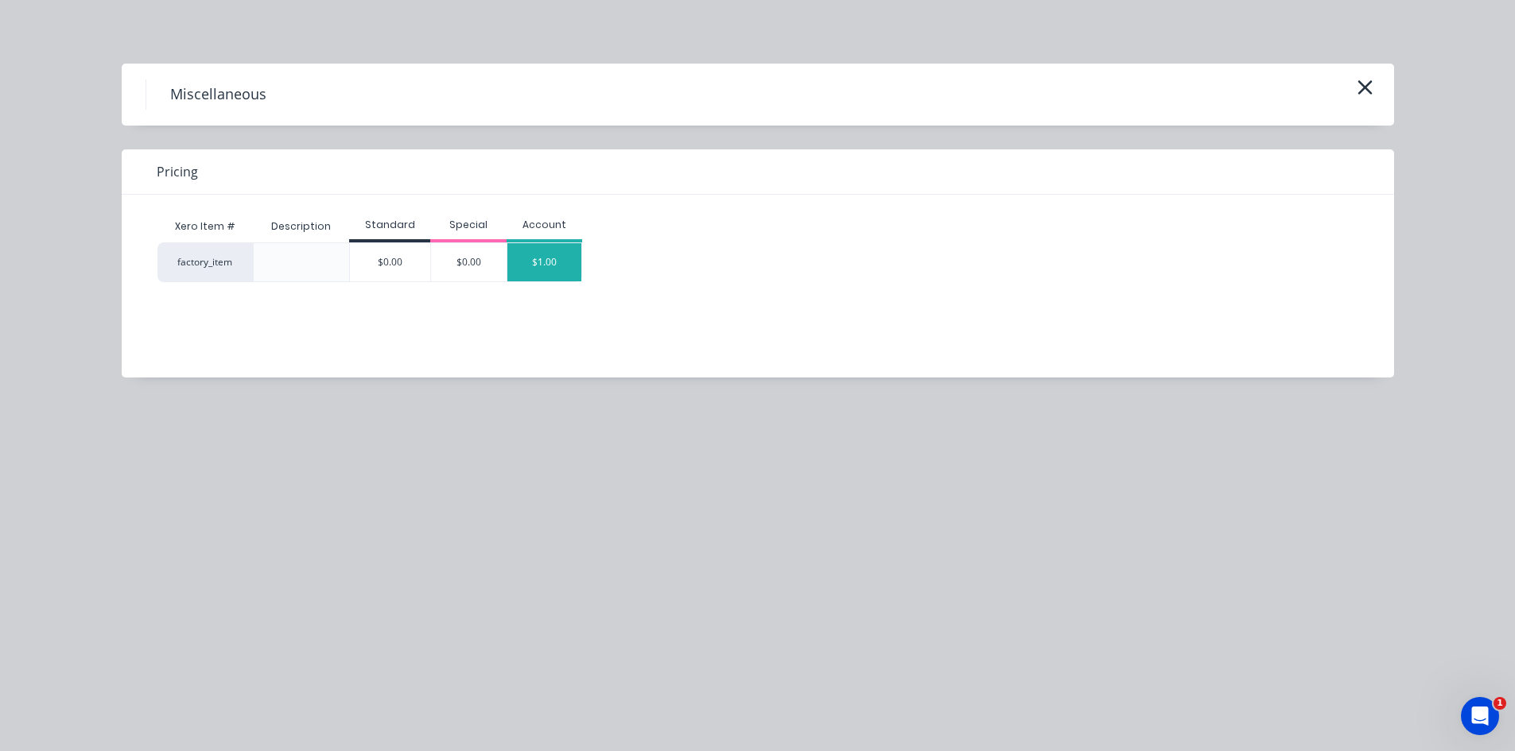
click at [546, 256] on div "$1.00" at bounding box center [544, 262] width 75 height 38
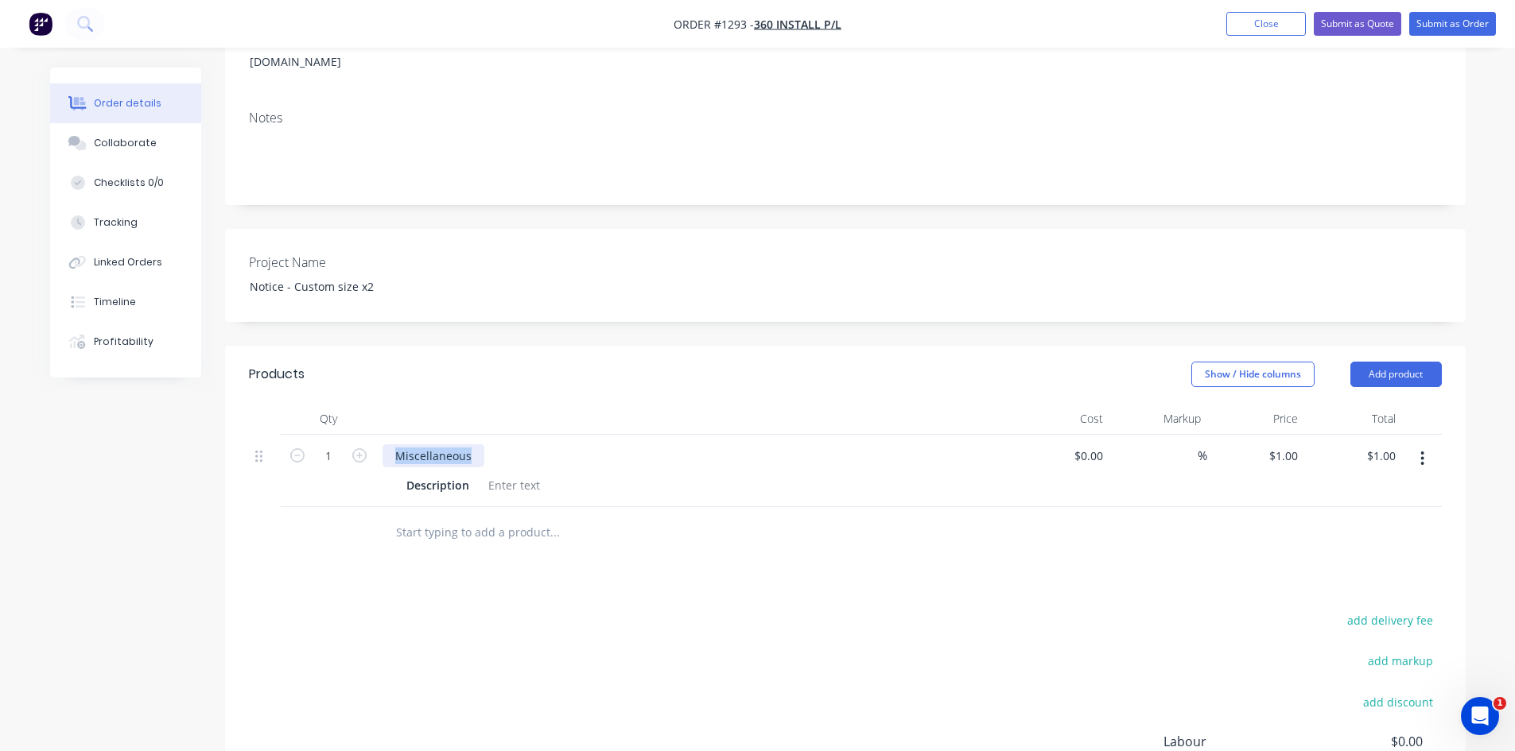
drag, startPoint x: 473, startPoint y: 433, endPoint x: 367, endPoint y: 433, distance: 105.8
click at [367, 435] on div "1 Miscellaneous Description $0.00 $0.00 % $1.00 $1.00 $1.00 $1.00" at bounding box center [845, 471] width 1193 height 72
click at [357, 448] on icon "button" at bounding box center [359, 455] width 14 height 14
type input "2"
type input "$2.00"
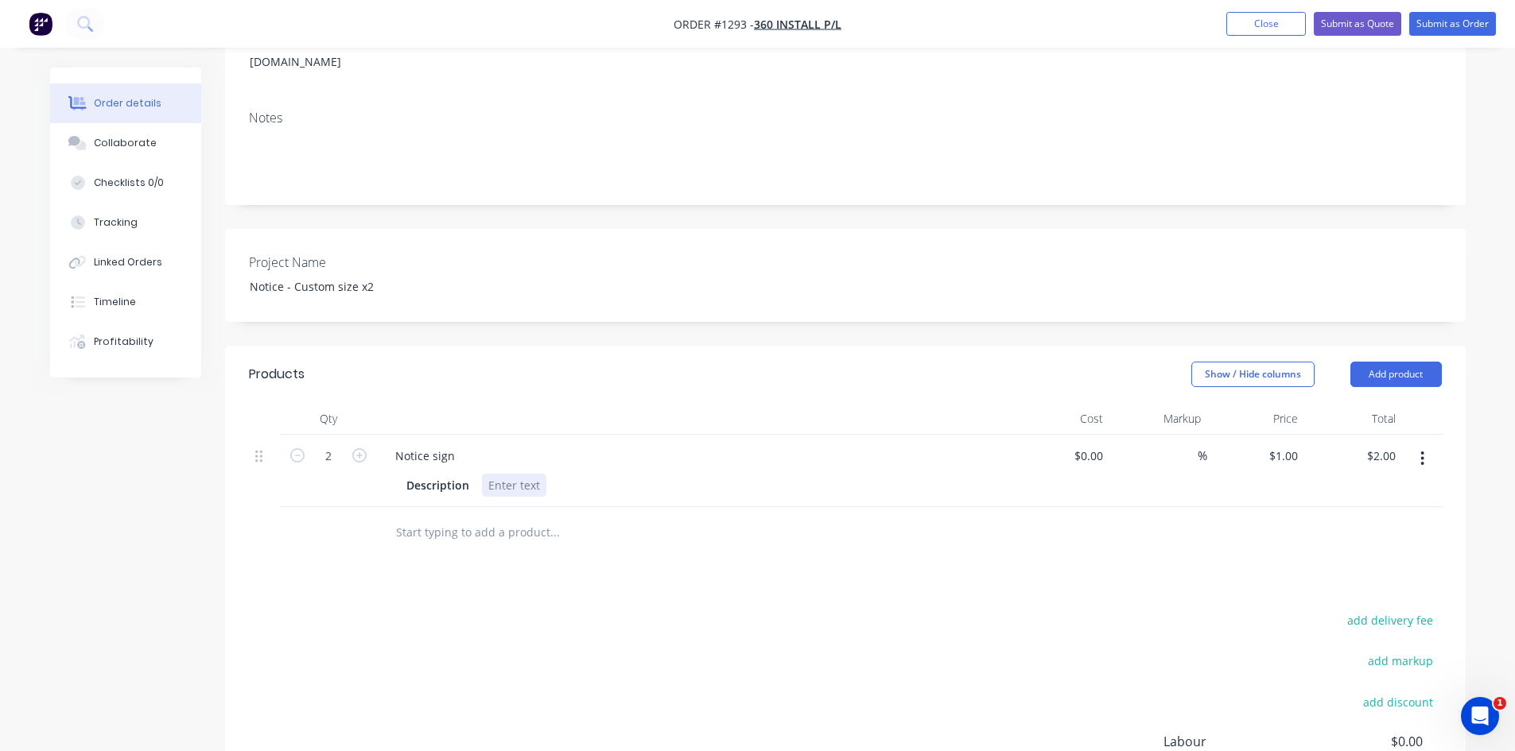
click at [489, 474] on div at bounding box center [514, 485] width 64 height 23
drag, startPoint x: 487, startPoint y: 460, endPoint x: 584, endPoint y: 460, distance: 97.0
click at [584, 474] on div "Description" at bounding box center [691, 485] width 582 height 23
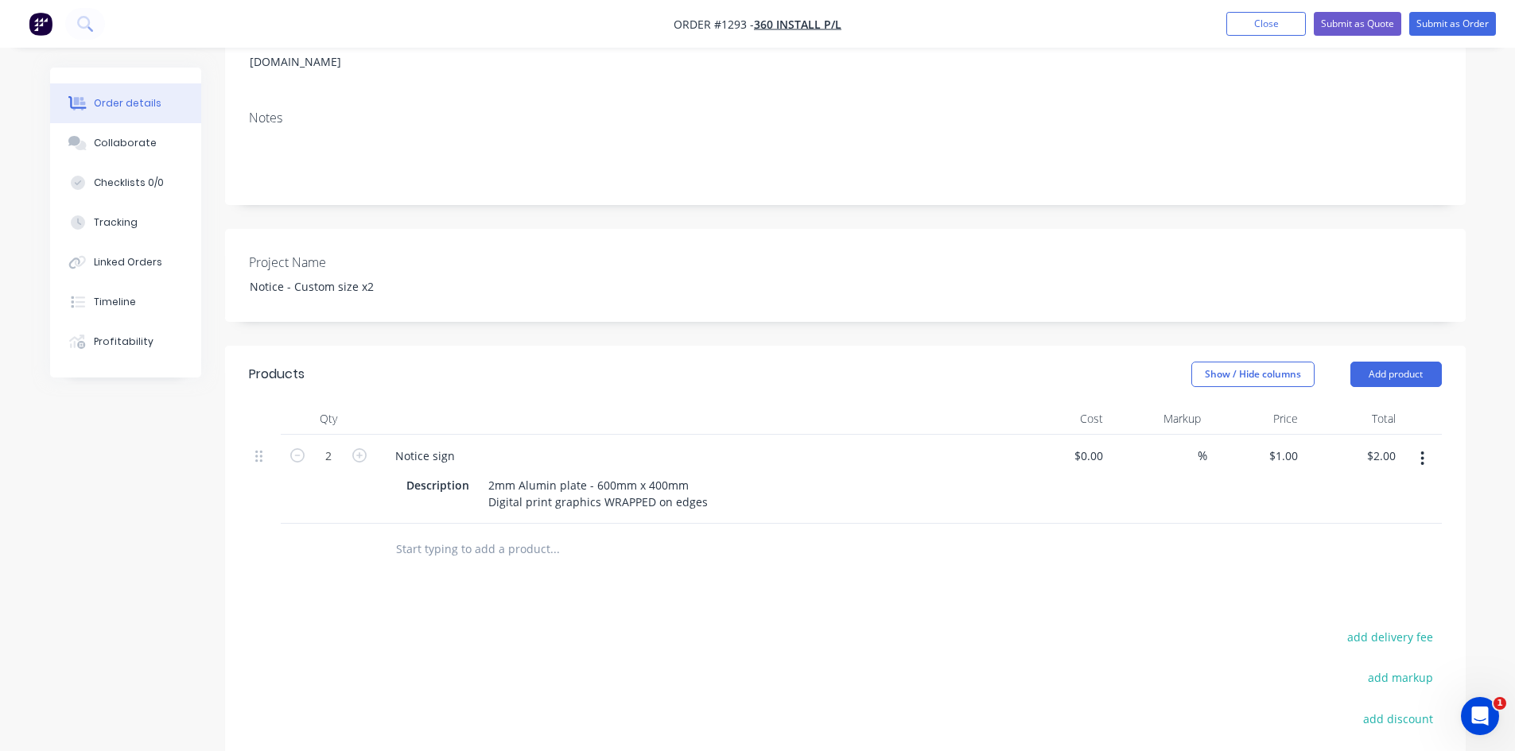
drag, startPoint x: 785, startPoint y: 601, endPoint x: 916, endPoint y: 541, distance: 144.1
click at [786, 600] on div "Products Show / Hide columns Add product Qty Cost Markup Price Total 2 Notice s…" at bounding box center [845, 651] width 1240 height 611
click at [1188, 444] on input at bounding box center [1188, 455] width 18 height 23
type input "40"
type input "$0.00"
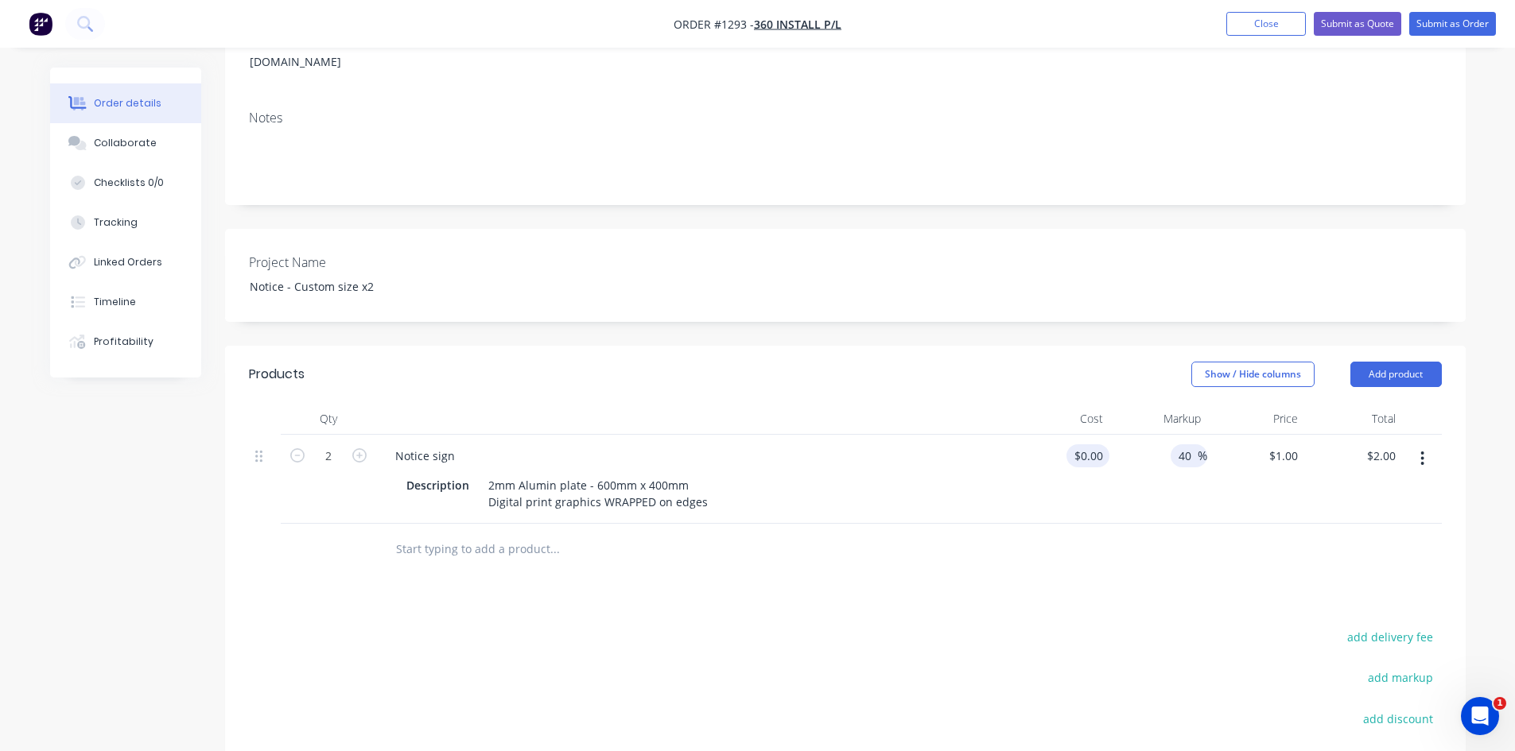
type input "$0.00"
click at [1100, 444] on input at bounding box center [1091, 455] width 37 height 23
type input "$0.00"
drag, startPoint x: 1178, startPoint y: 432, endPoint x: 1209, endPoint y: 437, distance: 31.4
click at [1209, 437] on div "2 Notice sign Description 2mm Alumin plate - 600mm x 400mm Digital print graphi…" at bounding box center [845, 479] width 1193 height 89
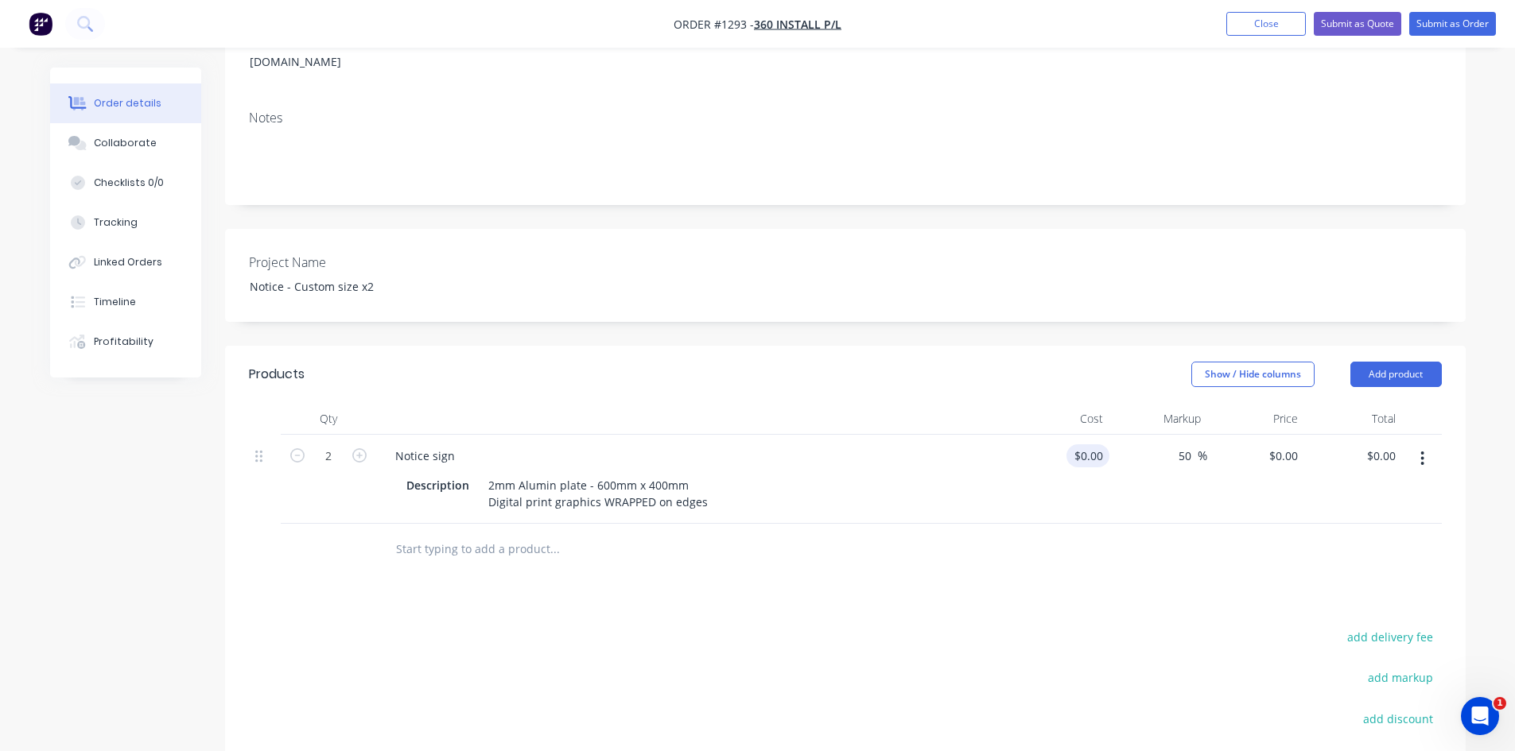
type input "50"
click at [1085, 444] on div "0 0" at bounding box center [1097, 455] width 25 height 23
type input "$50.00"
type input "$75.00"
type input "$150.00"
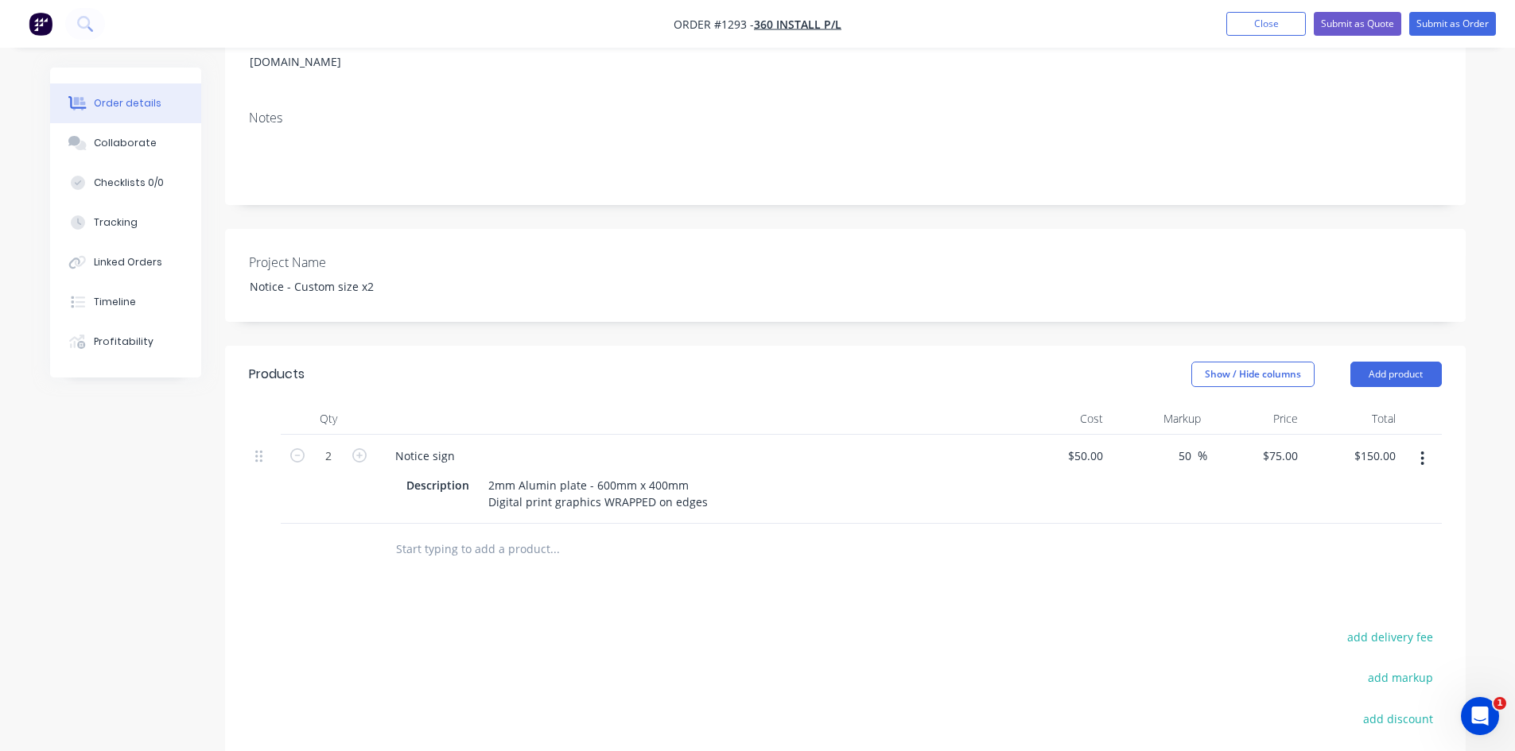
click at [1017, 538] on div at bounding box center [845, 550] width 1193 height 52
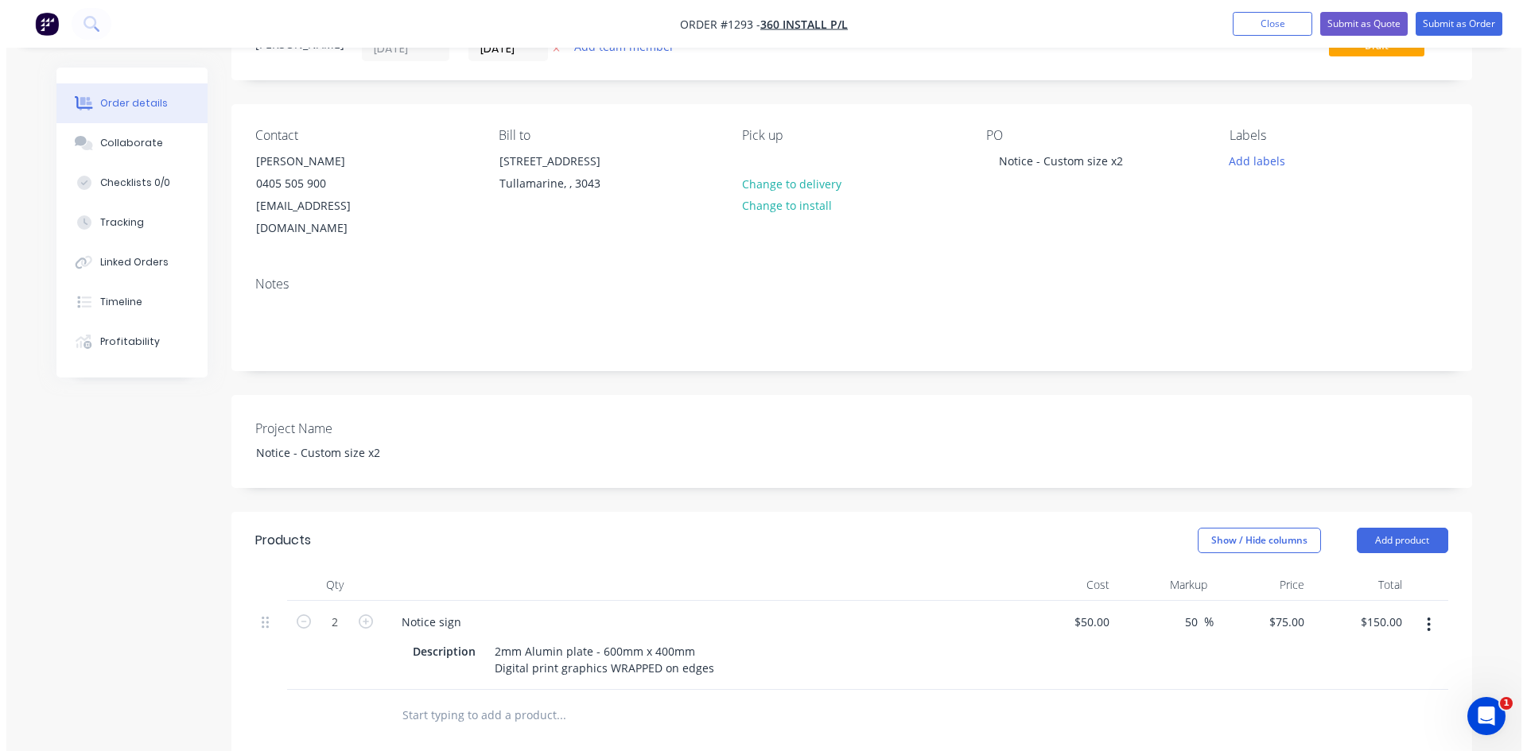
scroll to position [0, 0]
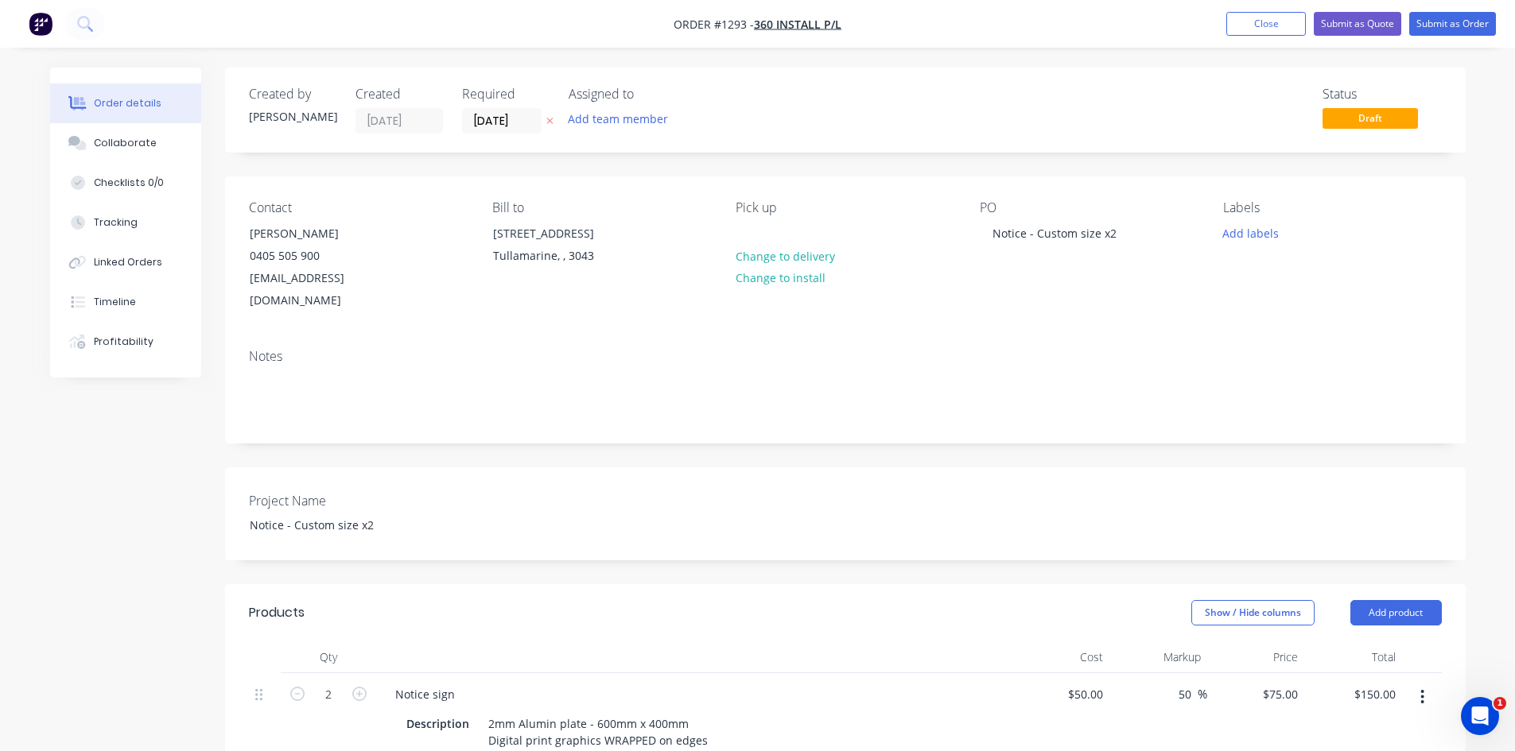
click at [515, 109] on label "[DATE]" at bounding box center [502, 120] width 80 height 25
click at [515, 109] on input "[DATE]" at bounding box center [502, 121] width 78 height 24
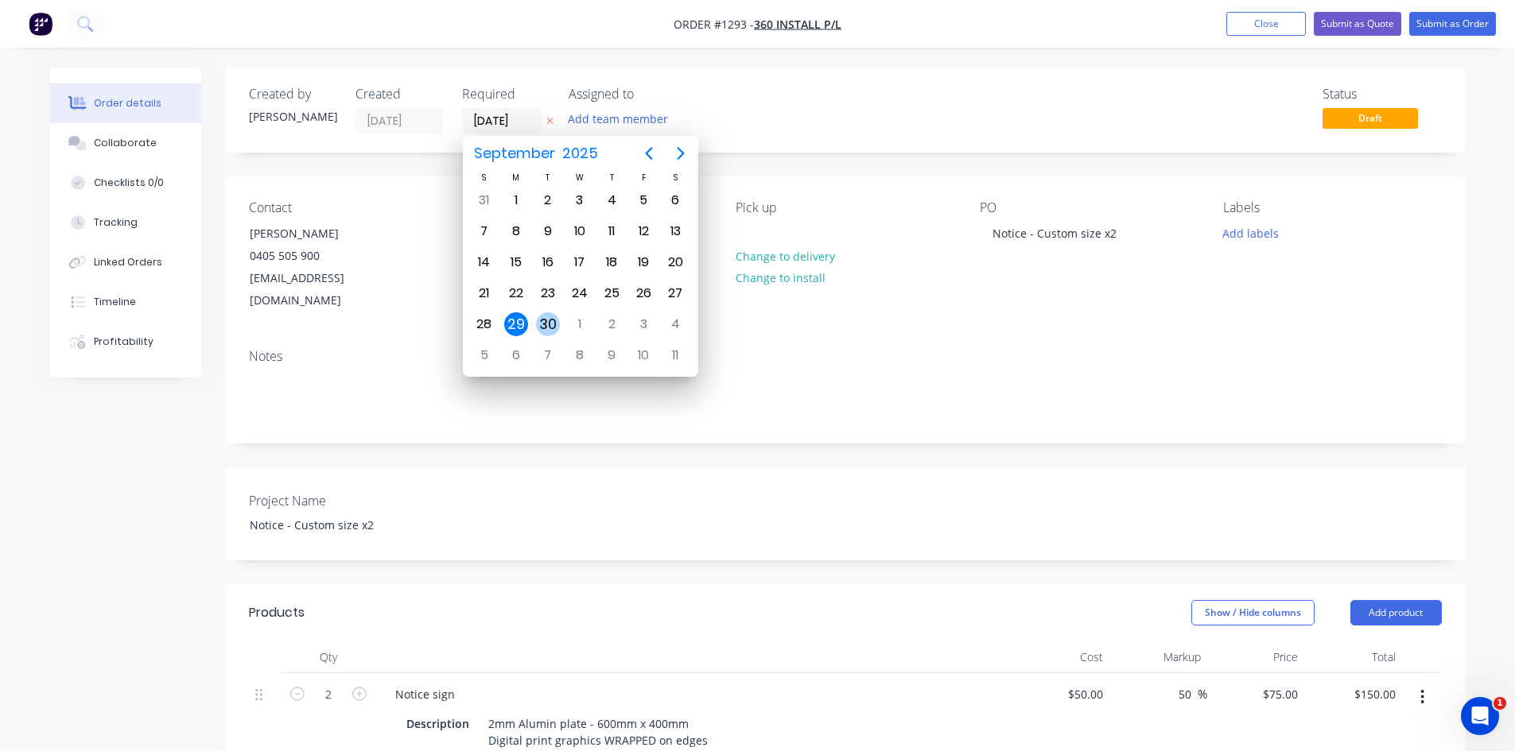
click at [554, 320] on div "30" at bounding box center [548, 324] width 24 height 24
type input "[DATE]"
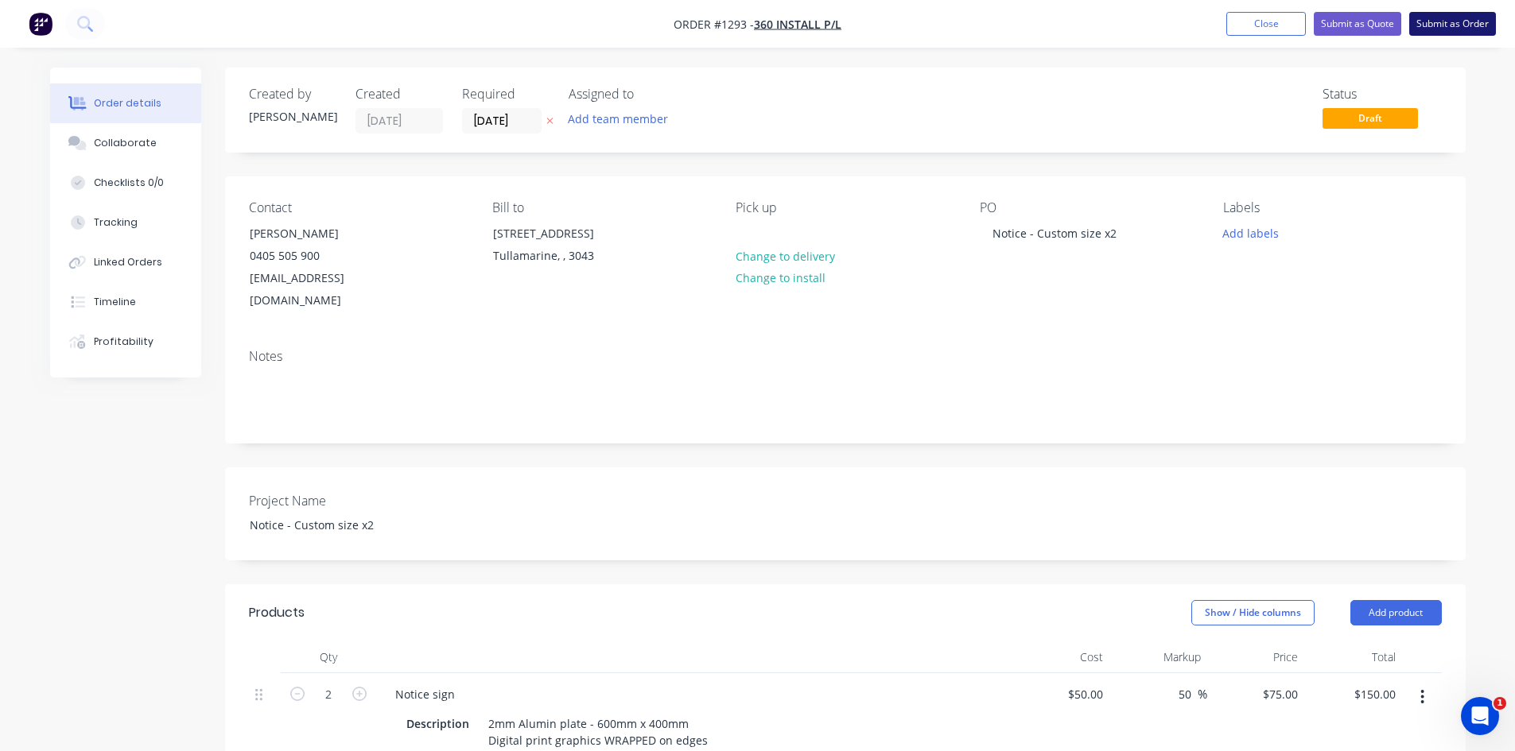
click at [1453, 21] on button "Submit as Order" at bounding box center [1452, 24] width 87 height 24
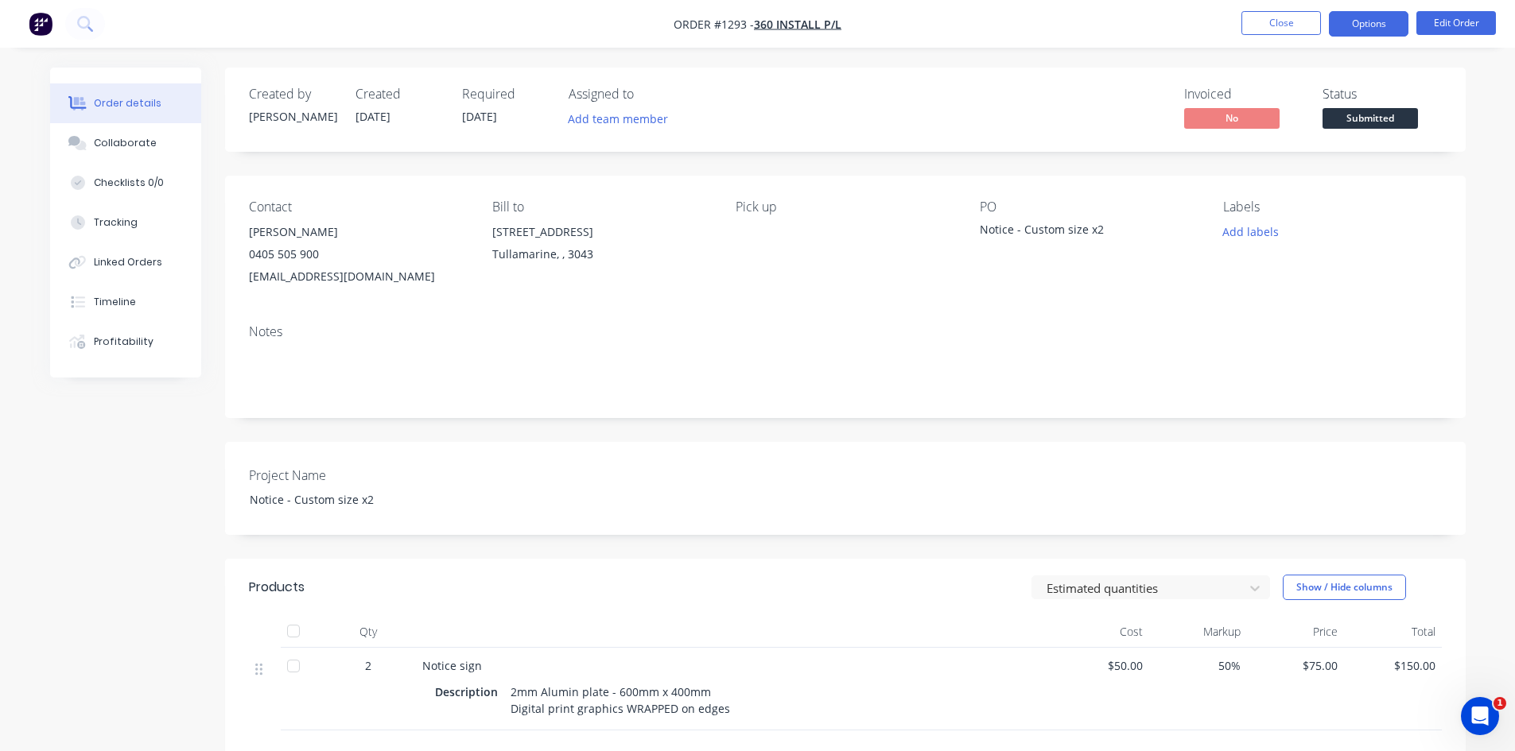
click at [1381, 20] on button "Options" at bounding box center [1369, 23] width 80 height 25
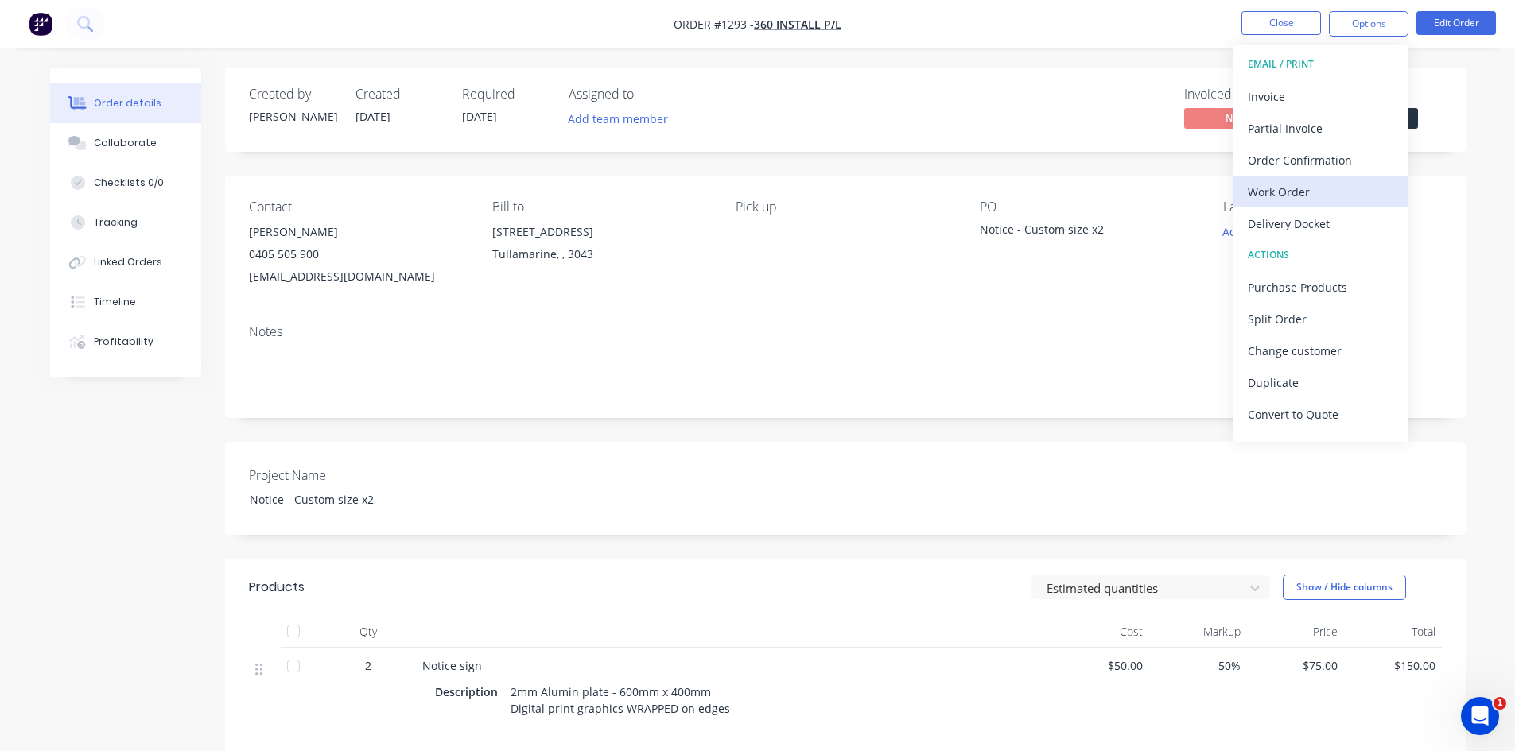
click at [1305, 197] on div "Work Order" at bounding box center [1321, 191] width 146 height 23
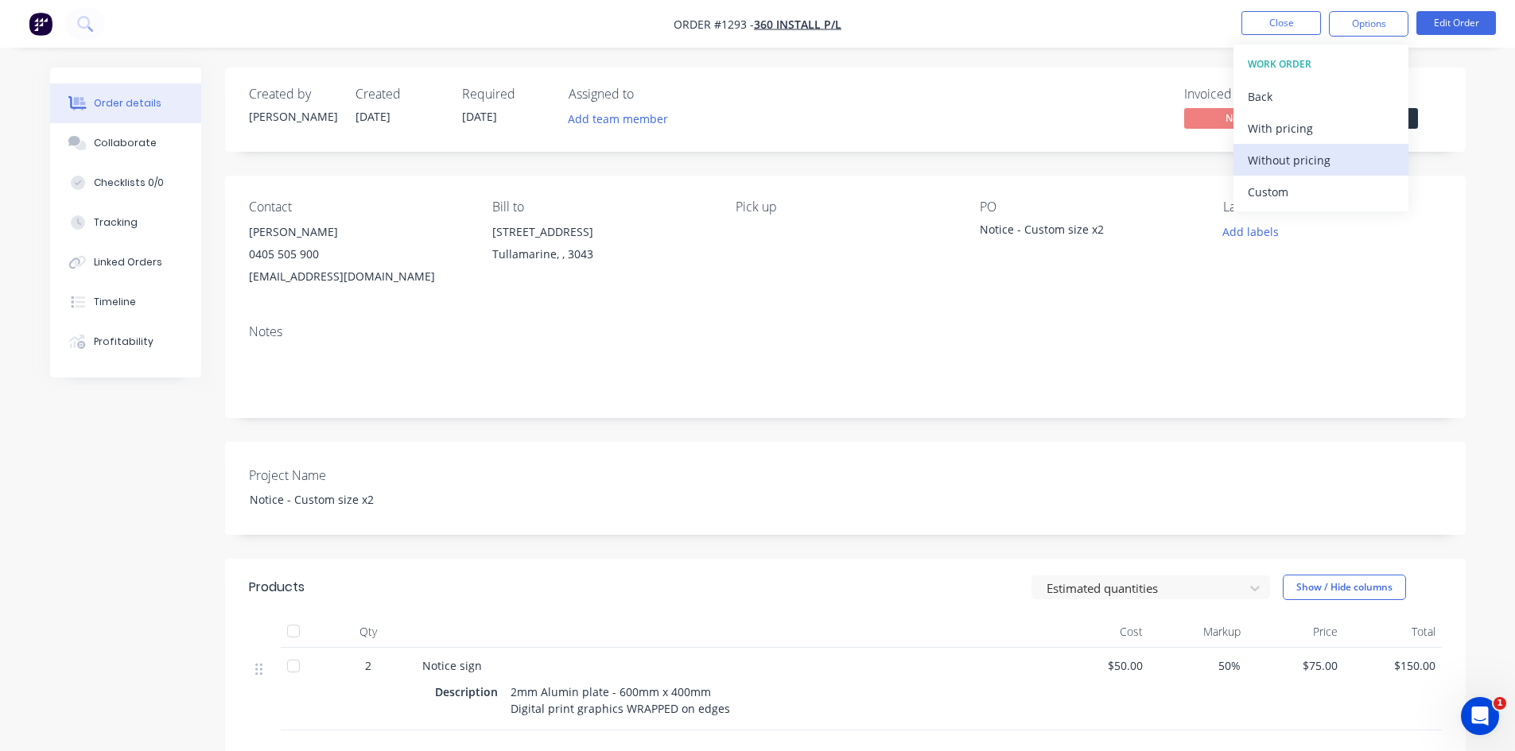
click at [1288, 158] on div "Without pricing" at bounding box center [1321, 160] width 146 height 23
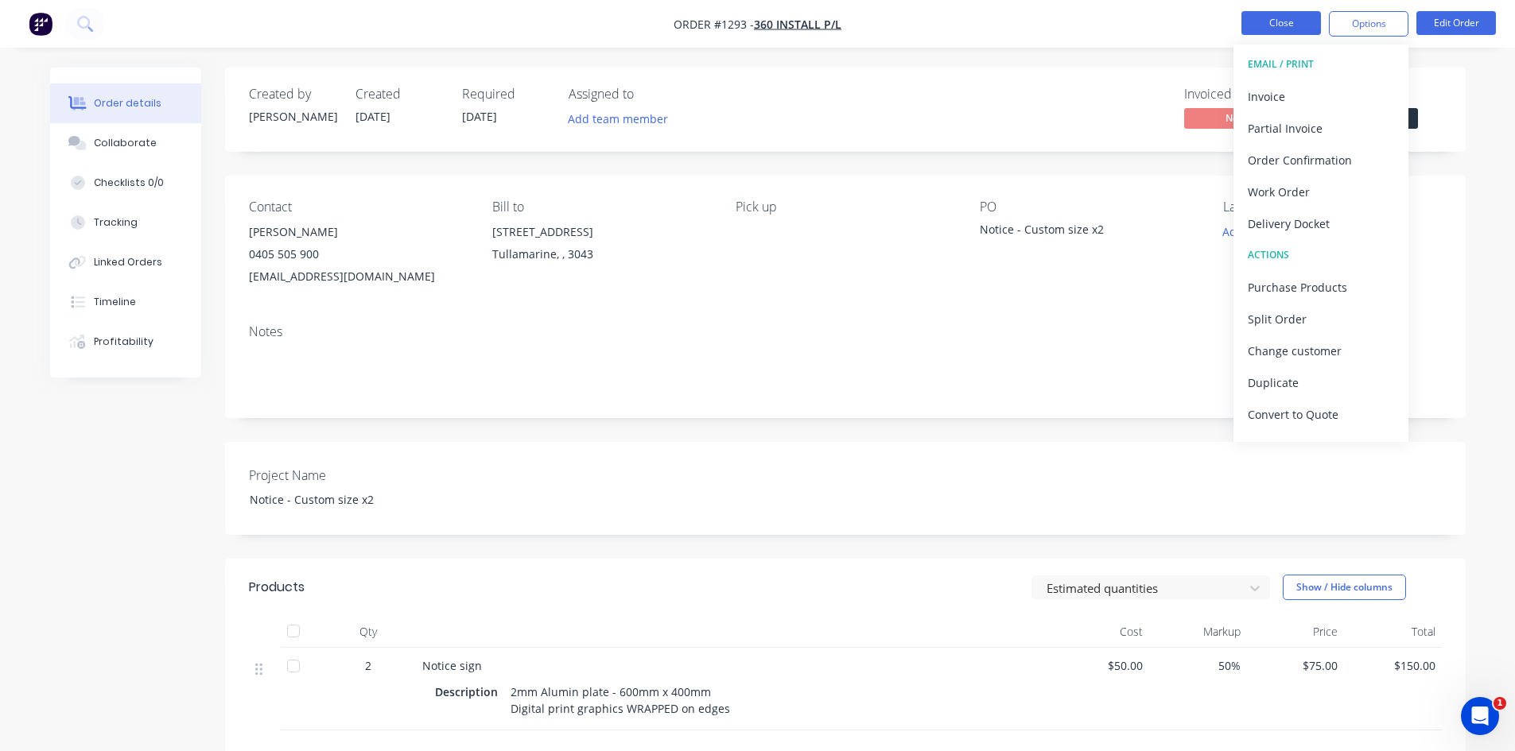
click at [1284, 19] on button "Close" at bounding box center [1281, 23] width 80 height 24
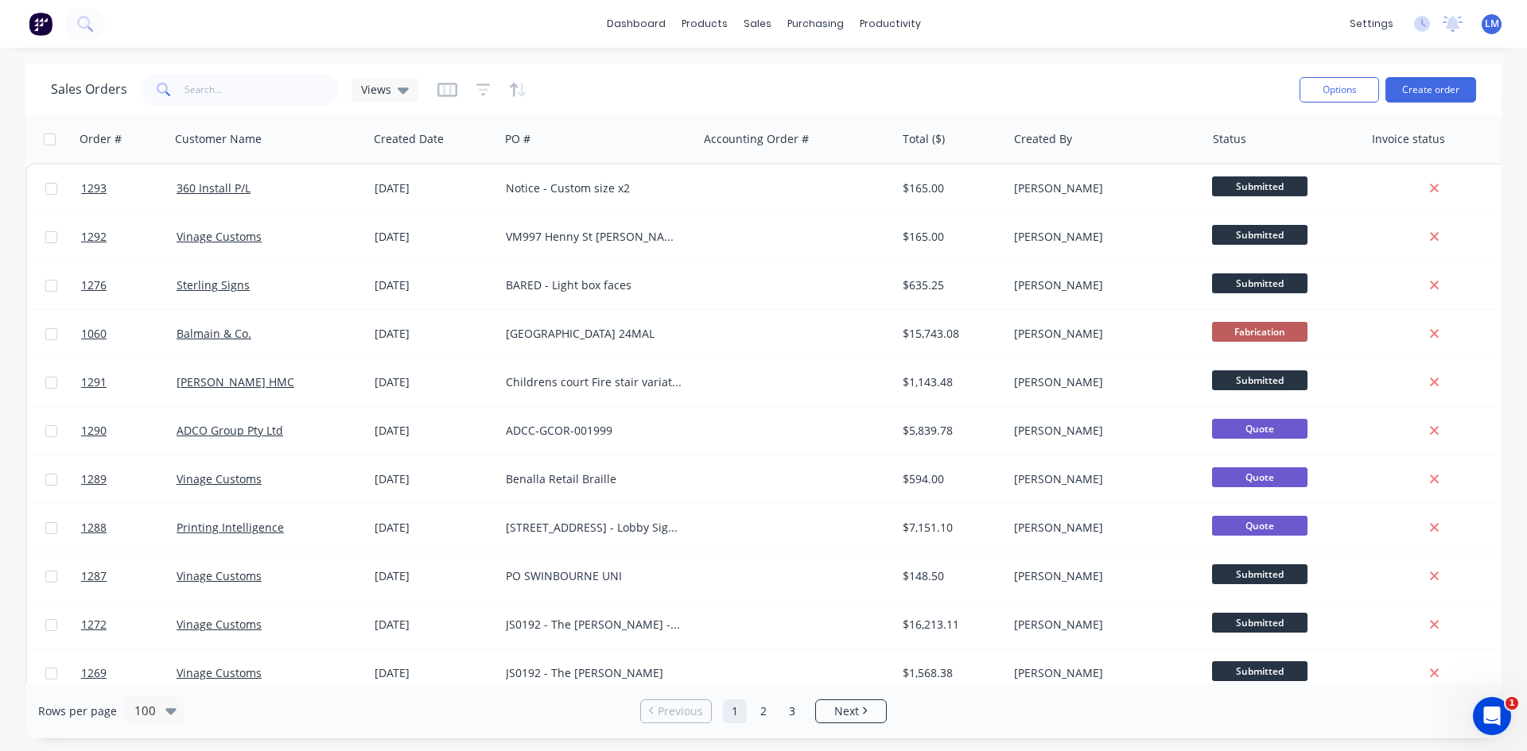
click at [1488, 19] on span "LM" at bounding box center [1491, 24] width 14 height 14
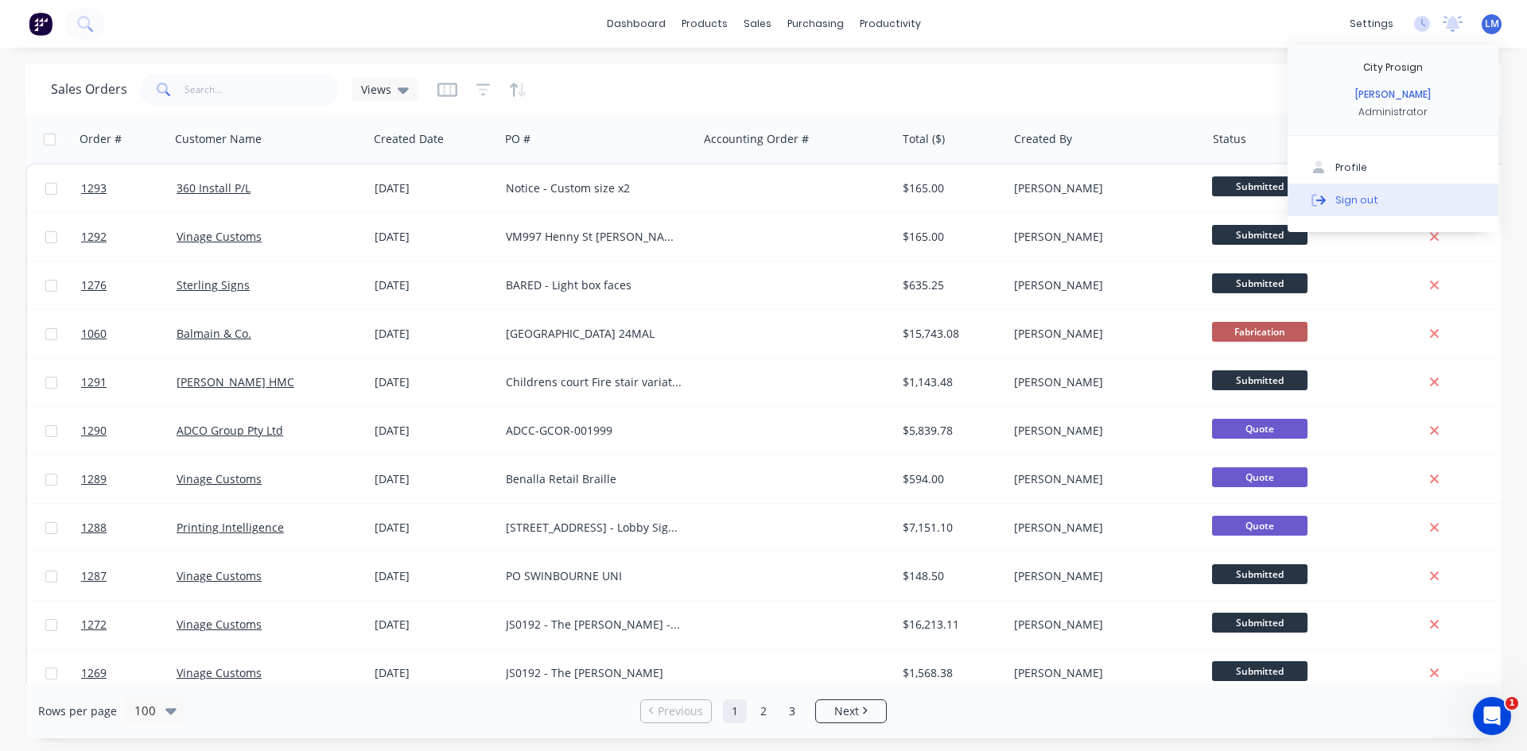
click at [1350, 194] on div "Sign out" at bounding box center [1356, 199] width 43 height 14
